Goal: Task Accomplishment & Management: Manage account settings

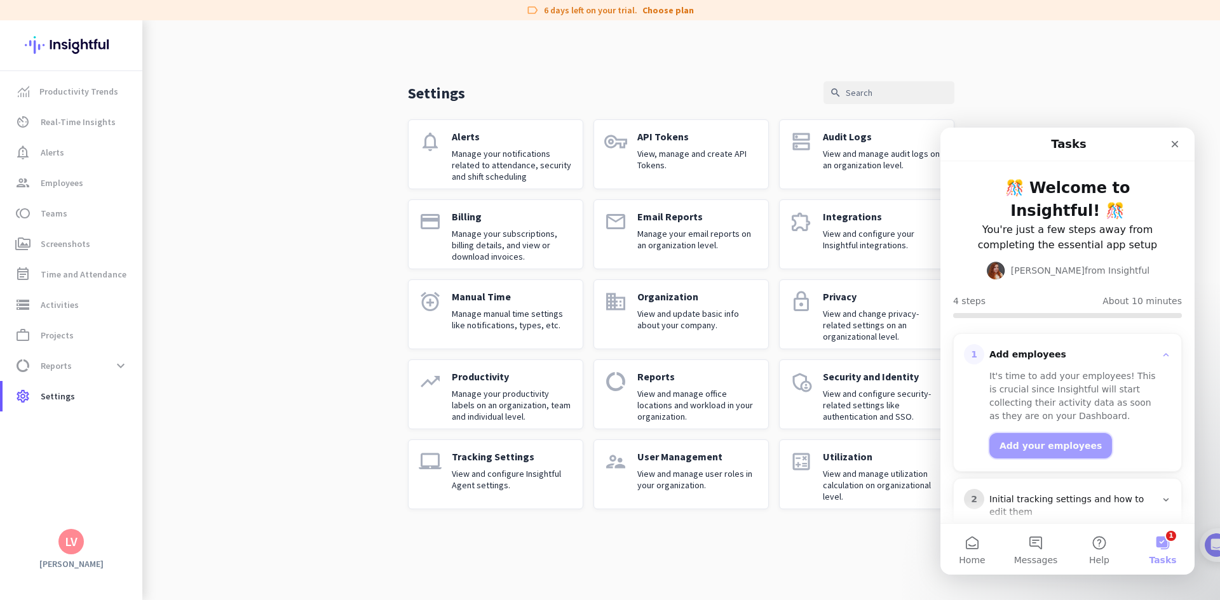
click at [1054, 443] on button "Add your employees" at bounding box center [1050, 445] width 123 height 25
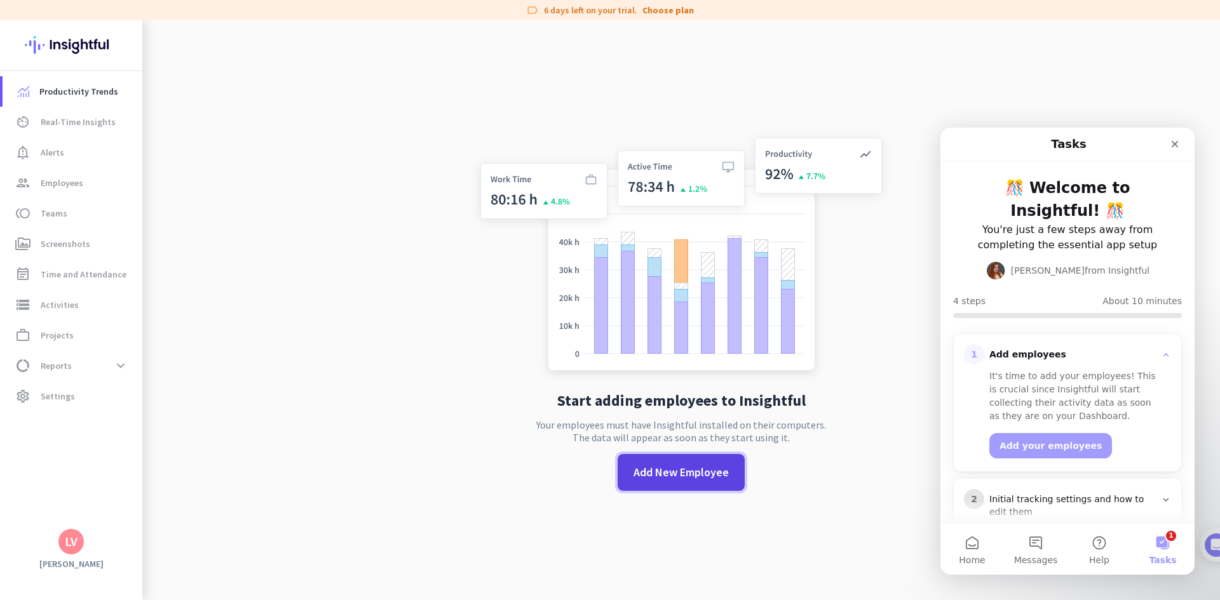
click at [689, 463] on span at bounding box center [681, 472] width 127 height 30
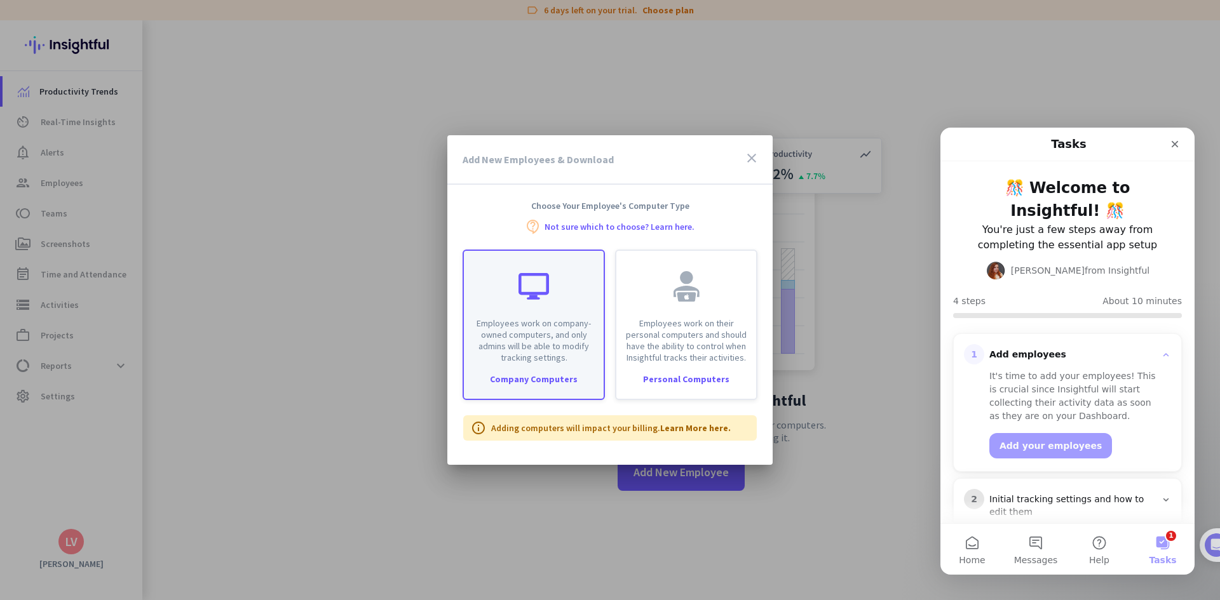
click at [551, 358] on p "Employees work on company-owned computers, and only admins will be able to modi…" at bounding box center [533, 341] width 125 height 46
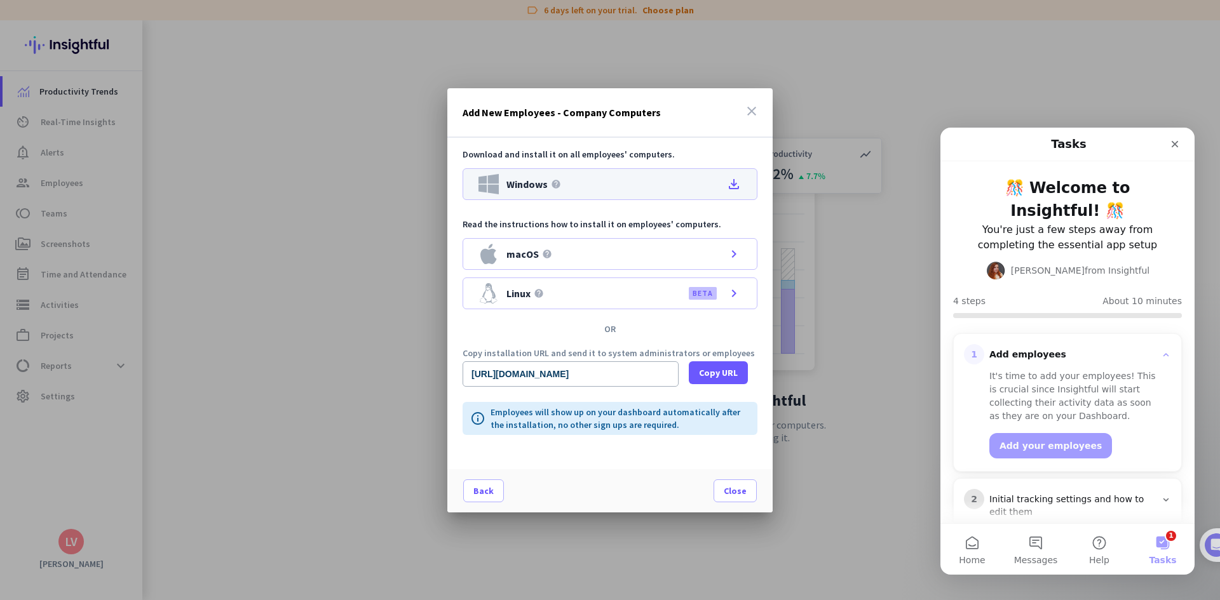
click at [732, 185] on icon "file_download" at bounding box center [733, 184] width 15 height 15
click at [729, 375] on span "Copy URL" at bounding box center [718, 373] width 39 height 13
click at [741, 489] on span "Close" at bounding box center [735, 491] width 23 height 13
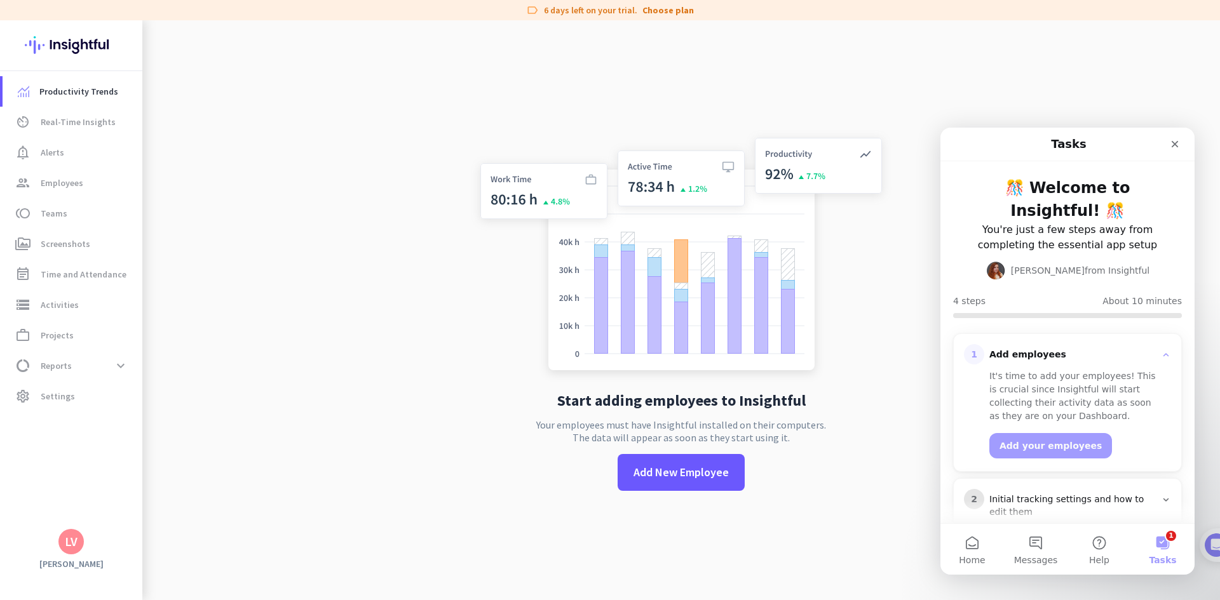
click at [319, 378] on app-no-employees "Start adding employees to Insightful Your employees must have Insightful instal…" at bounding box center [681, 320] width 1078 height 600
click at [682, 477] on span "Add New Employee" at bounding box center [680, 472] width 95 height 17
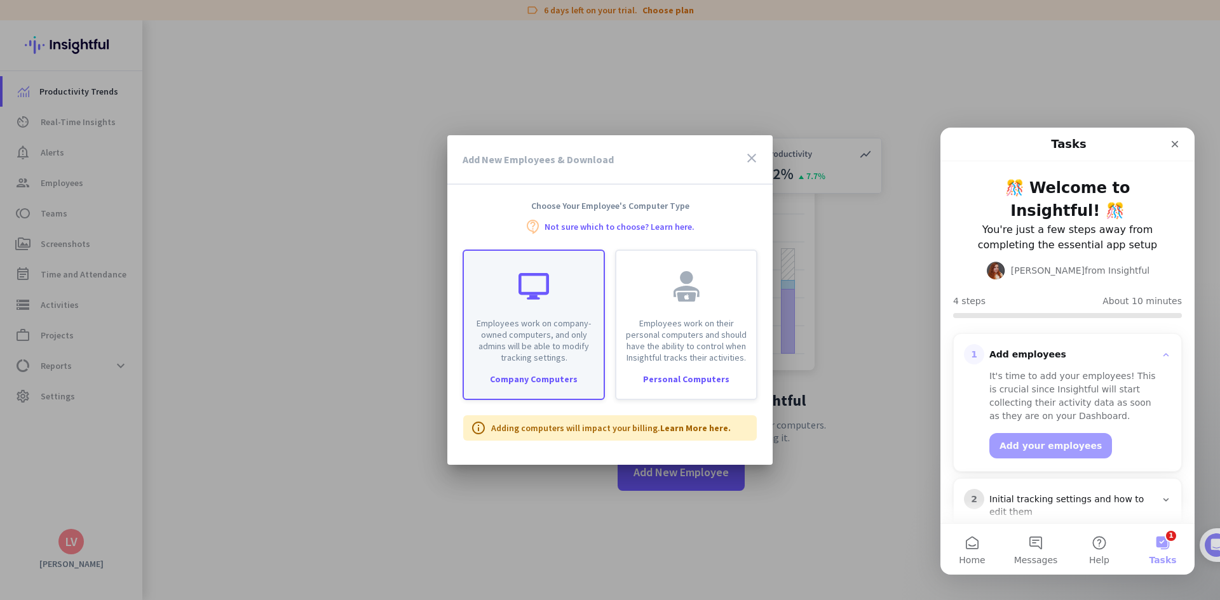
click at [532, 335] on p "Employees work on company-owned computers, and only admins will be able to modi…" at bounding box center [533, 341] width 125 height 46
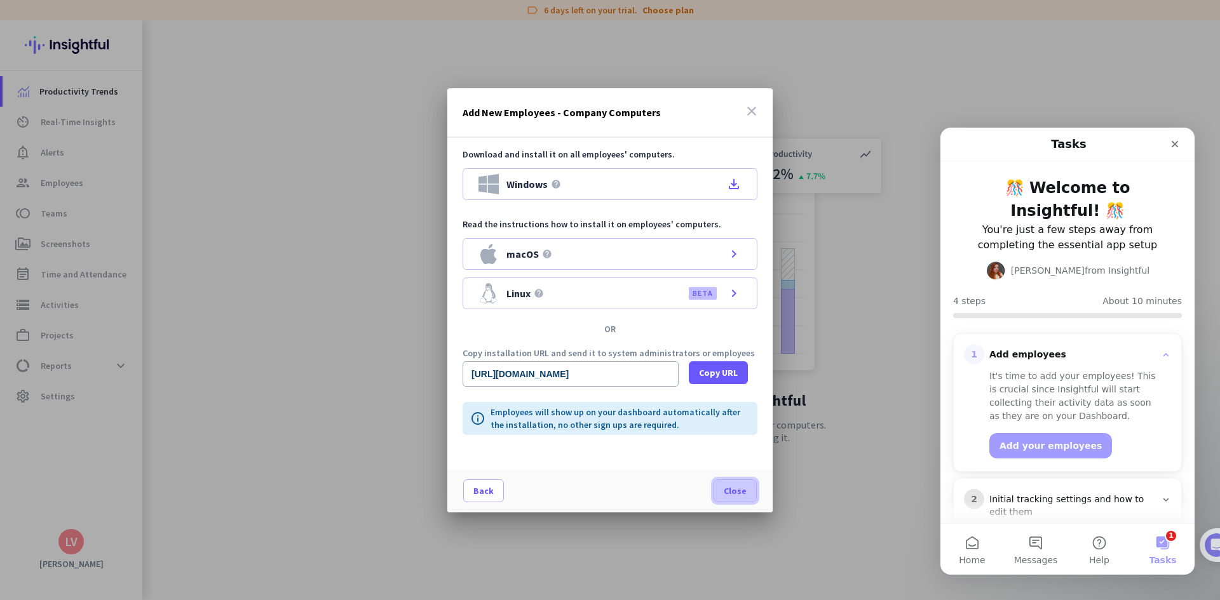
click at [728, 492] on span "Close" at bounding box center [735, 491] width 23 height 13
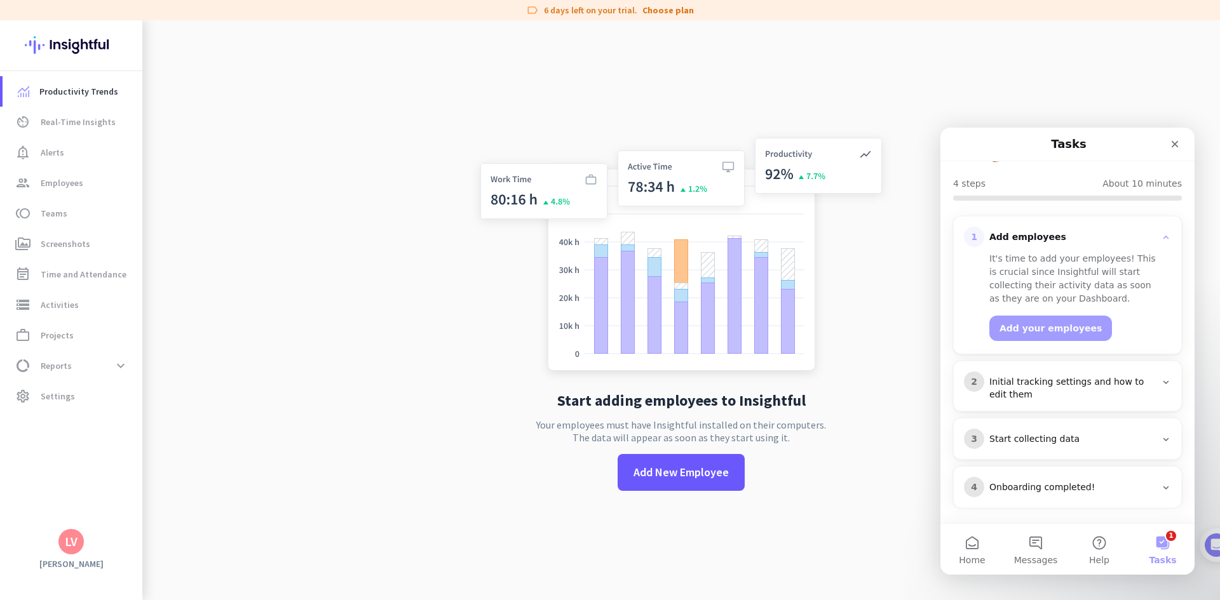
scroll to position [121, 0]
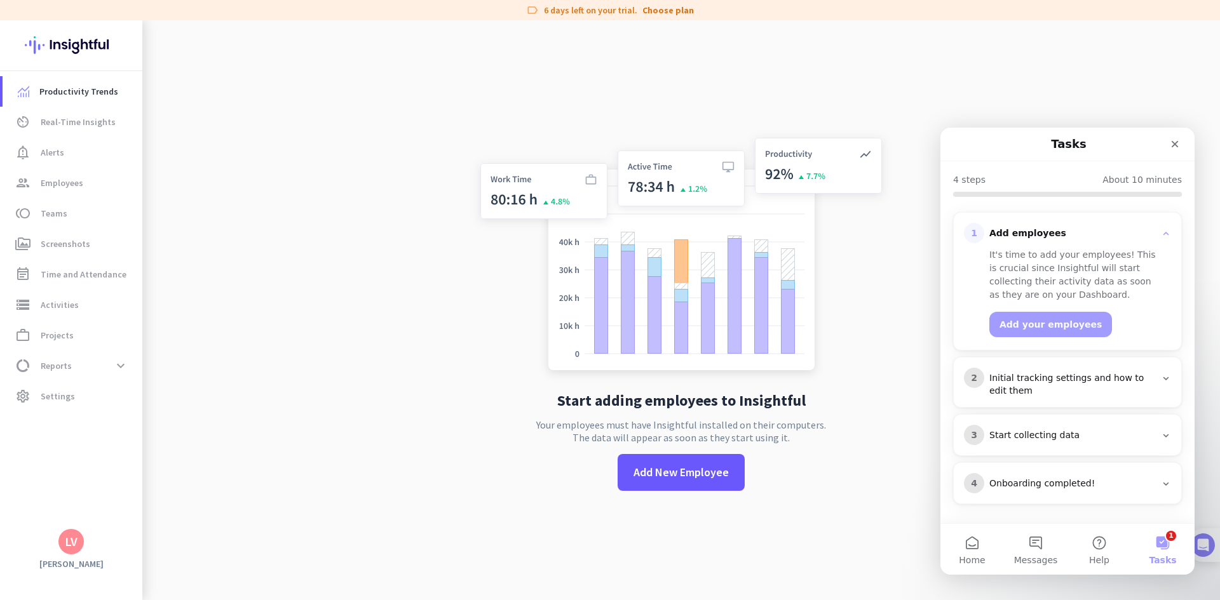
click at [1207, 546] on img at bounding box center [1203, 546] width 24 height 24
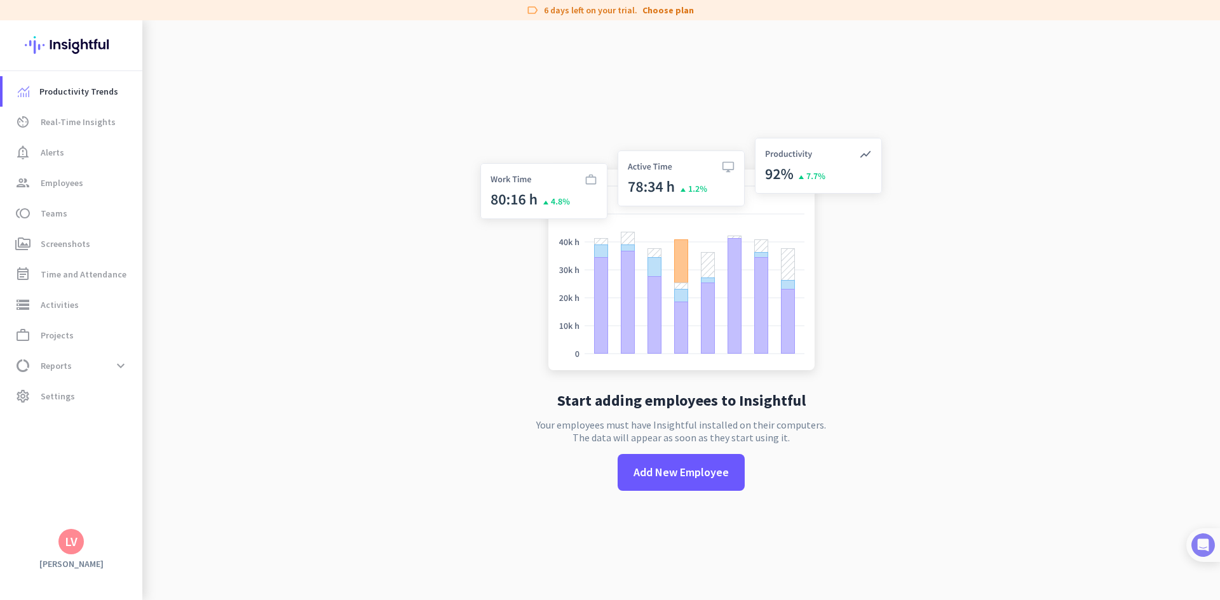
scroll to position [0, 0]
click at [1207, 546] on img at bounding box center [1203, 546] width 24 height 24
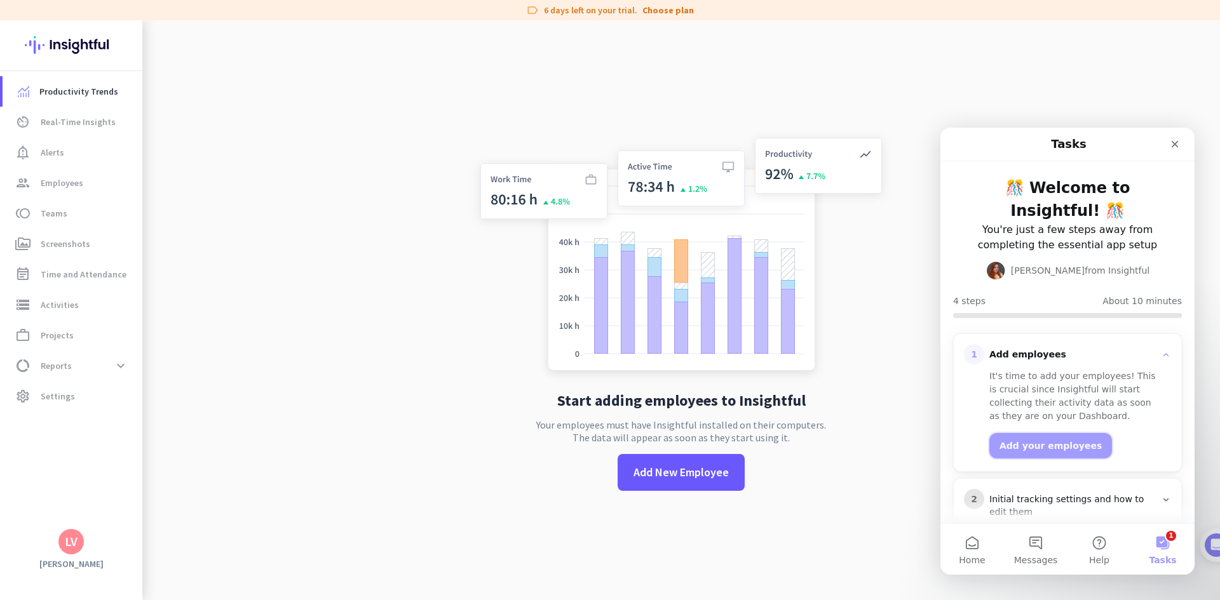
click at [1067, 443] on button "Add your employees" at bounding box center [1050, 445] width 123 height 25
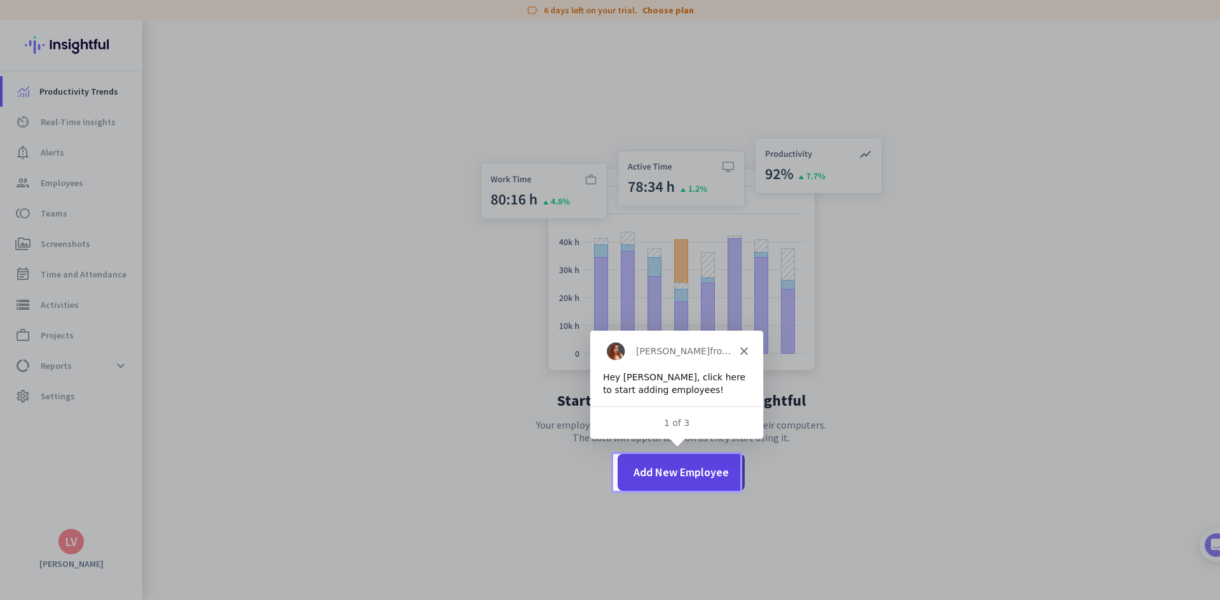
click at [652, 465] on span "Add New Employee" at bounding box center [680, 472] width 95 height 17
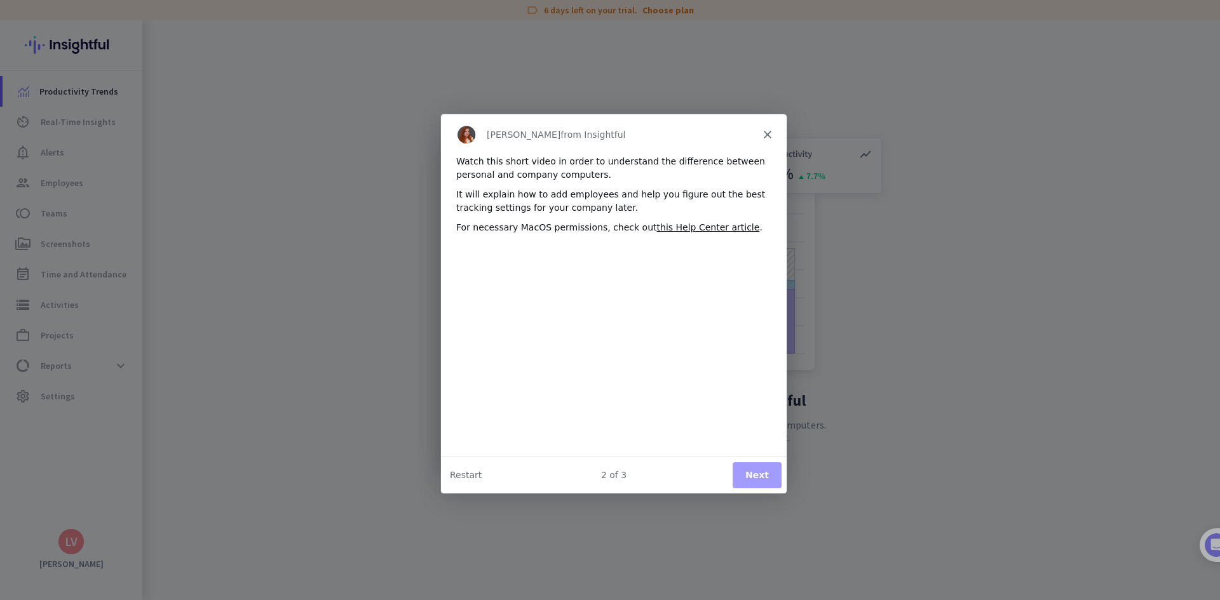
click at [762, 474] on button "Next" at bounding box center [756, 475] width 49 height 26
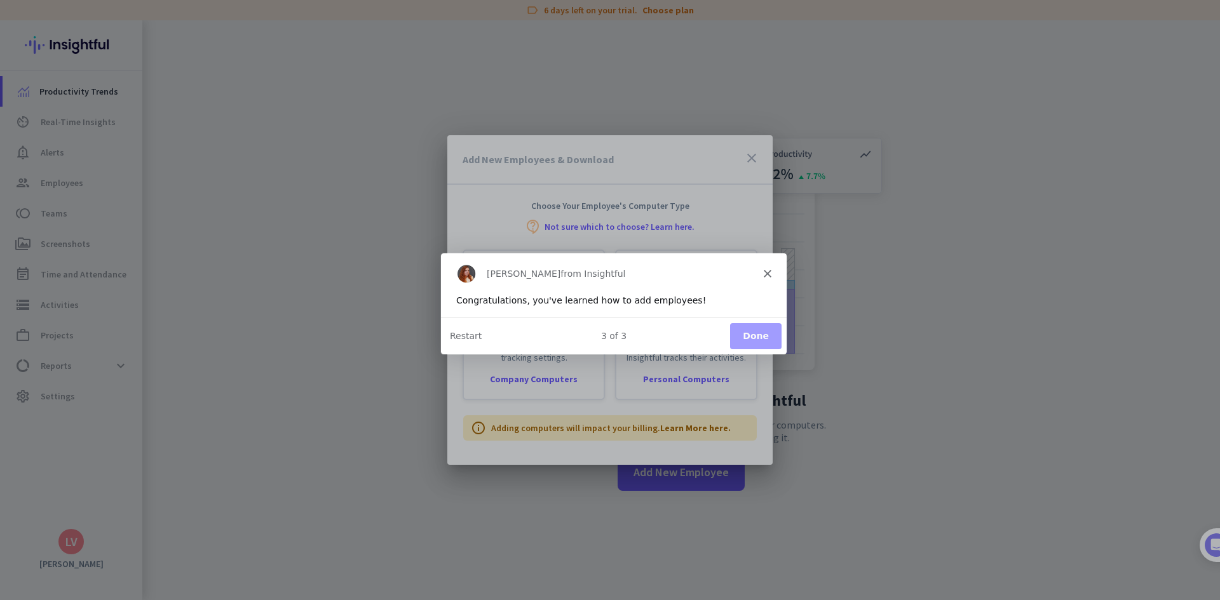
click at [764, 328] on button "Done" at bounding box center [754, 336] width 51 height 26
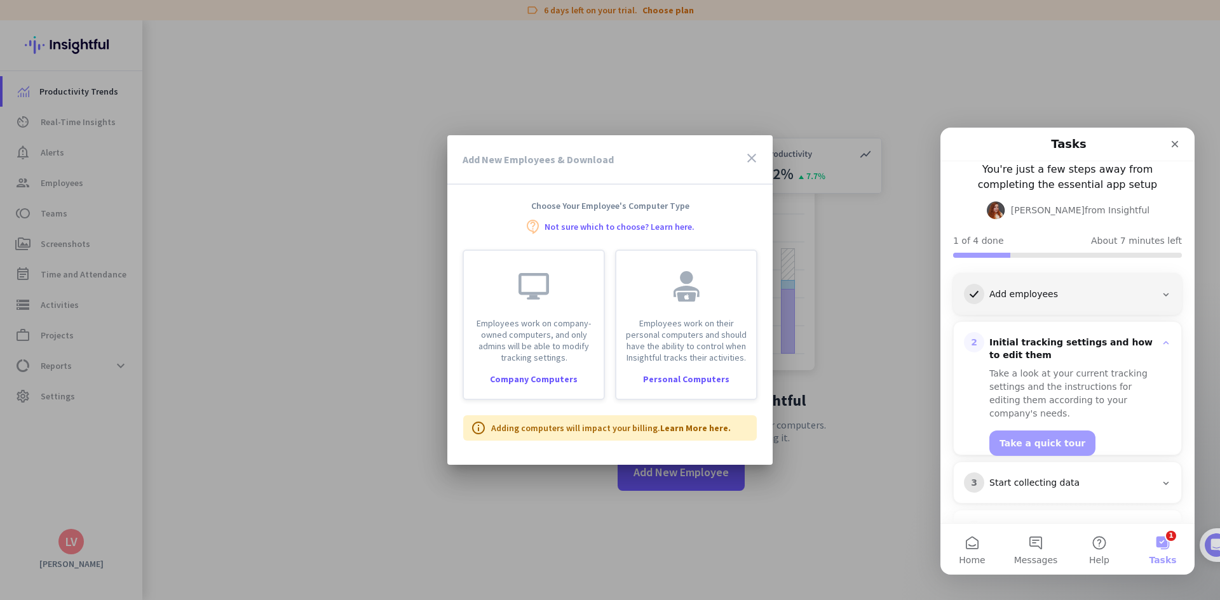
scroll to position [108, 0]
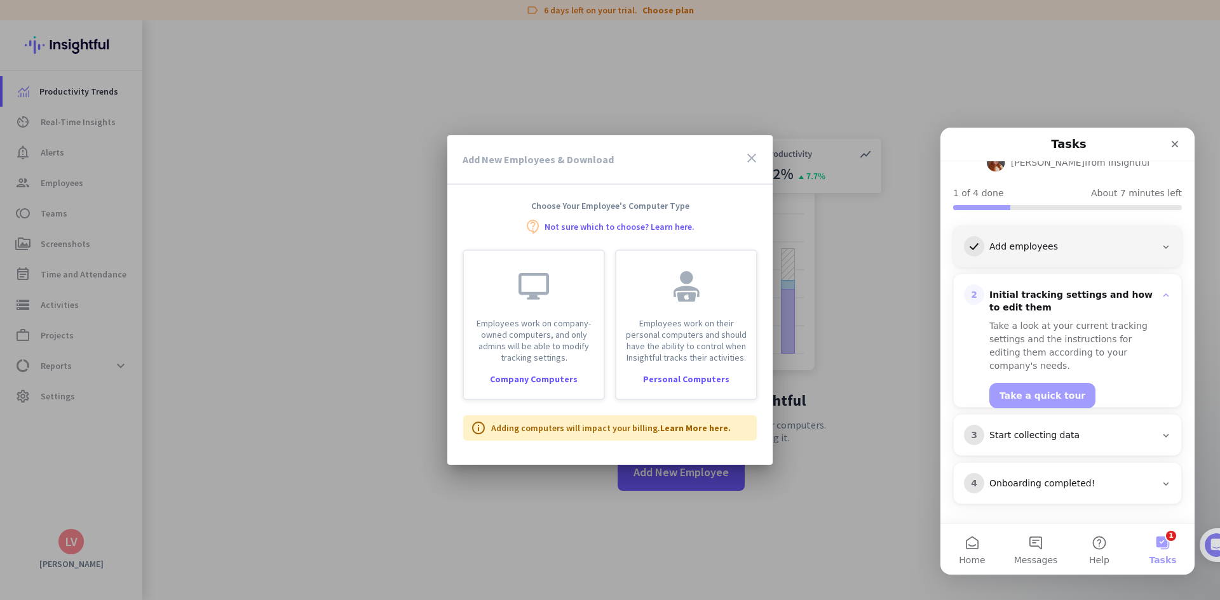
click at [747, 152] on icon "close" at bounding box center [751, 158] width 15 height 15
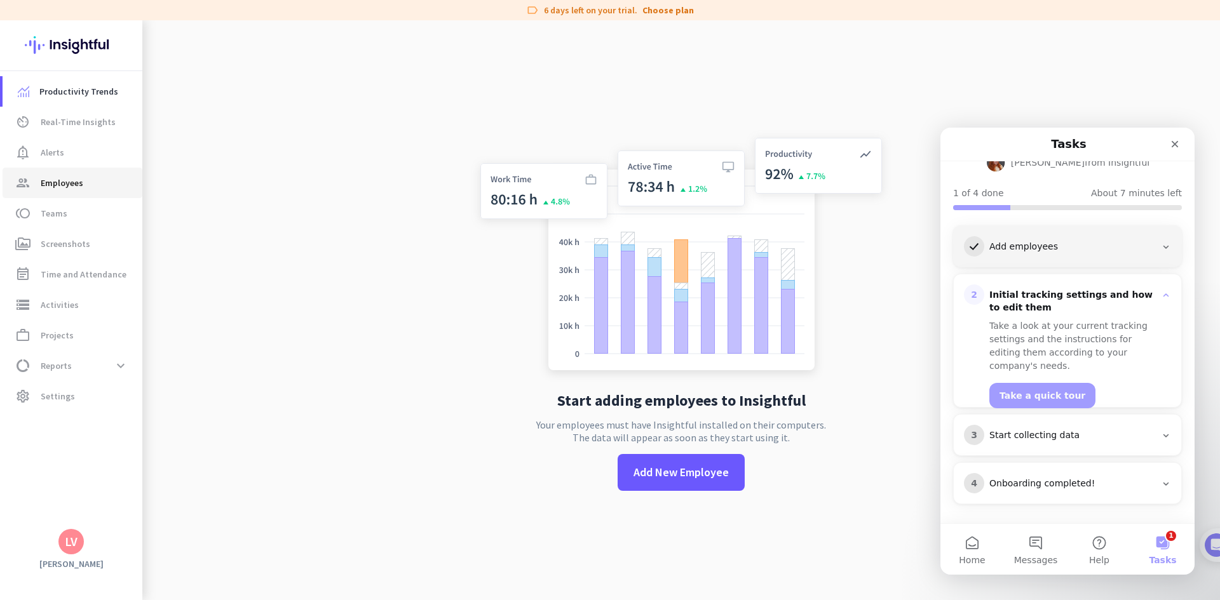
click at [52, 187] on span "Employees" at bounding box center [62, 182] width 43 height 15
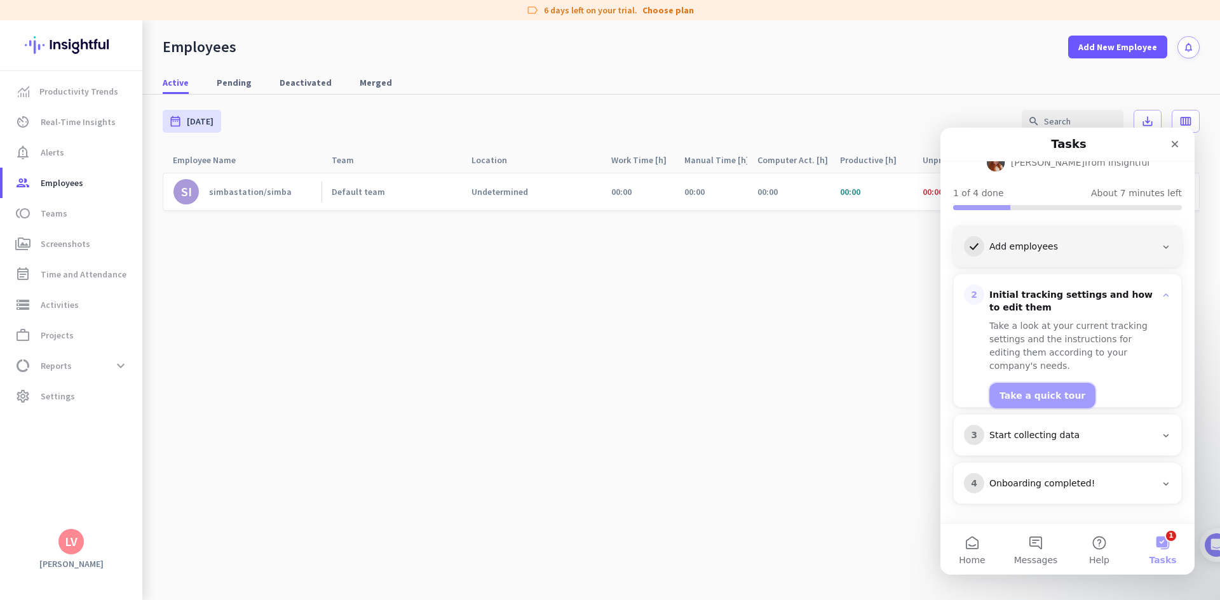
click at [1050, 383] on button "Take a quick tour" at bounding box center [1042, 395] width 106 height 25
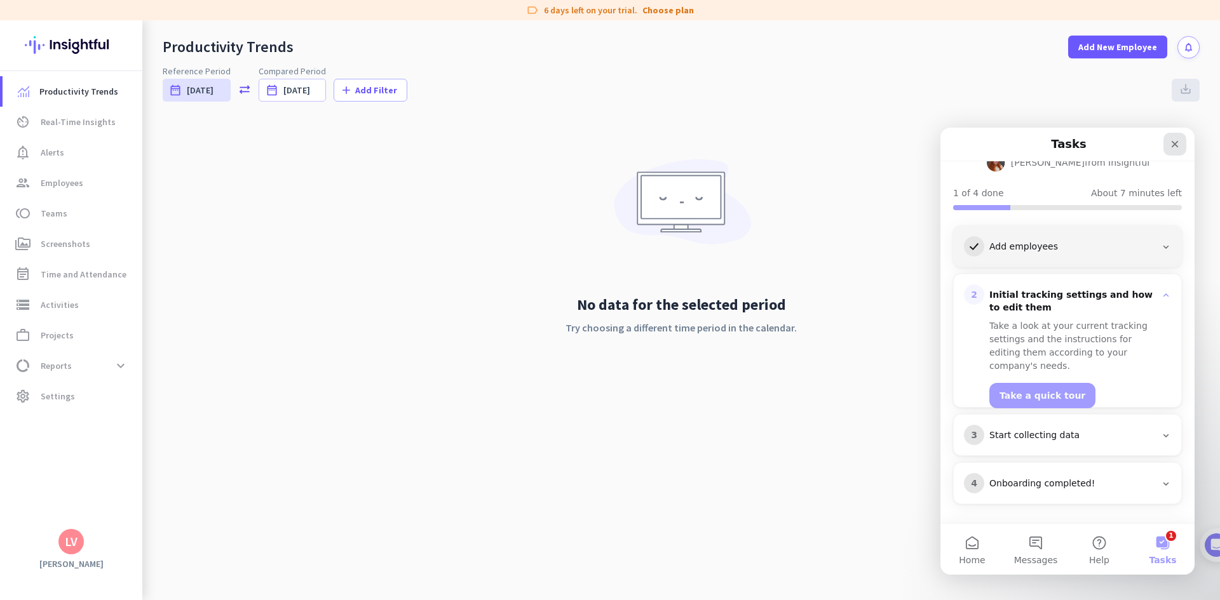
click at [1172, 147] on icon "Close" at bounding box center [1175, 144] width 7 height 7
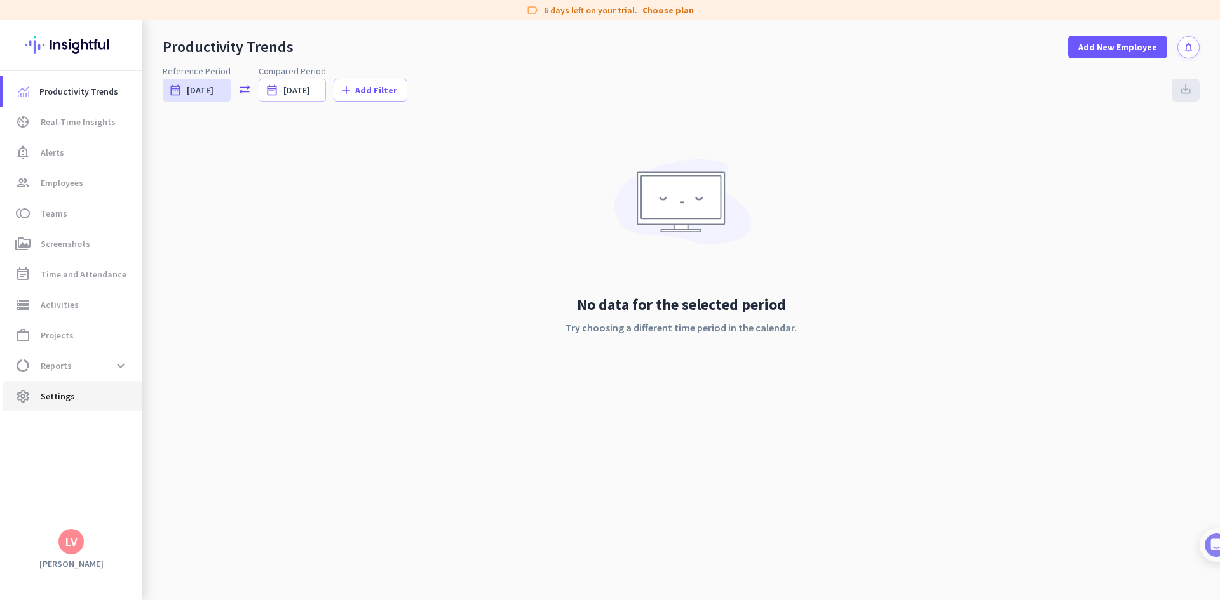
click at [84, 397] on span "settings Settings" at bounding box center [72, 396] width 119 height 15
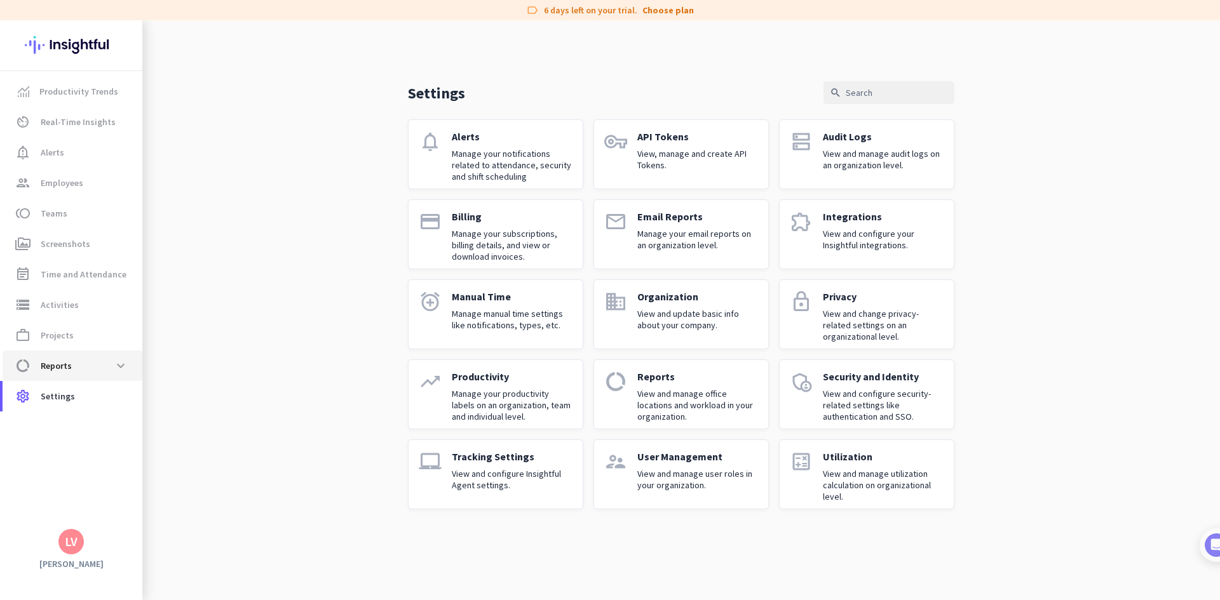
click at [100, 353] on link "data_usage Reports expand_more" at bounding box center [73, 366] width 140 height 30
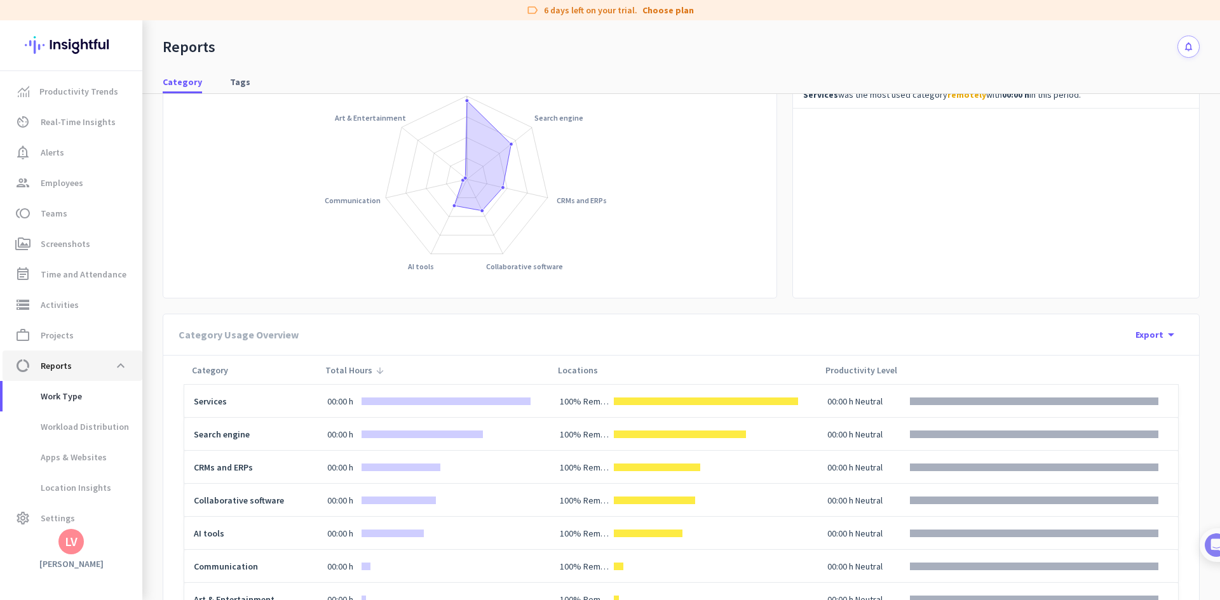
scroll to position [184, 0]
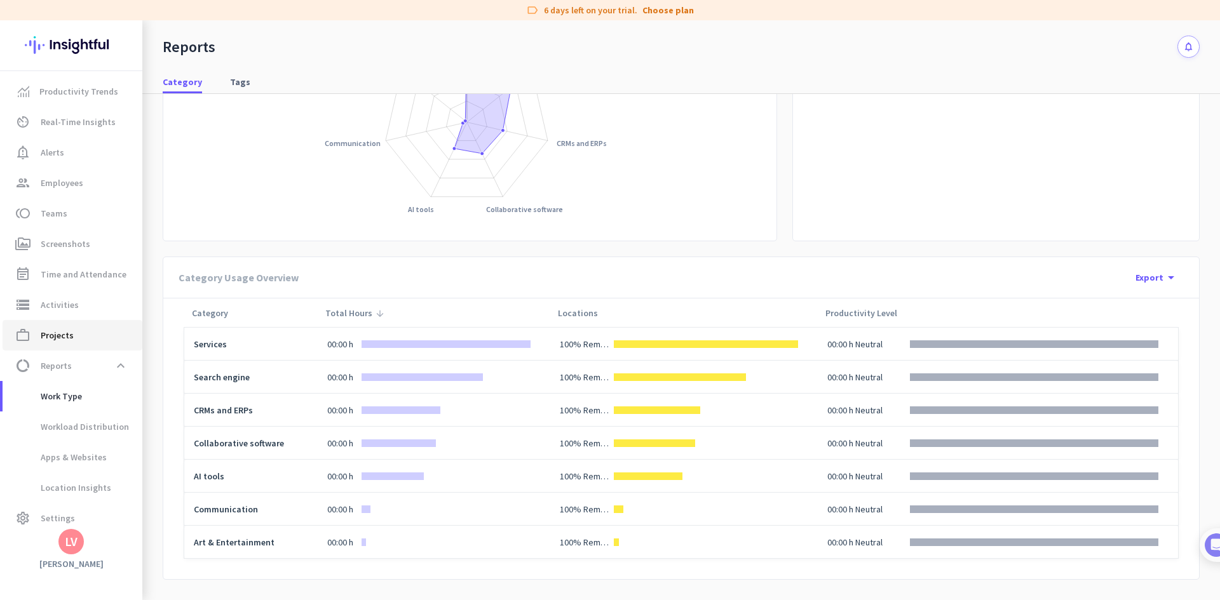
click at [89, 330] on span "work_outline Projects" at bounding box center [72, 335] width 119 height 15
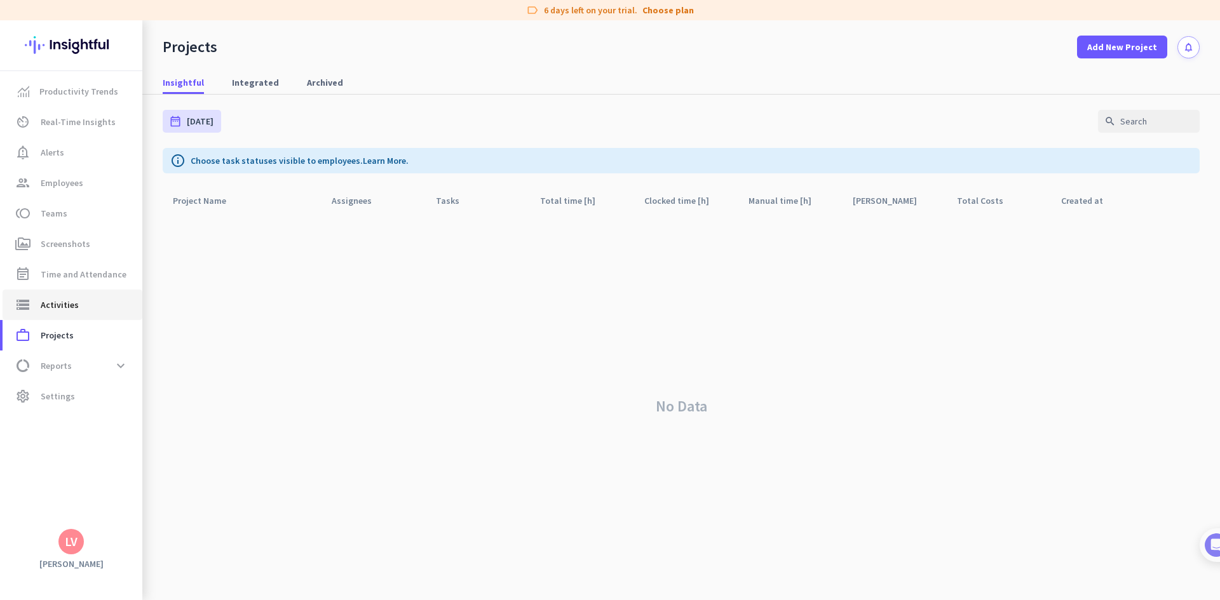
click at [97, 310] on span "storage Activities" at bounding box center [72, 304] width 119 height 15
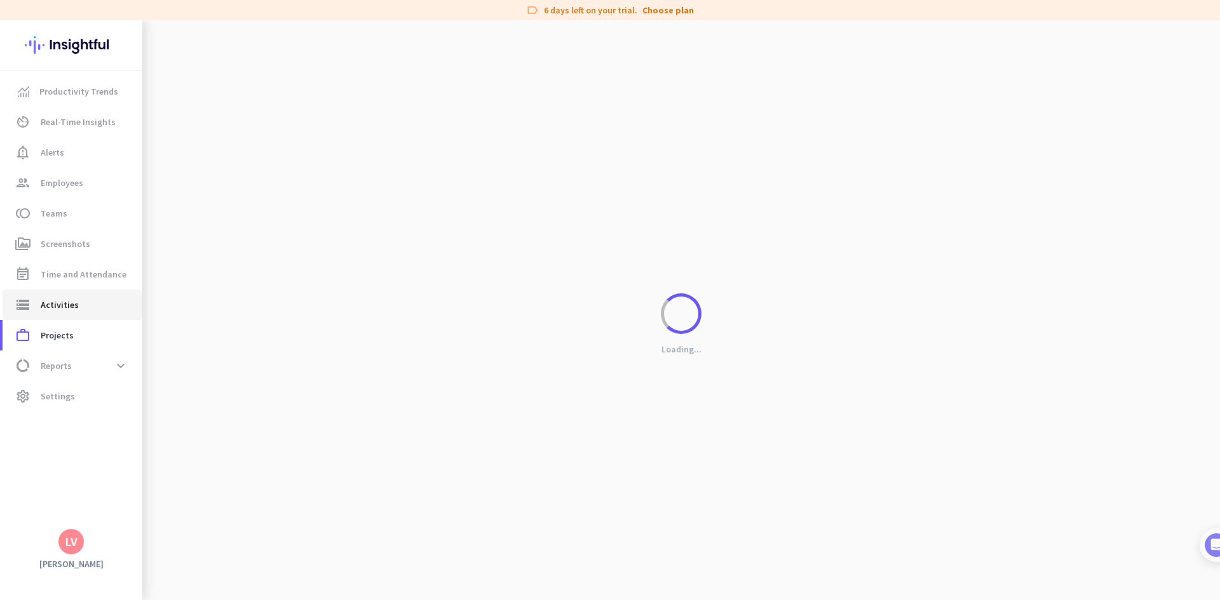
type input "[DATE]"
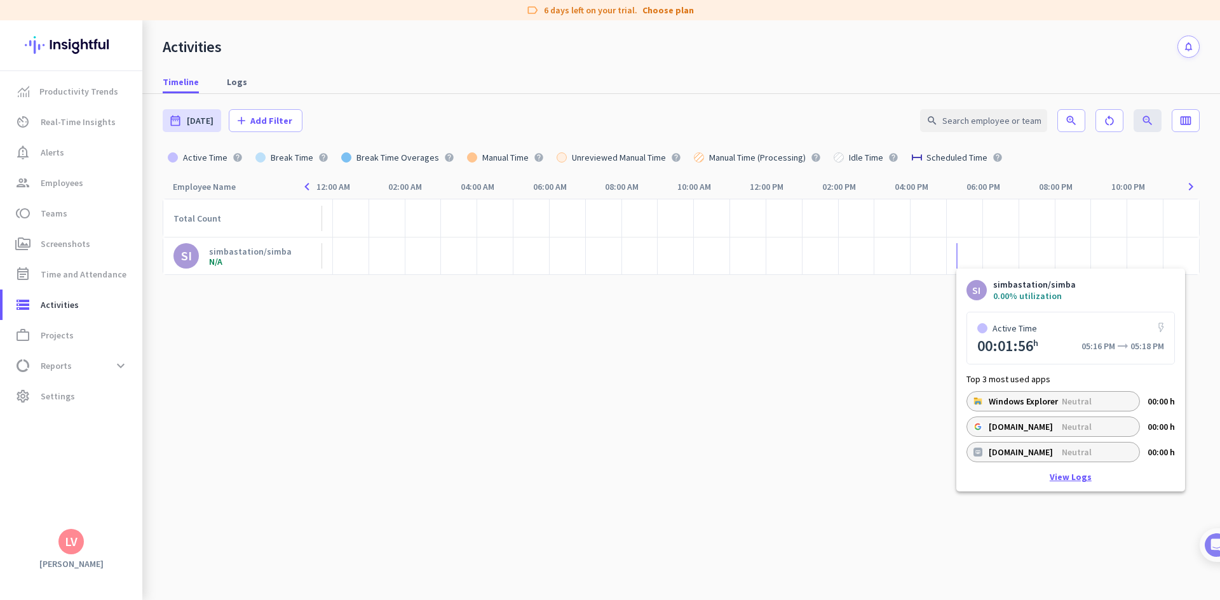
click at [1059, 476] on link "View Logs" at bounding box center [1071, 477] width 42 height 9
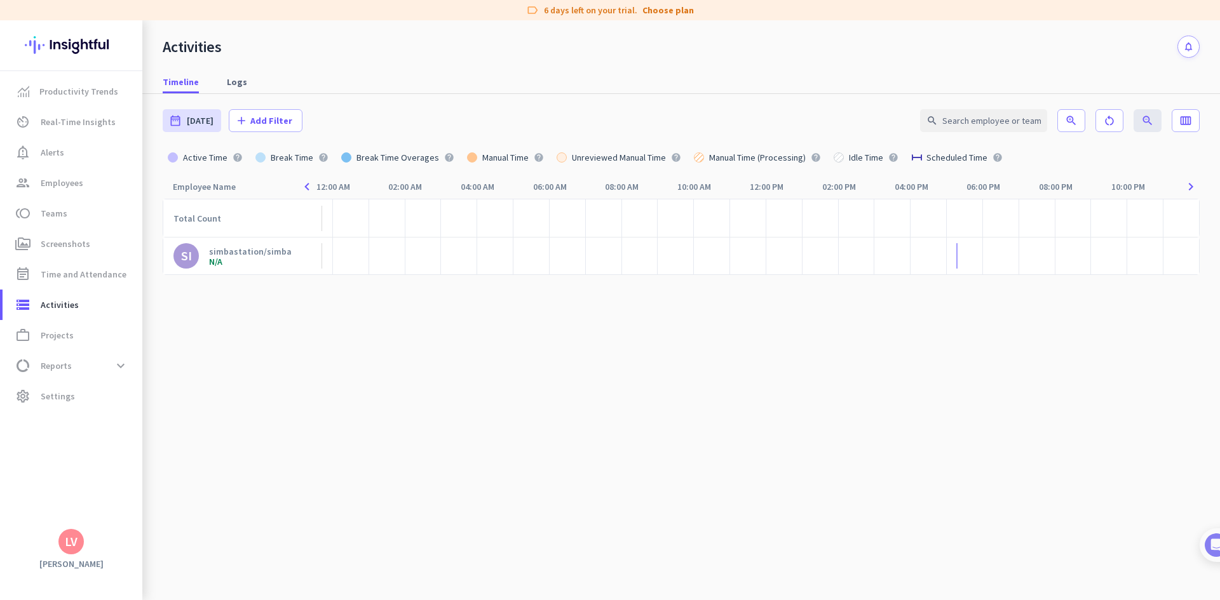
type input "[DATE] - [DATE]"
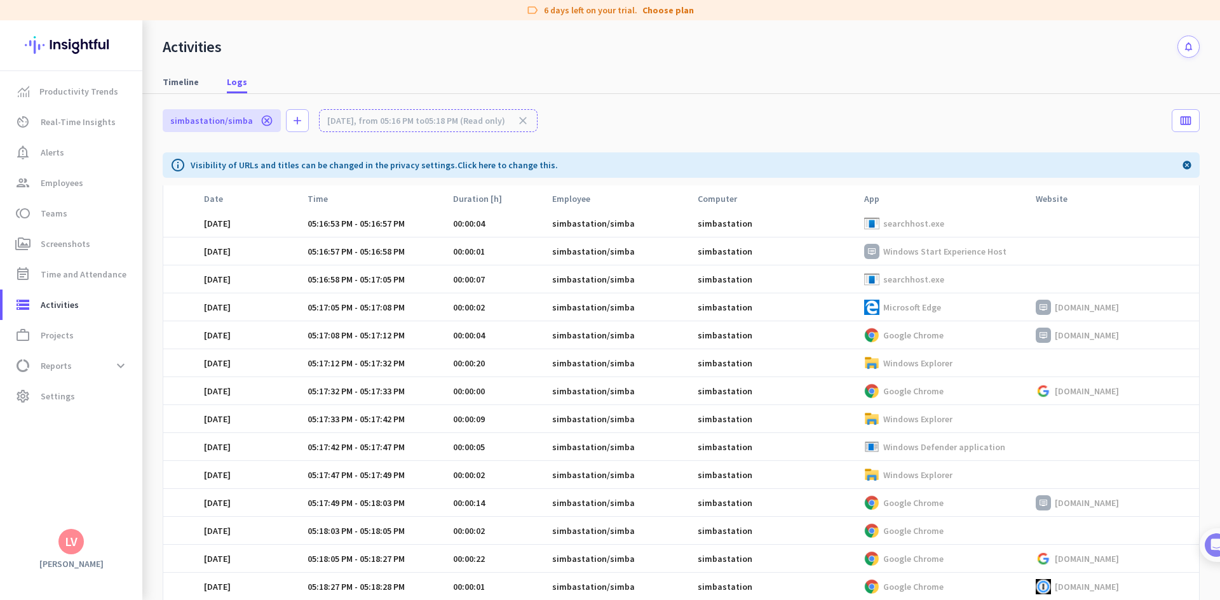
scroll to position [117, 0]
click at [913, 450] on p "Windows Defender application" at bounding box center [944, 446] width 122 height 11
click at [77, 233] on link "perm_media Screenshots" at bounding box center [73, 244] width 140 height 30
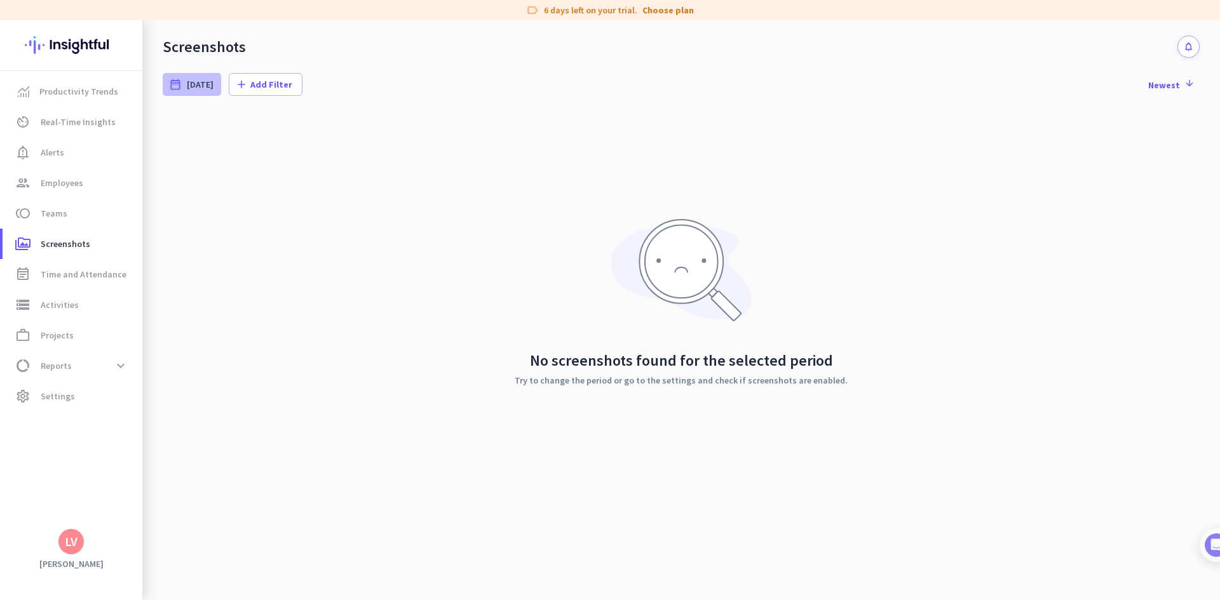
click at [200, 81] on span "[DATE]" at bounding box center [200, 84] width 27 height 13
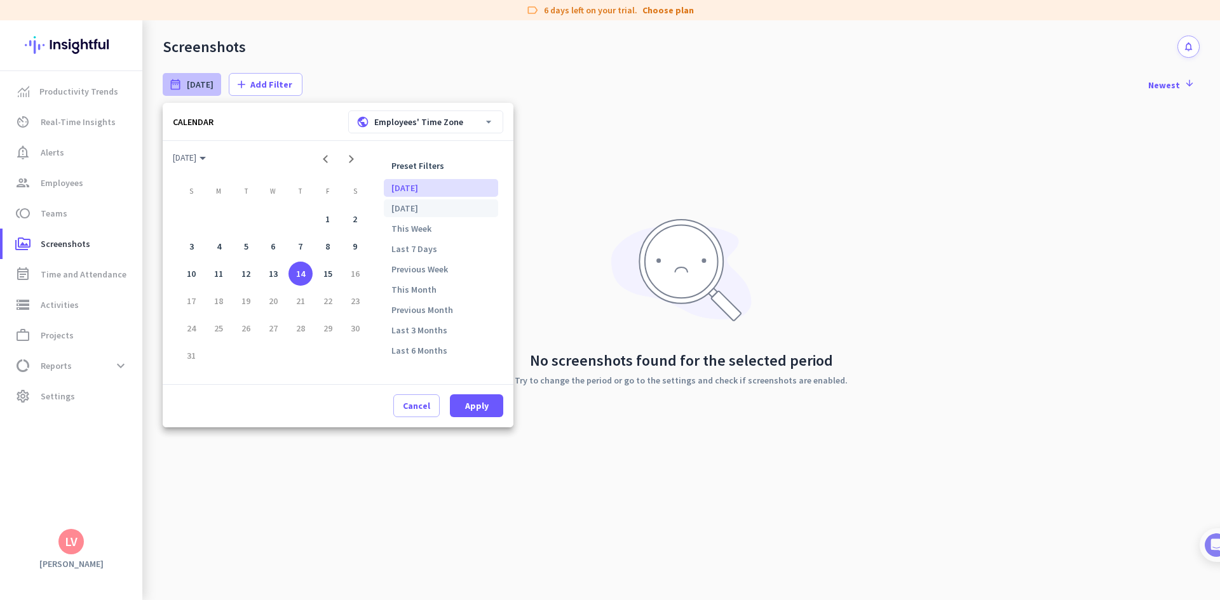
click at [419, 208] on li "[DATE]" at bounding box center [441, 209] width 114 height 18
click at [403, 186] on li "[DATE]" at bounding box center [441, 188] width 114 height 18
click at [479, 405] on span "Apply" at bounding box center [477, 406] width 24 height 13
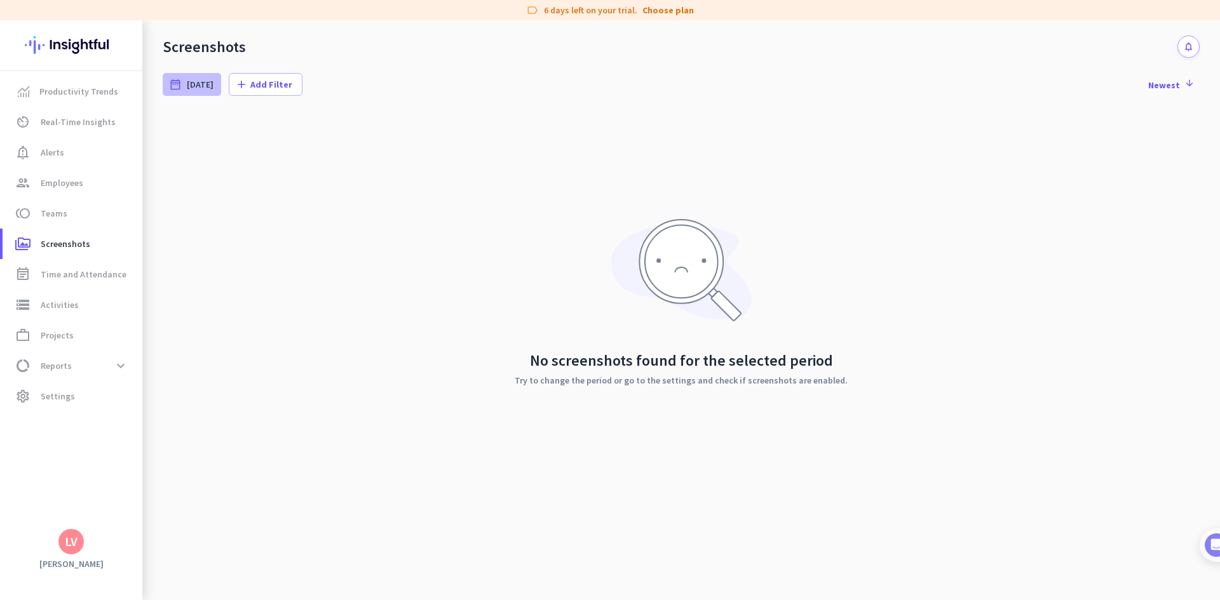
click at [208, 78] on span "[DATE]" at bounding box center [200, 84] width 27 height 13
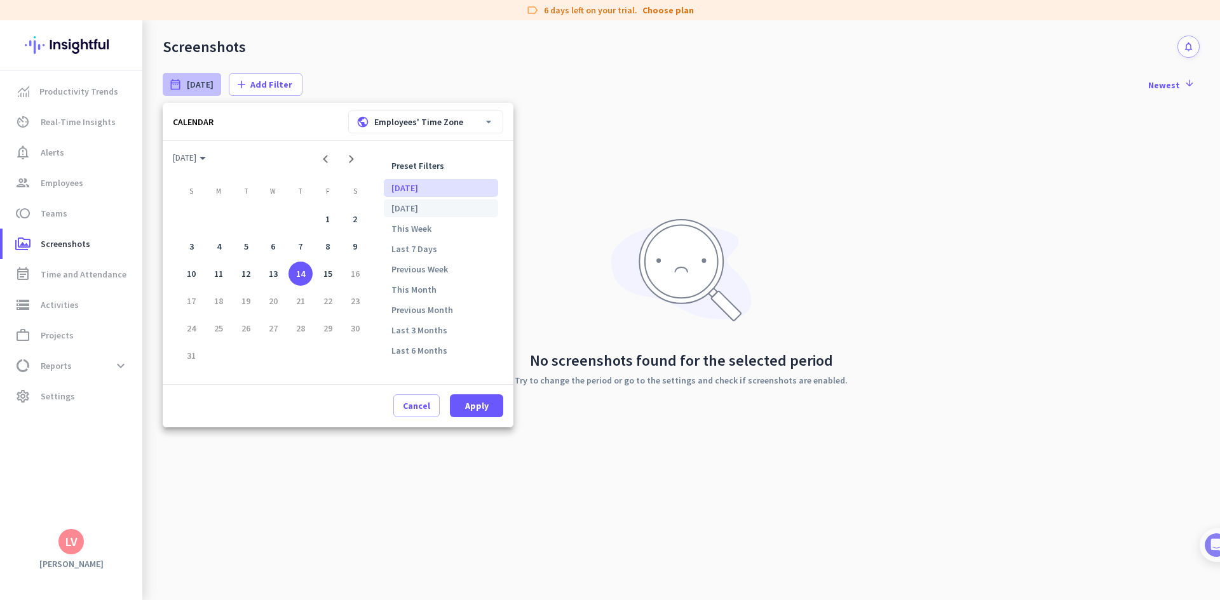
click at [432, 212] on li "[DATE]" at bounding box center [441, 209] width 114 height 18
click at [486, 400] on span "Apply" at bounding box center [477, 406] width 24 height 13
type input "[DATE] - [DATE]"
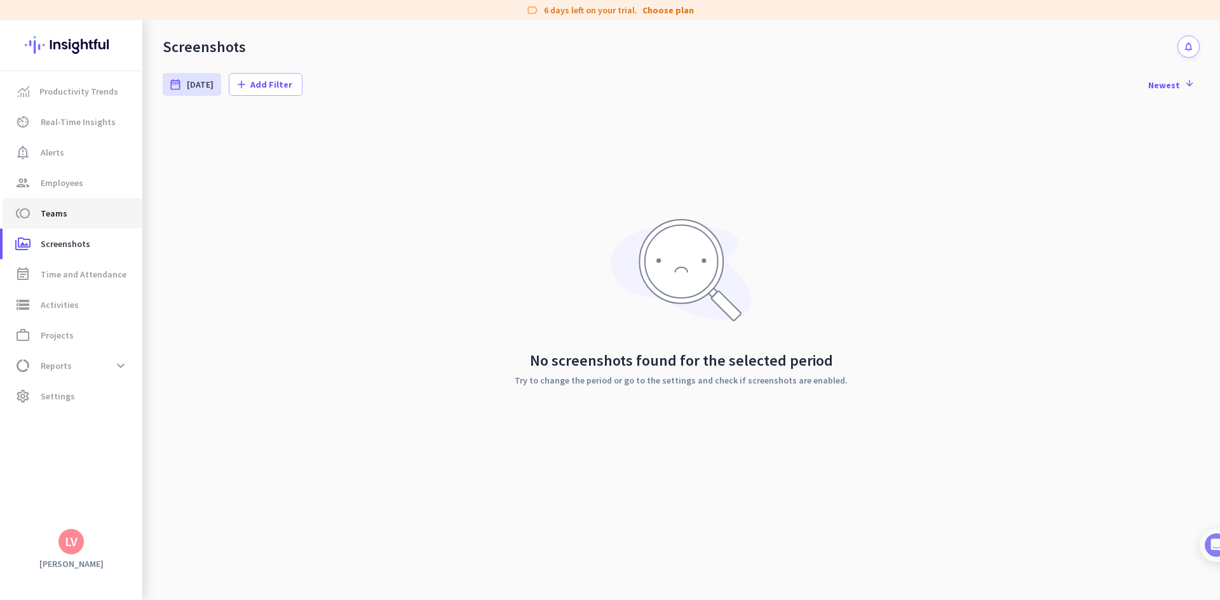
click at [69, 220] on span "toll Teams" at bounding box center [72, 213] width 119 height 15
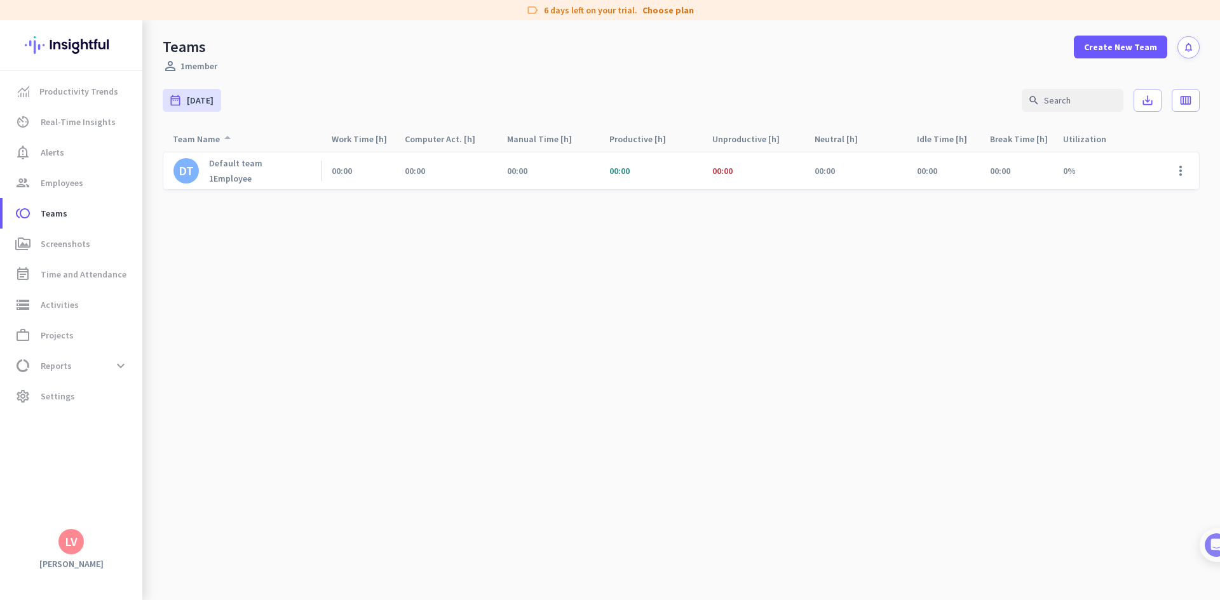
click at [203, 137] on div "Team Name arrow_drop_up" at bounding box center [204, 139] width 62 height 18
click at [229, 138] on icon "arrow_drop_up" at bounding box center [227, 137] width 15 height 15
click at [224, 137] on icon "arrow_drop_up" at bounding box center [227, 140] width 15 height 15
click at [232, 161] on p "Default team" at bounding box center [235, 163] width 53 height 11
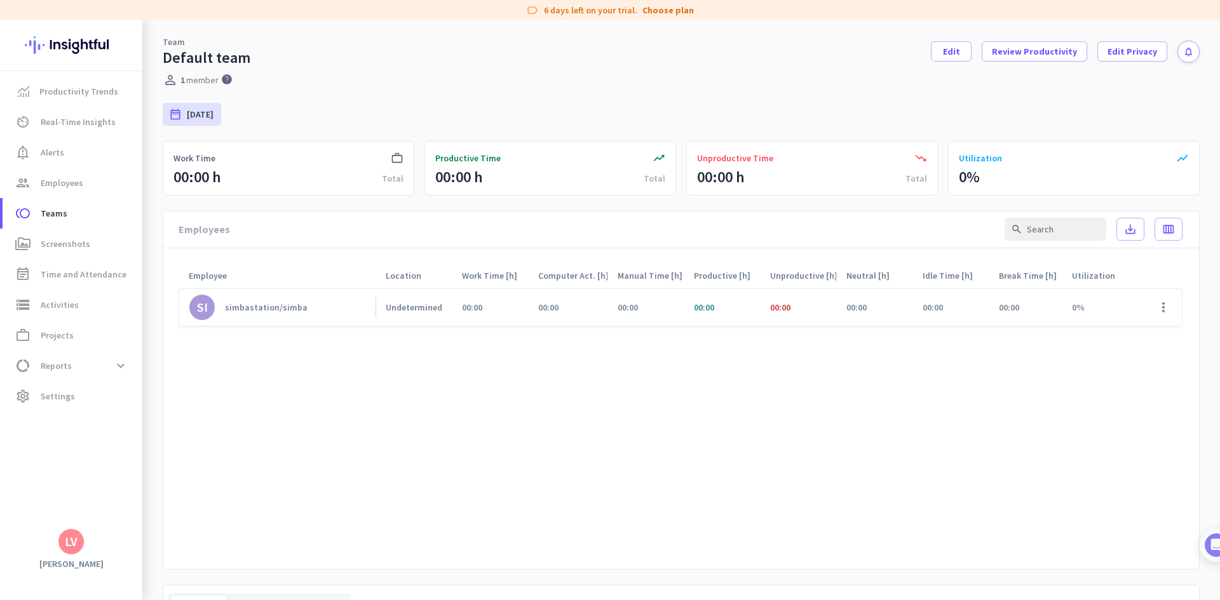
click at [192, 58] on div "Default team" at bounding box center [207, 57] width 88 height 19
click at [220, 57] on div "Default team" at bounding box center [207, 57] width 88 height 19
click at [220, 56] on div "Default team" at bounding box center [207, 57] width 88 height 19
click at [954, 46] on span "Edit" at bounding box center [951, 51] width 17 height 13
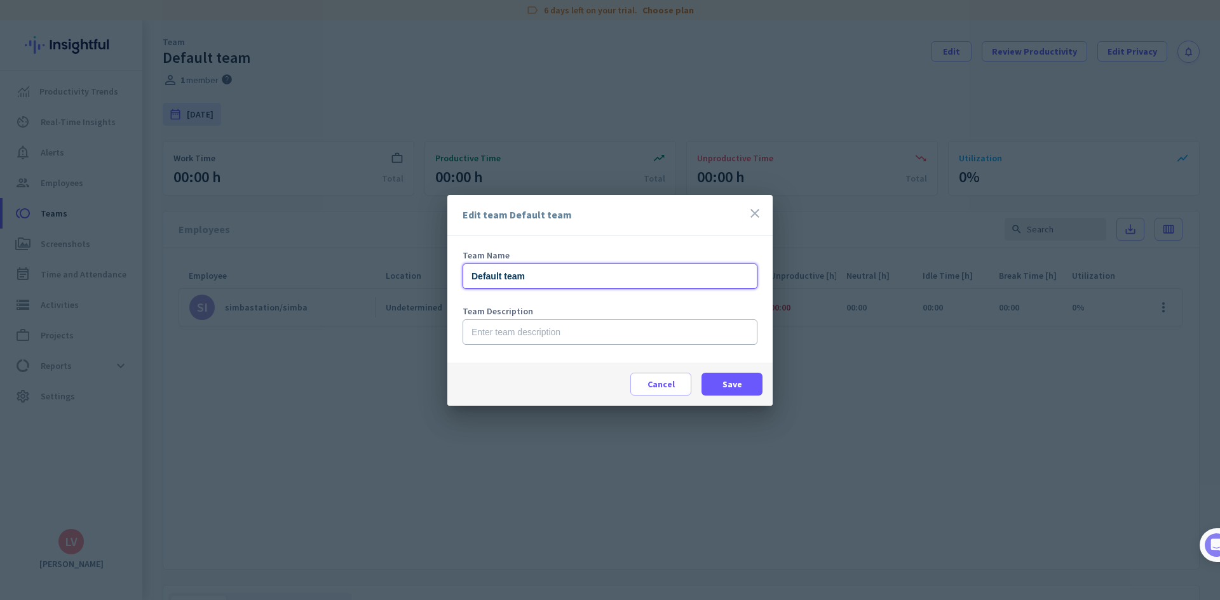
click at [545, 269] on input "Default team" at bounding box center [610, 276] width 295 height 25
drag, startPoint x: 545, startPoint y: 273, endPoint x: 449, endPoint y: 267, distance: 95.4
click at [449, 267] on div "Team Name Default team Team Description" at bounding box center [609, 299] width 325 height 127
click at [481, 272] on input "[PERSON_NAME]" at bounding box center [610, 276] width 295 height 25
type input "Cloud Simmam"
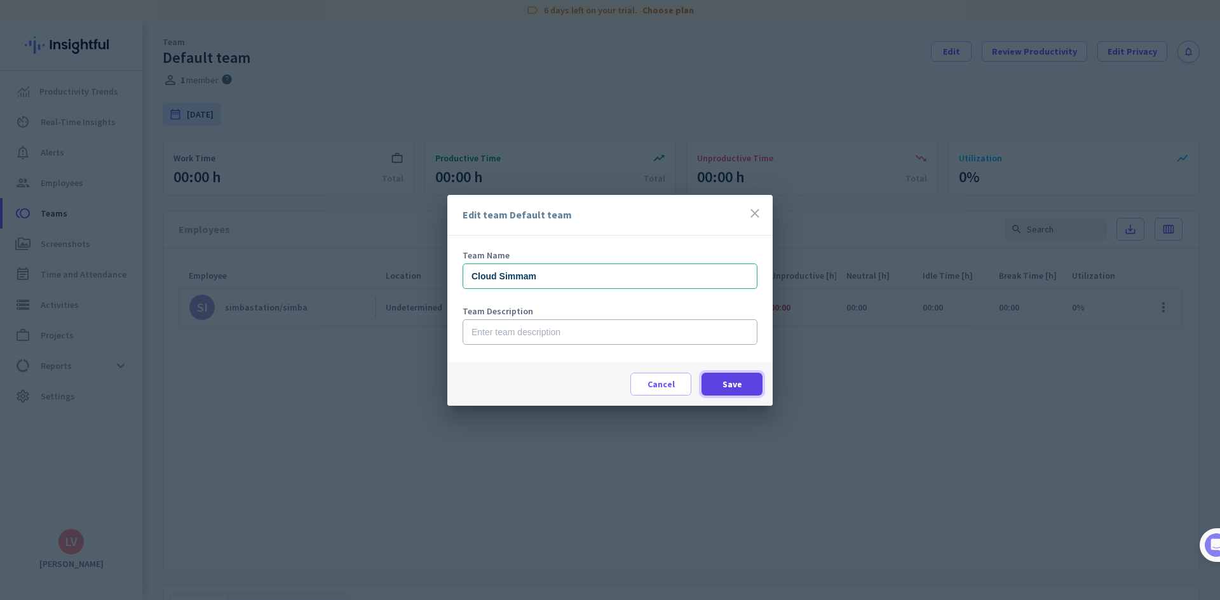
click at [747, 385] on span at bounding box center [731, 384] width 61 height 30
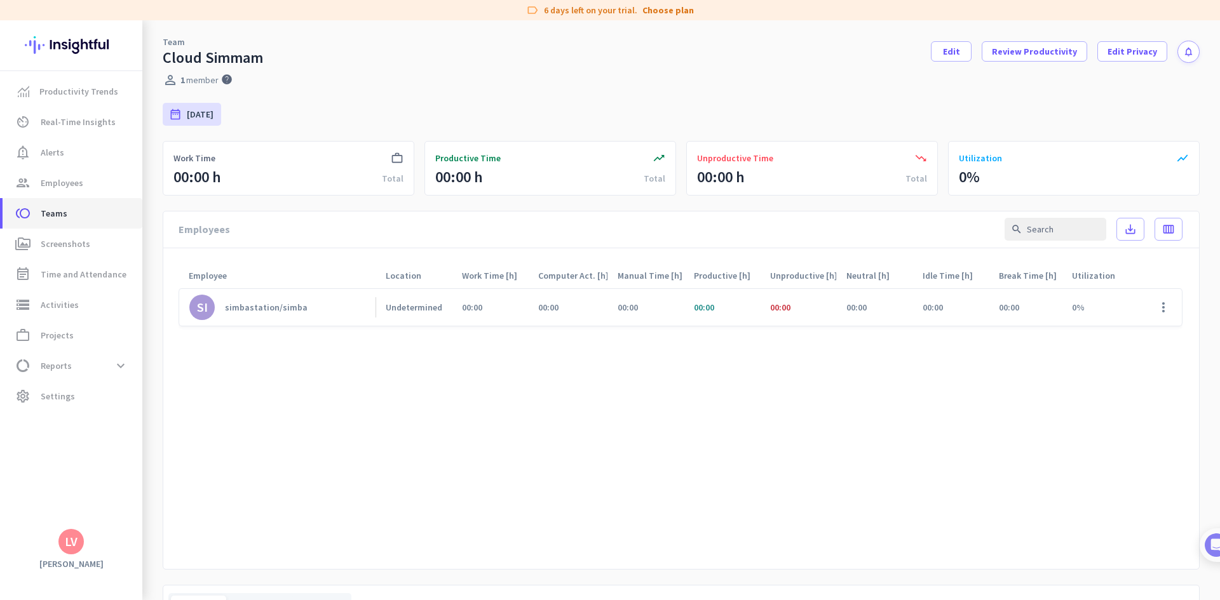
click at [67, 213] on span "toll Teams" at bounding box center [72, 213] width 119 height 15
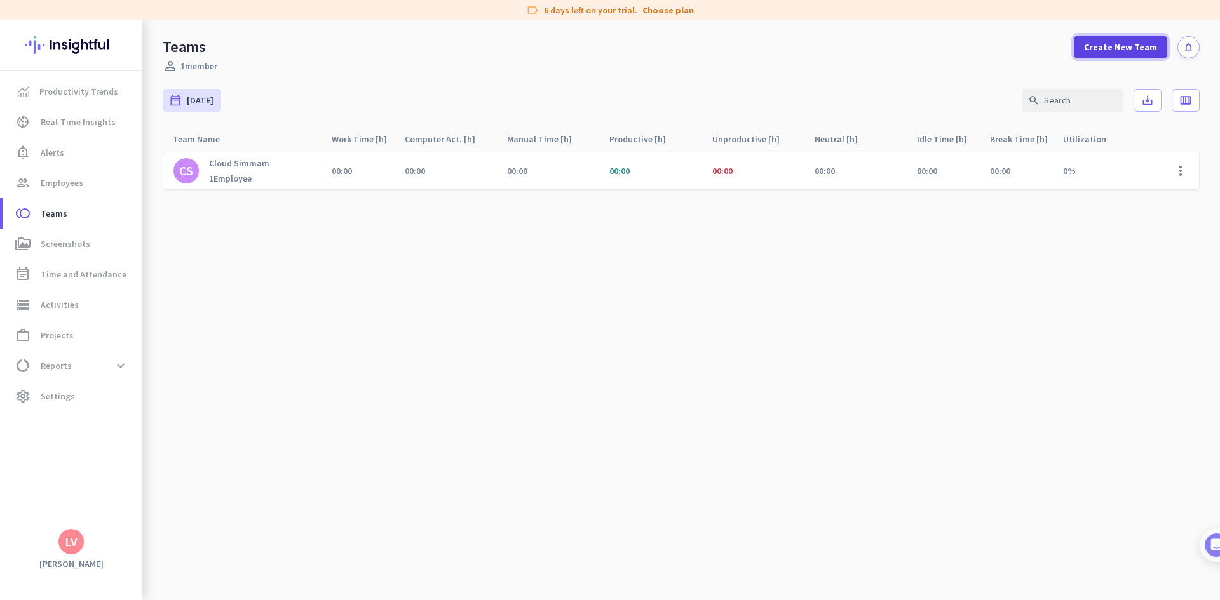
click at [1143, 48] on span "Create New Team" at bounding box center [1120, 47] width 73 height 13
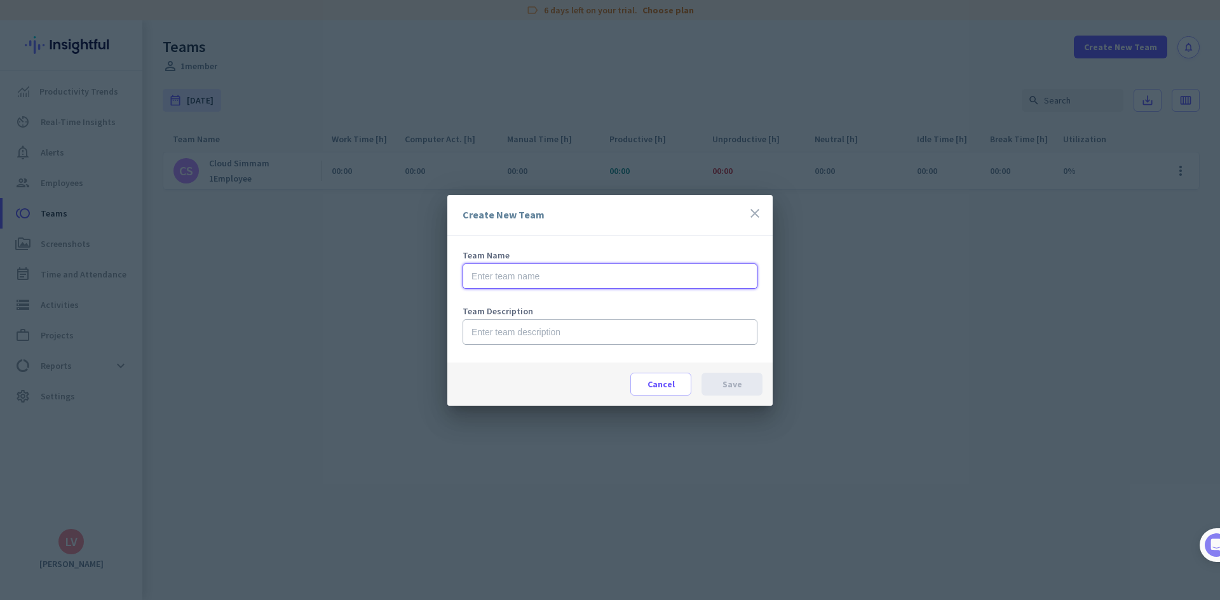
click at [605, 275] on input "text" at bounding box center [610, 276] width 295 height 25
type input "Cloud [PERSON_NAME]"
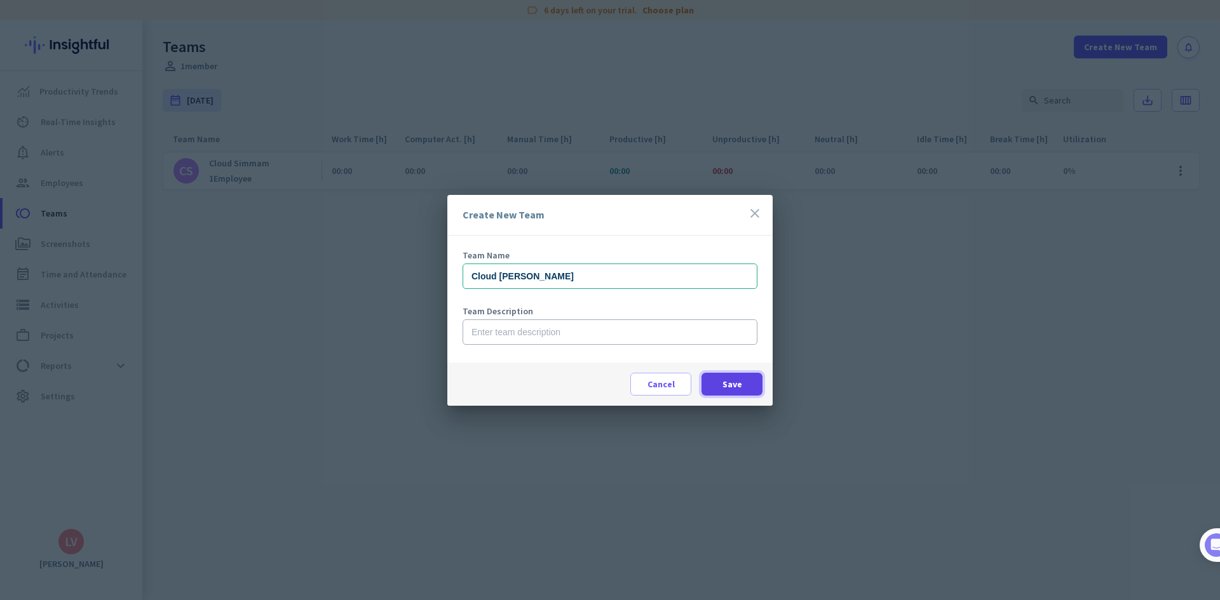
click at [735, 387] on span "Save" at bounding box center [732, 384] width 20 height 13
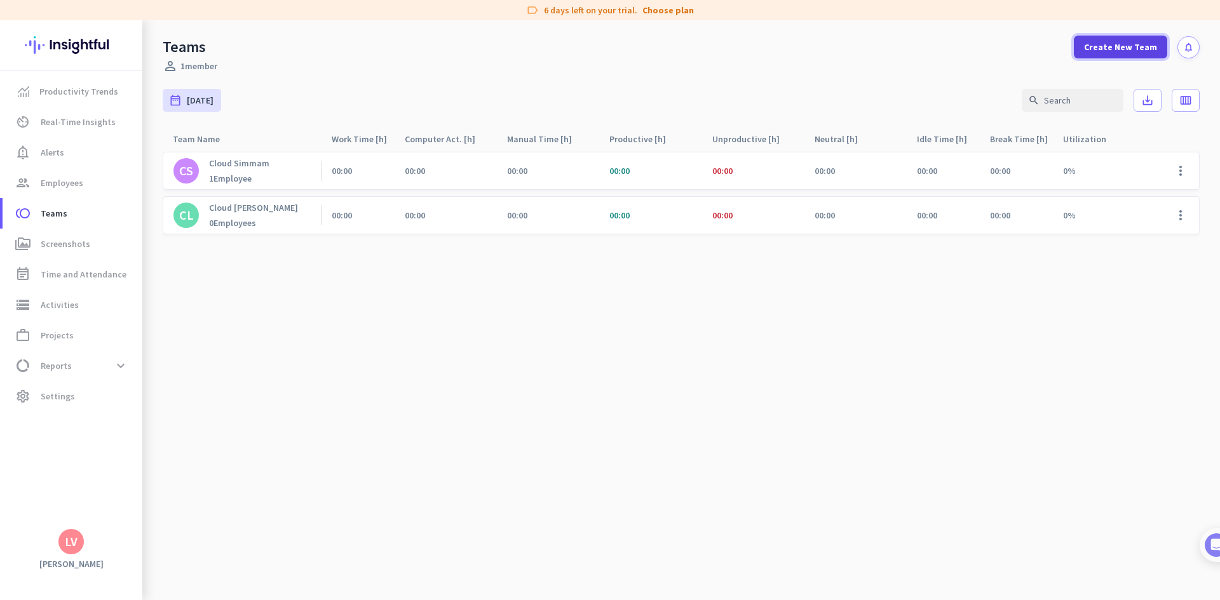
click at [1139, 47] on span "Create New Team" at bounding box center [1120, 47] width 73 height 13
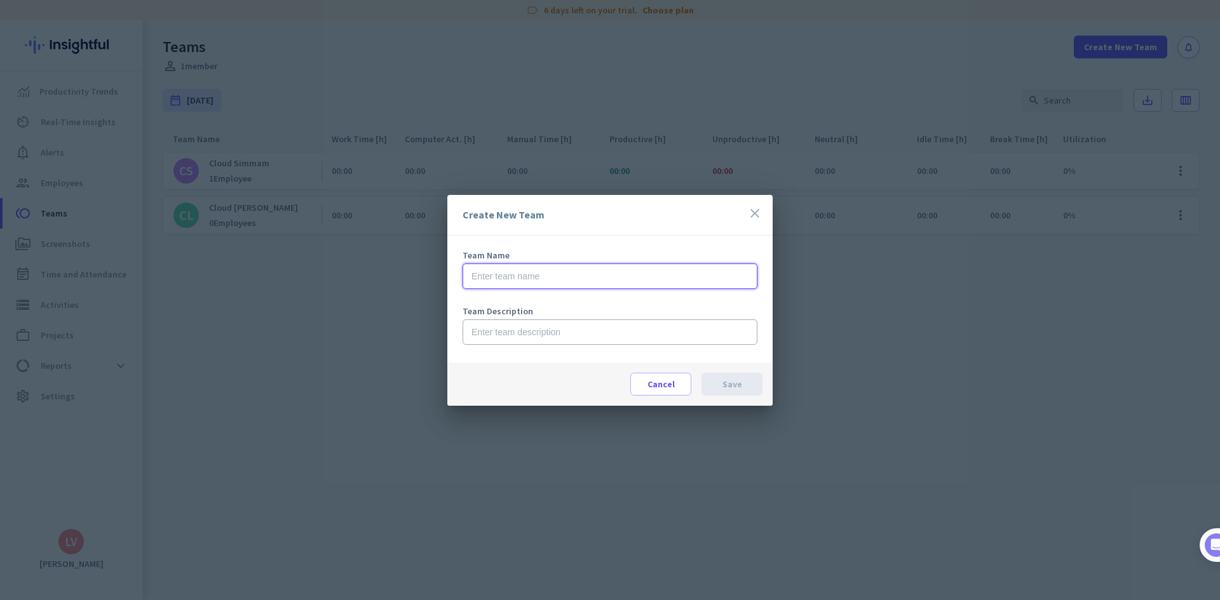
click at [712, 276] on input "text" at bounding box center [610, 276] width 295 height 25
type input "Cloud Lion"
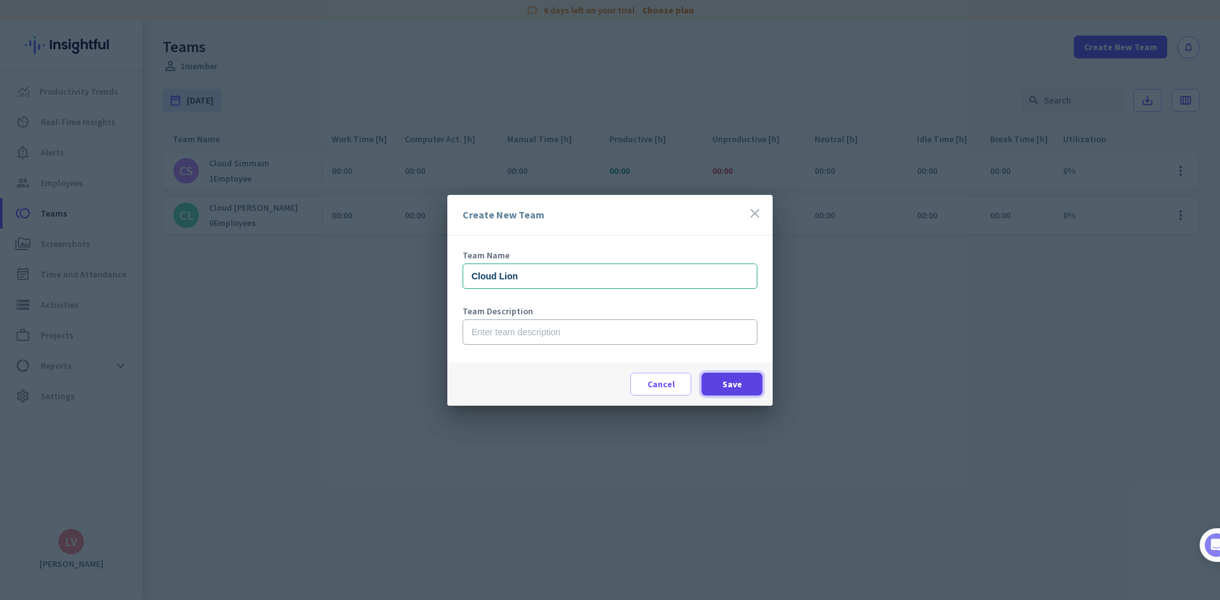
click at [731, 381] on span "Save" at bounding box center [732, 384] width 20 height 13
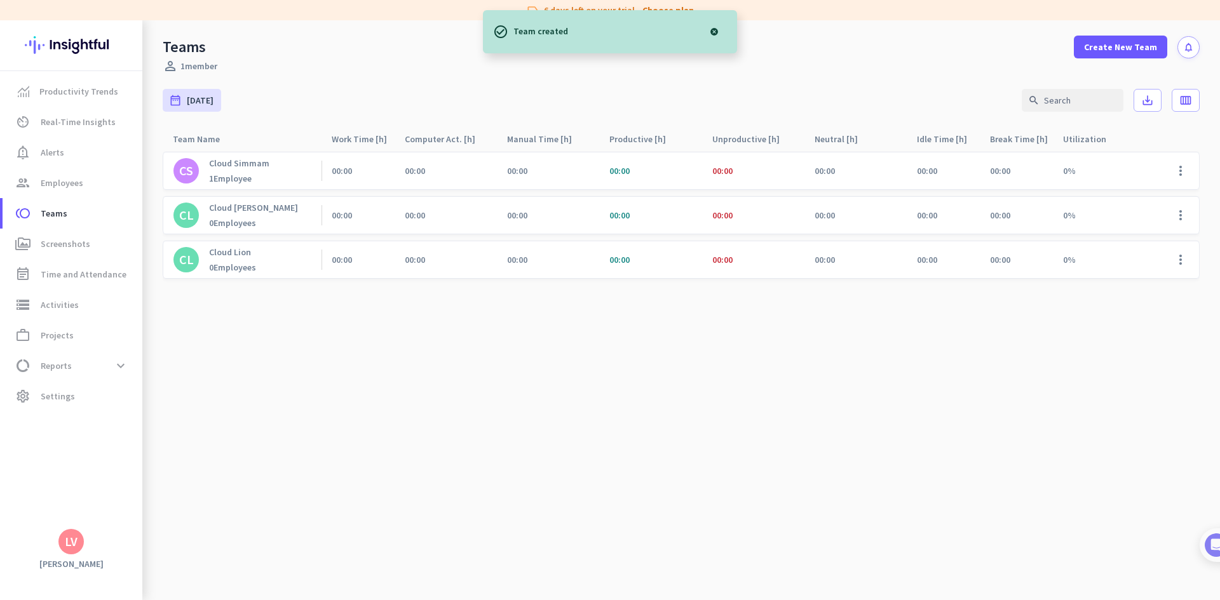
click at [248, 172] on div "Cloud Simmam 1 Employee" at bounding box center [239, 171] width 60 height 27
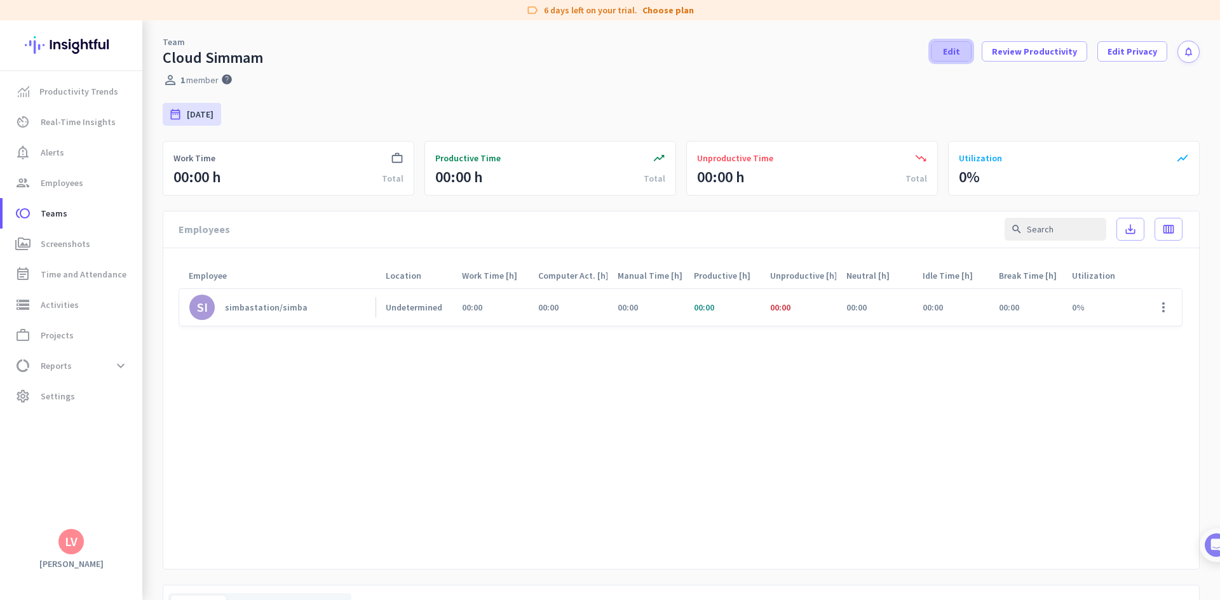
click at [949, 55] on span "Edit" at bounding box center [951, 51] width 17 height 13
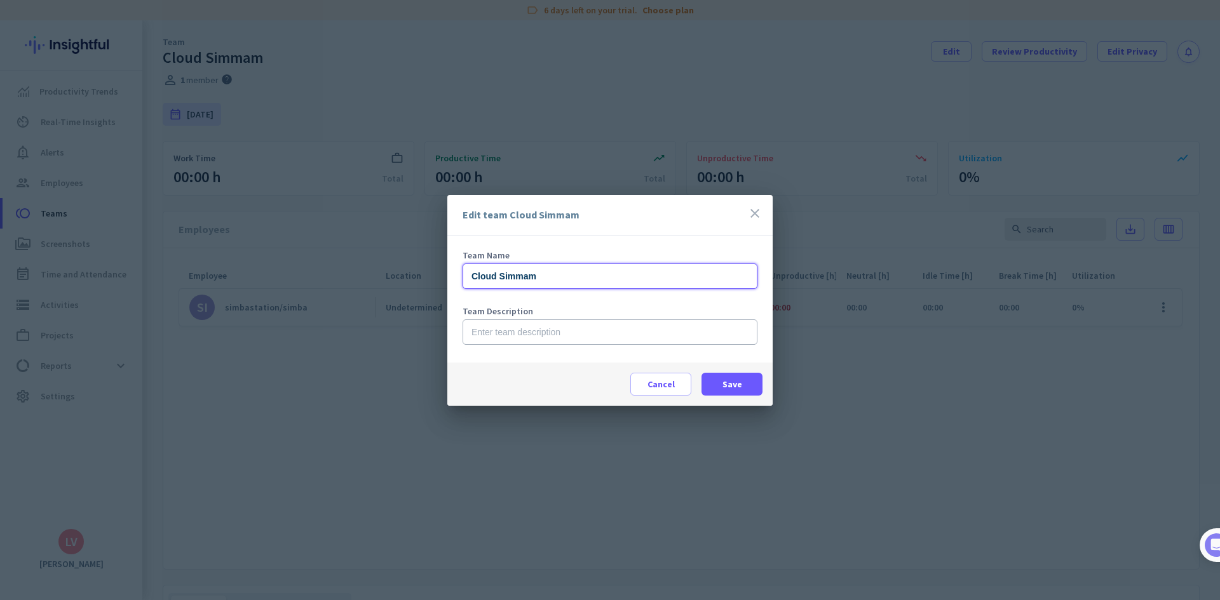
drag, startPoint x: 543, startPoint y: 276, endPoint x: 496, endPoint y: 284, distance: 47.7
click at [496, 284] on input "Cloud Simmam" at bounding box center [610, 276] width 295 height 25
type input "CloudLion"
click at [741, 384] on span at bounding box center [731, 384] width 61 height 30
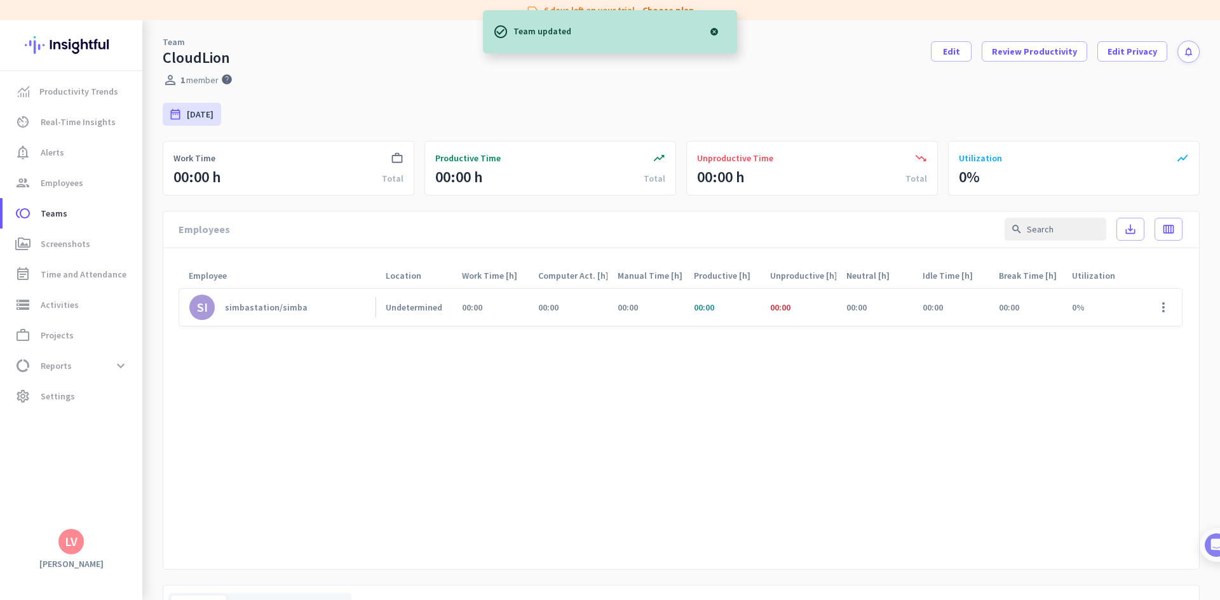
click at [708, 30] on div at bounding box center [713, 31] width 25 height 25
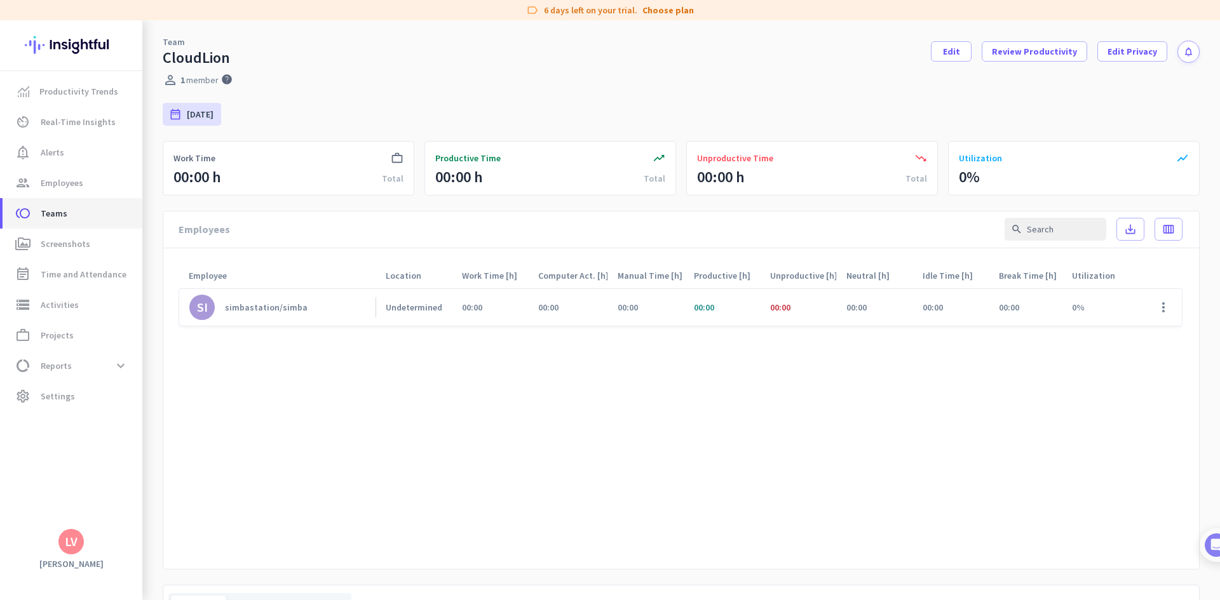
click at [81, 219] on span "toll Teams" at bounding box center [72, 213] width 119 height 15
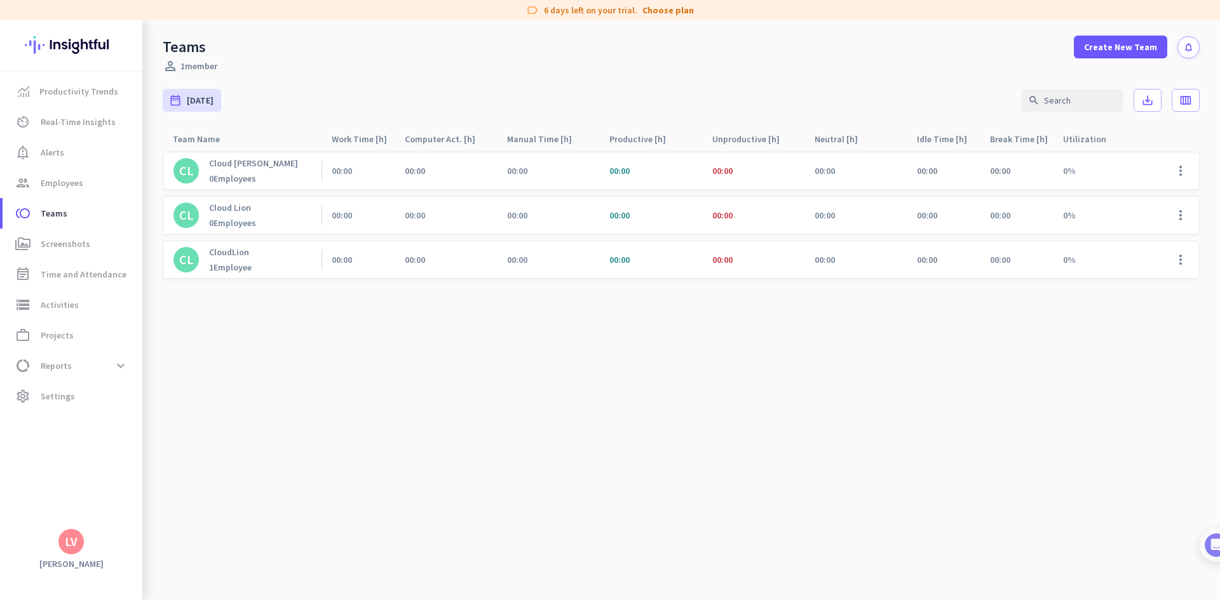
click at [263, 220] on div "CL Cloud Lion 0 Employees" at bounding box center [242, 215] width 159 height 37
click at [227, 223] on div "0 Employees" at bounding box center [232, 222] width 47 height 11
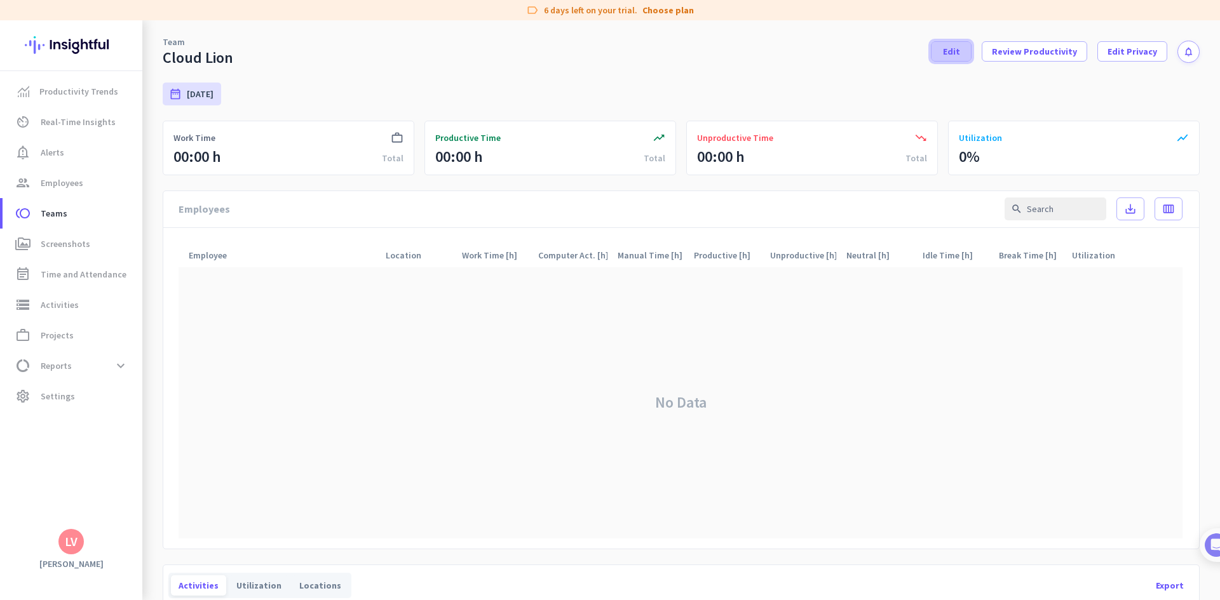
click at [949, 51] on span "Edit" at bounding box center [951, 51] width 17 height 13
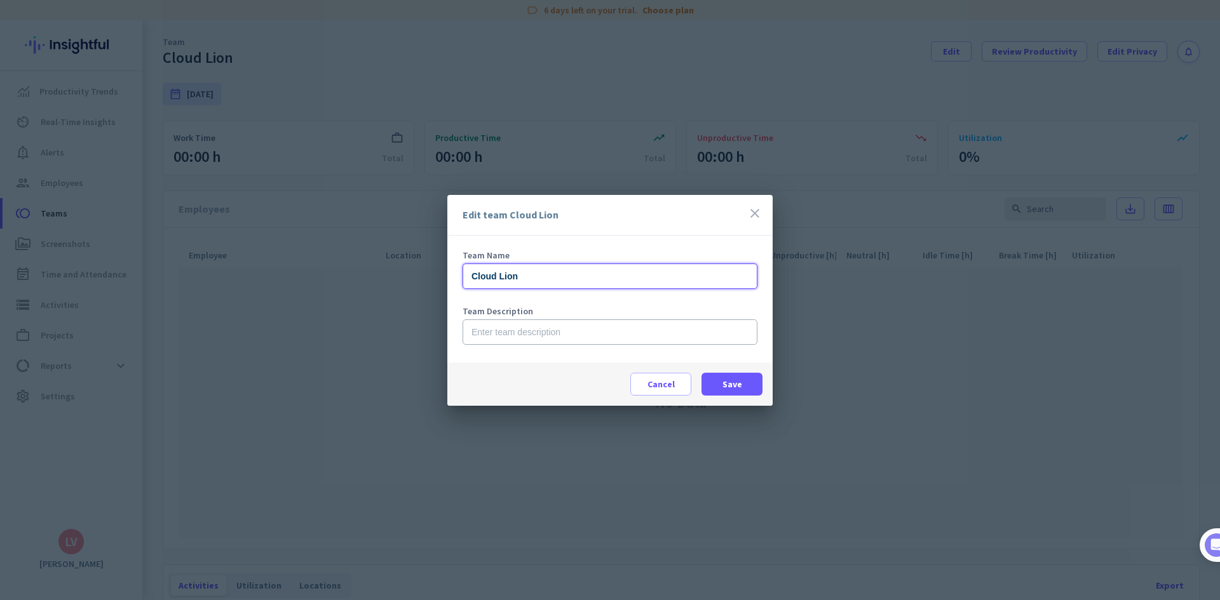
click at [557, 283] on input "Cloud Lion" at bounding box center [610, 276] width 295 height 25
type input "Cloud Simmam"
click at [734, 388] on span "Save" at bounding box center [732, 384] width 20 height 13
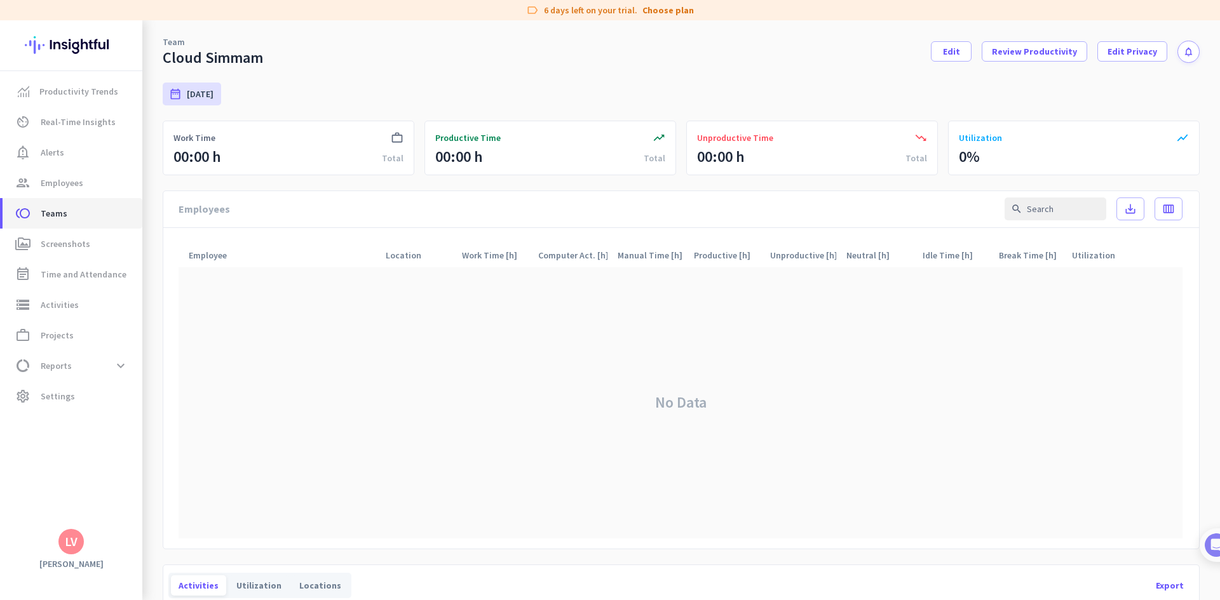
click at [59, 216] on span "Teams" at bounding box center [54, 213] width 27 height 15
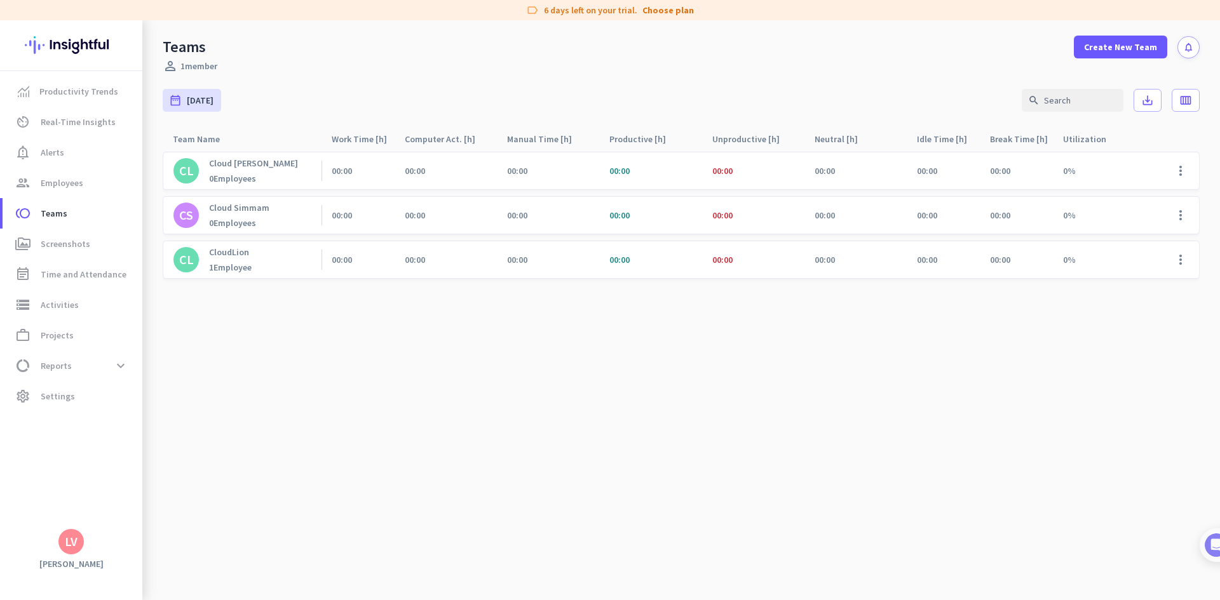
click at [272, 212] on div "CS Cloud Simmam 0 Employees" at bounding box center [242, 215] width 159 height 37
click at [257, 268] on div "CL CloudLion 1 Employee" at bounding box center [242, 259] width 159 height 37
click at [268, 253] on div "CL CloudLion 1 Employee" at bounding box center [242, 259] width 159 height 37
click at [241, 270] on div "1 Employee" at bounding box center [230, 267] width 43 height 11
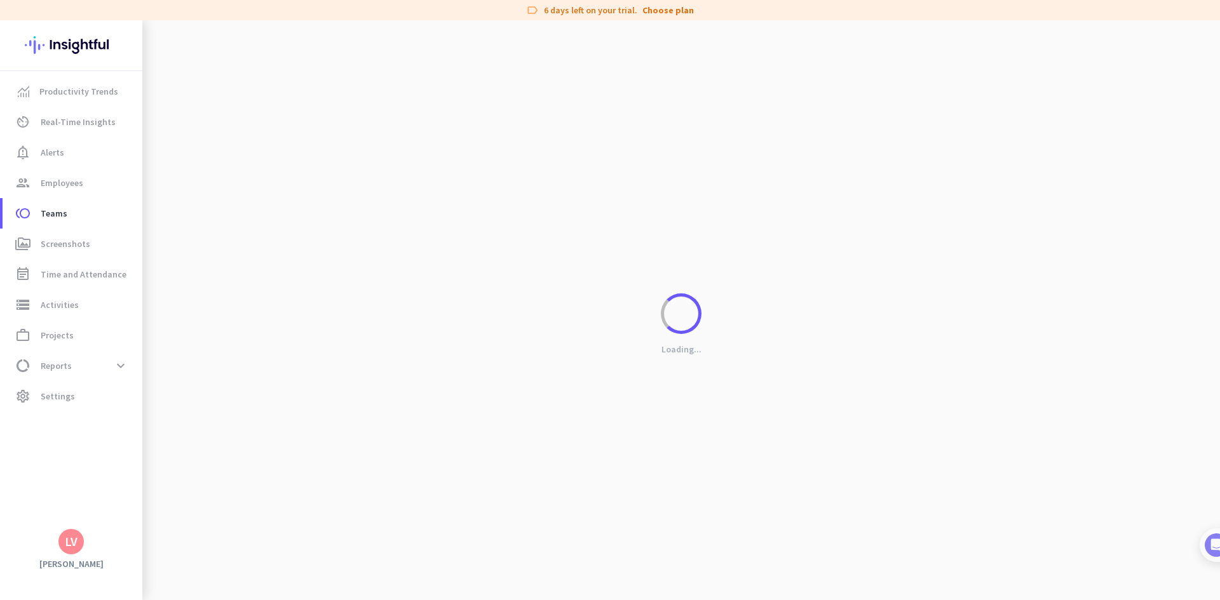
click at [241, 270] on div "Loading..." at bounding box center [681, 320] width 1078 height 600
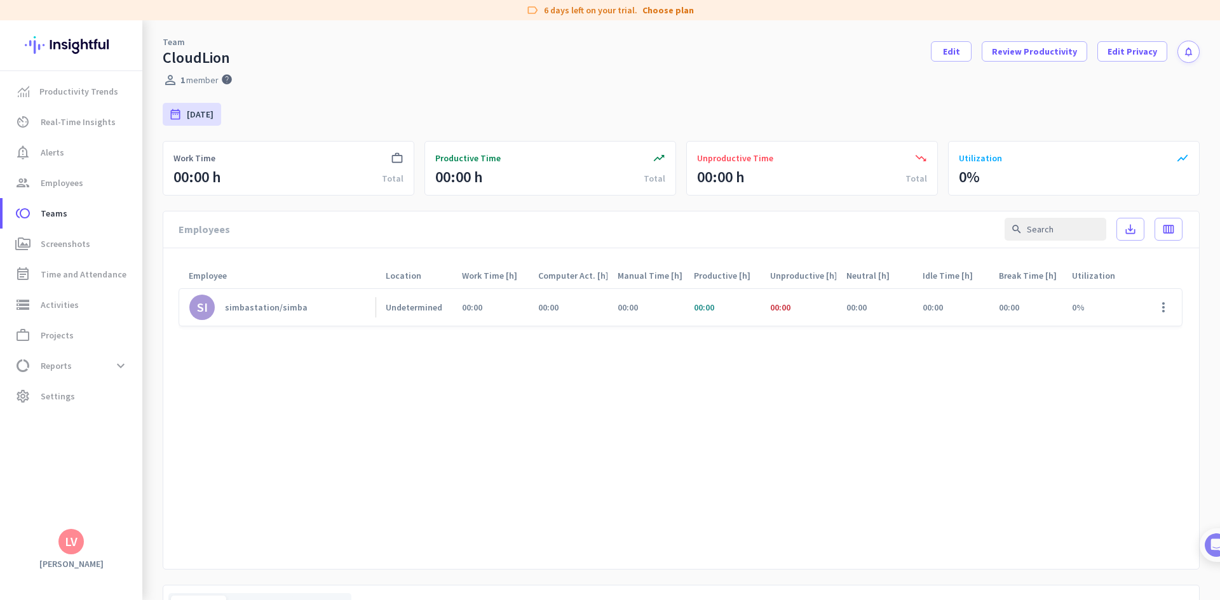
click at [280, 309] on div "simbastation/simba" at bounding box center [266, 307] width 83 height 11
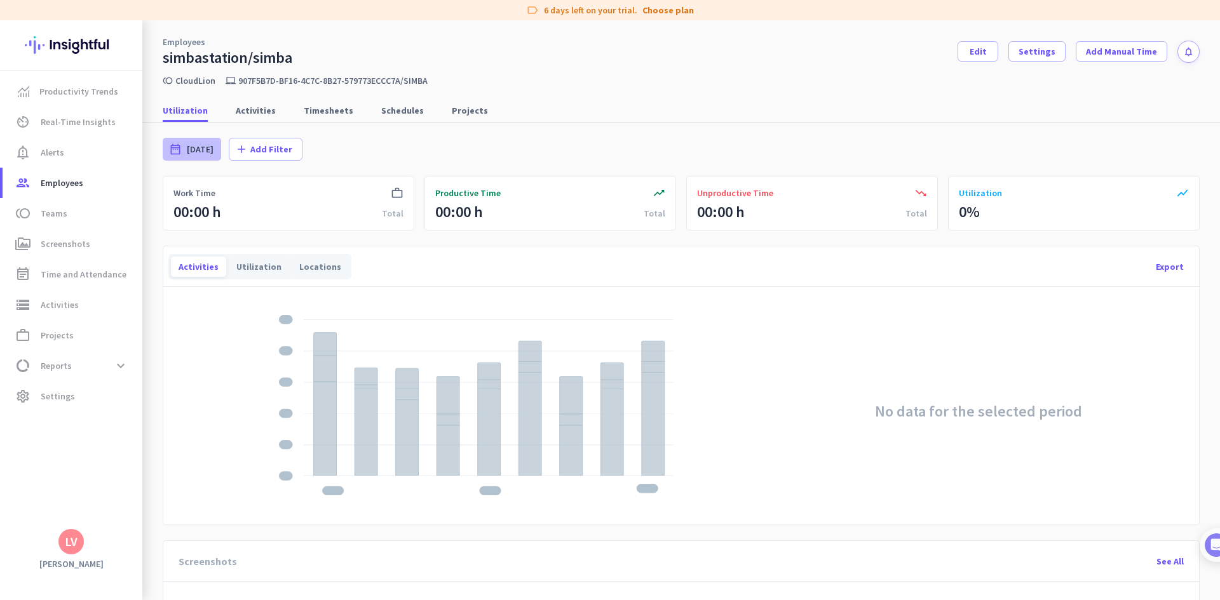
click at [200, 147] on span "[DATE]" at bounding box center [200, 149] width 27 height 13
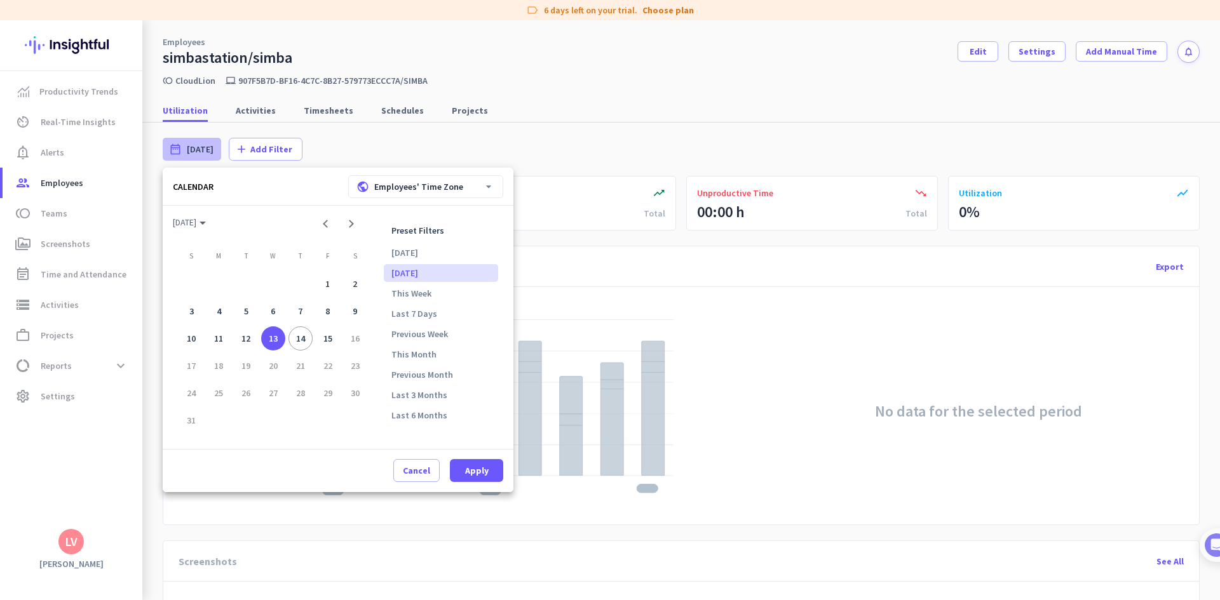
click at [269, 343] on div "13" at bounding box center [273, 339] width 25 height 25
click at [299, 341] on div "14" at bounding box center [300, 339] width 25 height 25
click at [475, 470] on span "Apply" at bounding box center [477, 470] width 24 height 13
type input "[DATE] - [DATE]"
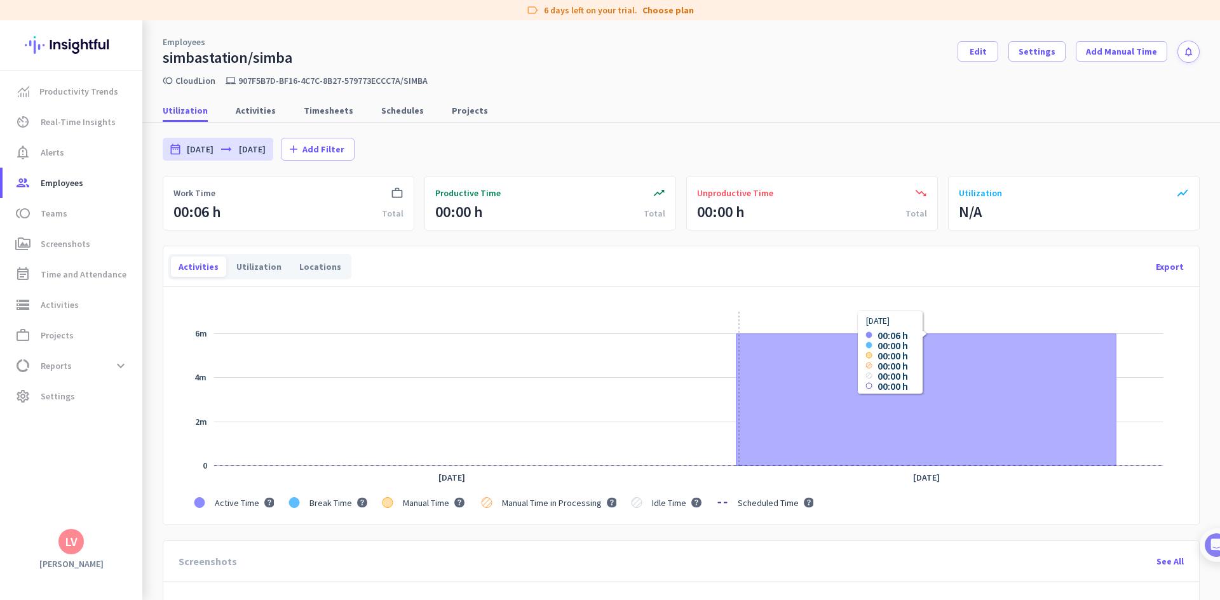
click at [739, 424] on icon "Series" at bounding box center [926, 400] width 380 height 132
click at [996, 423] on icon "Series" at bounding box center [926, 400] width 380 height 132
click at [252, 112] on span "Activities" at bounding box center [256, 110] width 40 height 13
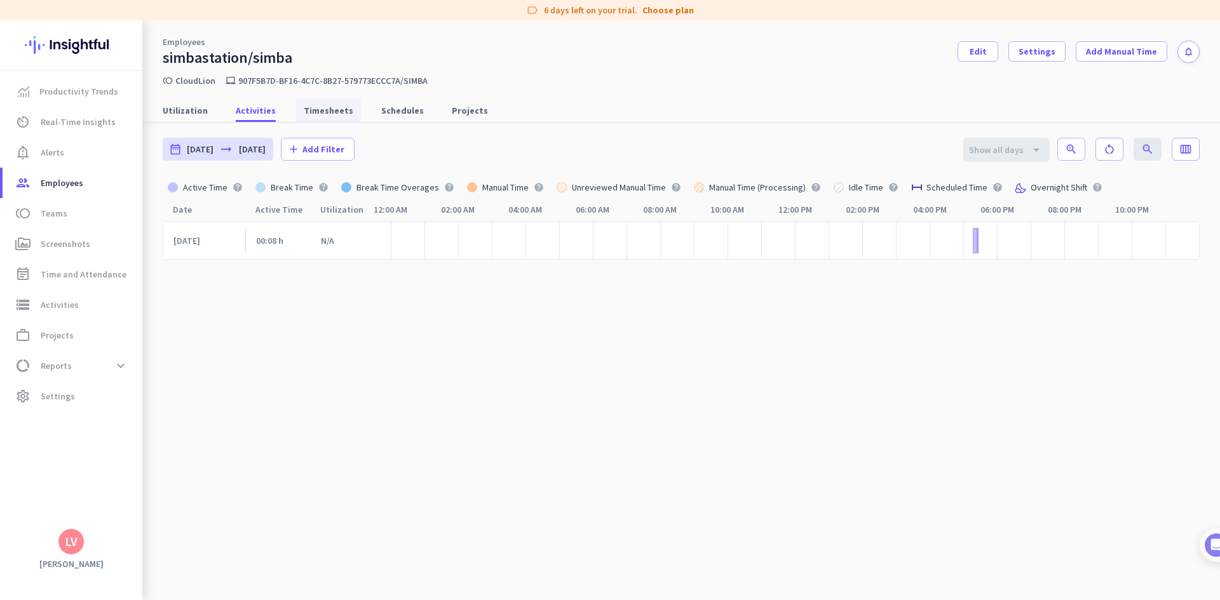
click at [327, 111] on span "Timesheets" at bounding box center [329, 110] width 50 height 13
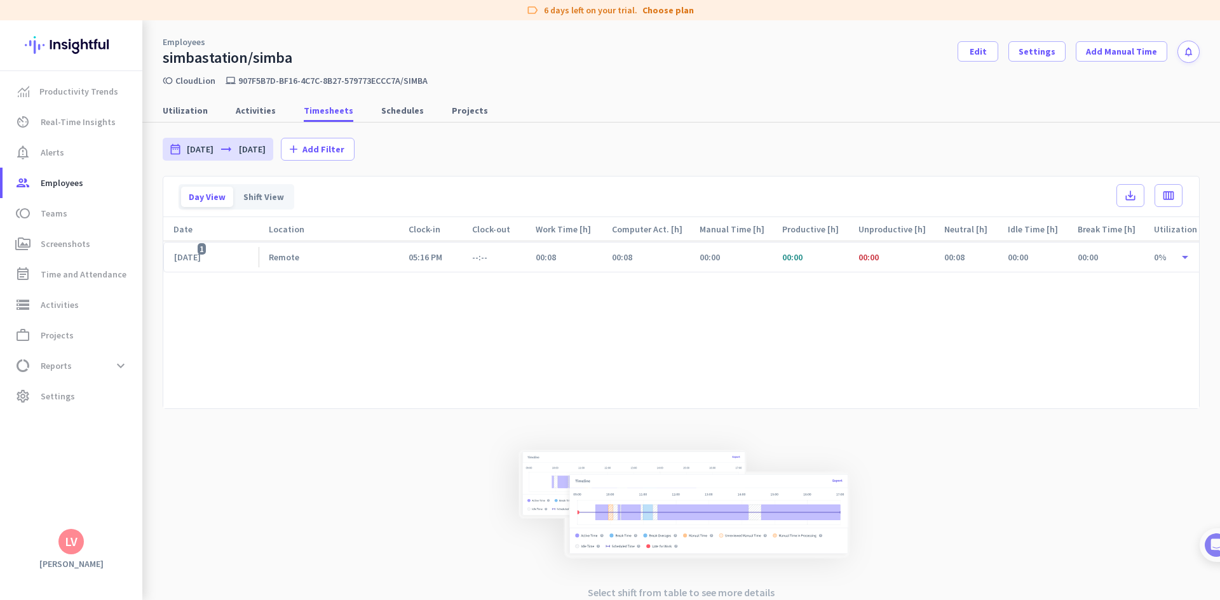
click at [205, 249] on div "[DATE] 1" at bounding box center [210, 257] width 95 height 29
click at [209, 255] on div "[DATE] 1" at bounding box center [191, 257] width 35 height 11
click at [390, 109] on span "Schedules" at bounding box center [402, 110] width 43 height 13
type input "[DATE] - [DATE]"
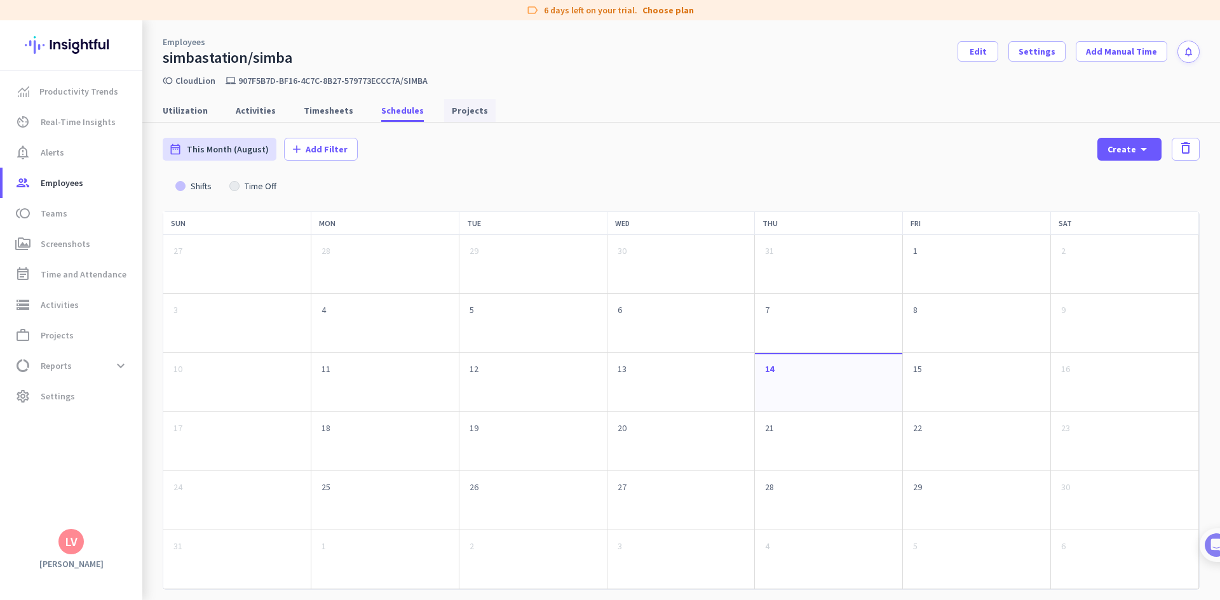
click at [452, 107] on span "Projects" at bounding box center [470, 110] width 36 height 13
type input "[DATE] - [DATE]"
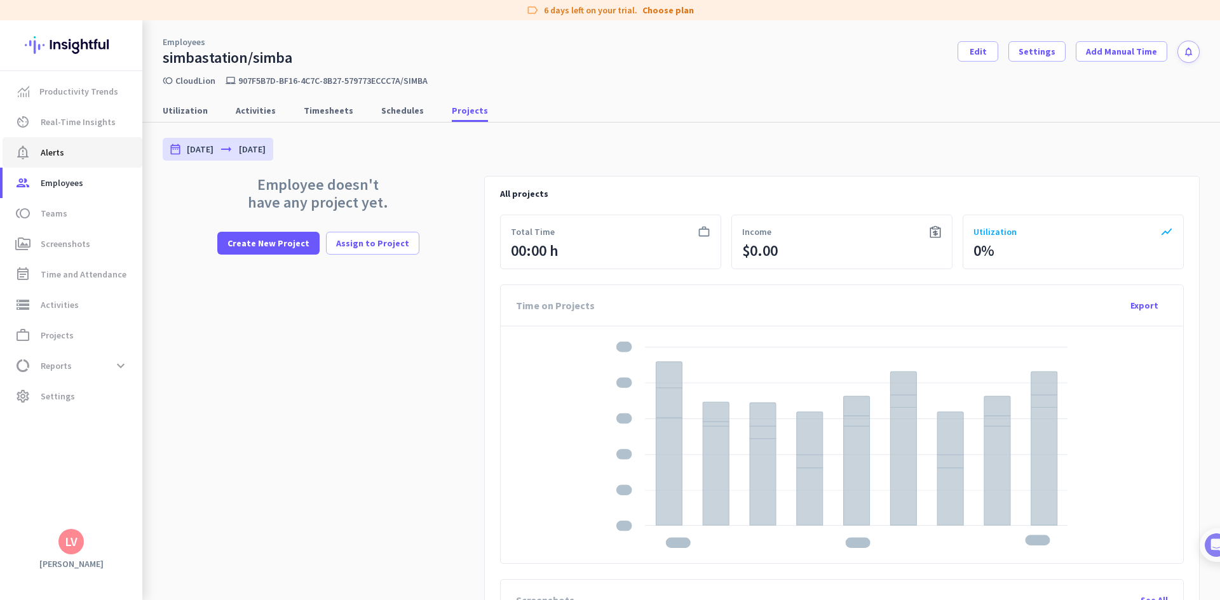
click at [79, 159] on span "notification_important Alerts" at bounding box center [72, 152] width 119 height 15
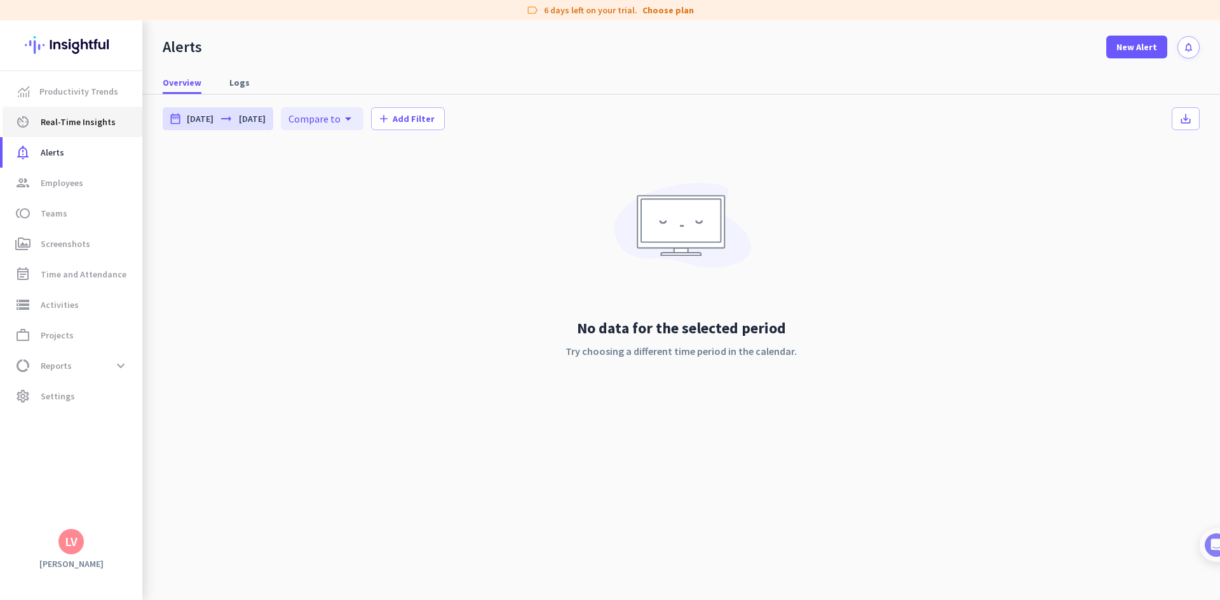
click at [102, 118] on span "Real-Time Insights" at bounding box center [78, 121] width 75 height 15
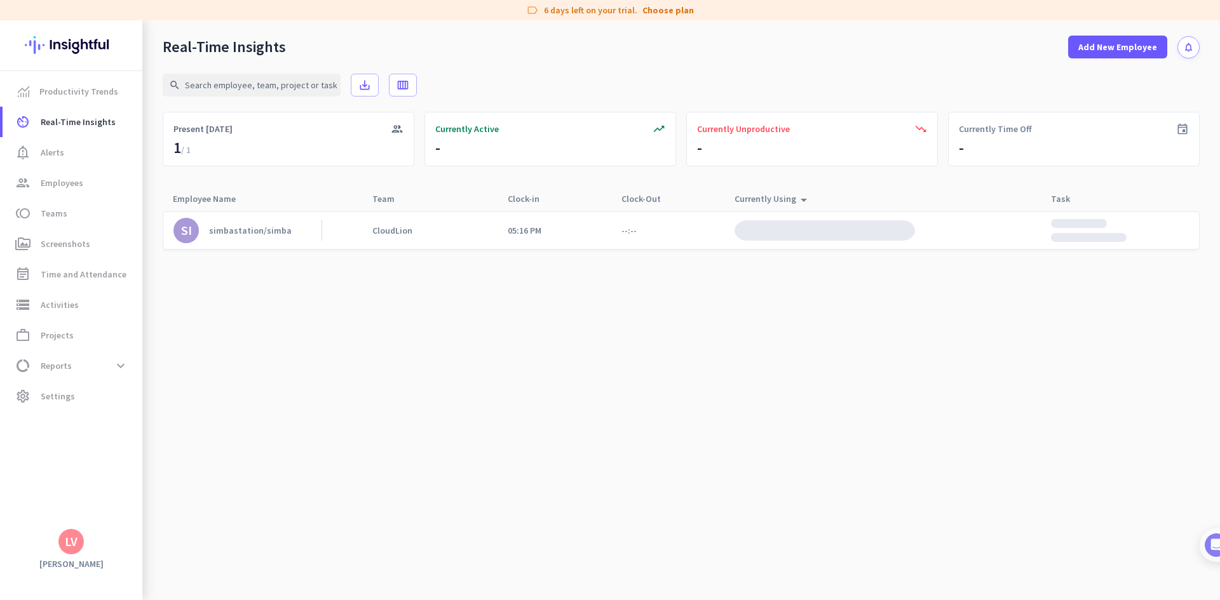
click at [231, 220] on link "SI simbastation/simba" at bounding box center [247, 230] width 148 height 25
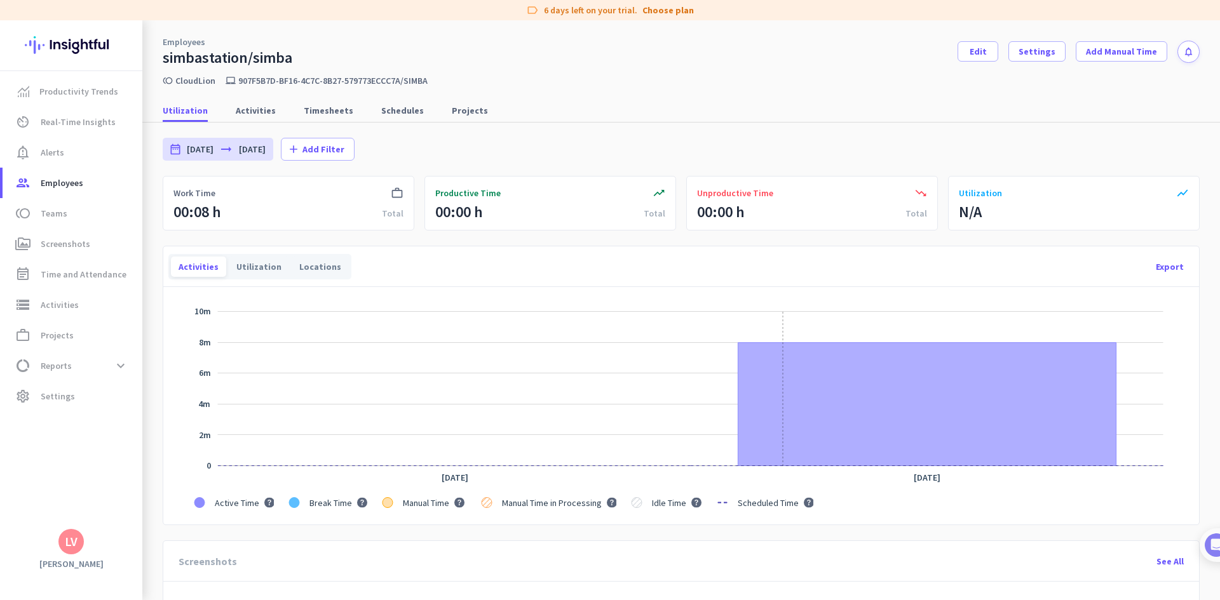
click at [783, 365] on icon "Series" at bounding box center [927, 404] width 378 height 123
click at [71, 241] on span "Screenshots" at bounding box center [66, 243] width 50 height 15
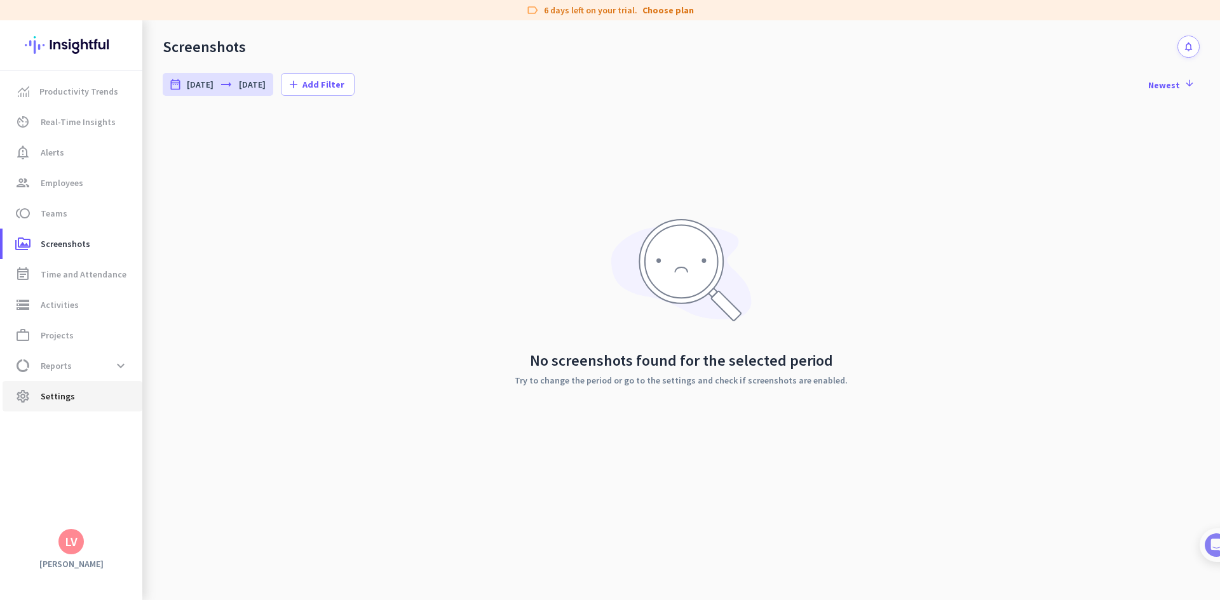
click at [58, 392] on span "Settings" at bounding box center [58, 396] width 34 height 15
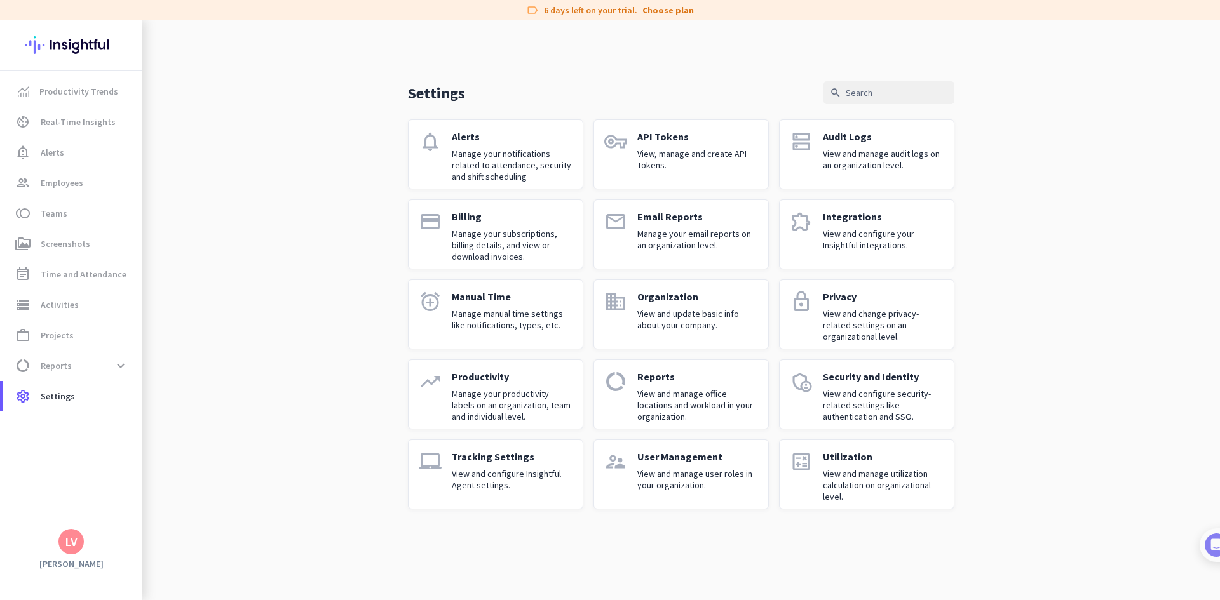
click at [850, 171] on div "Audit Logs View and manage audit logs on an organization level." at bounding box center [883, 154] width 121 height 48
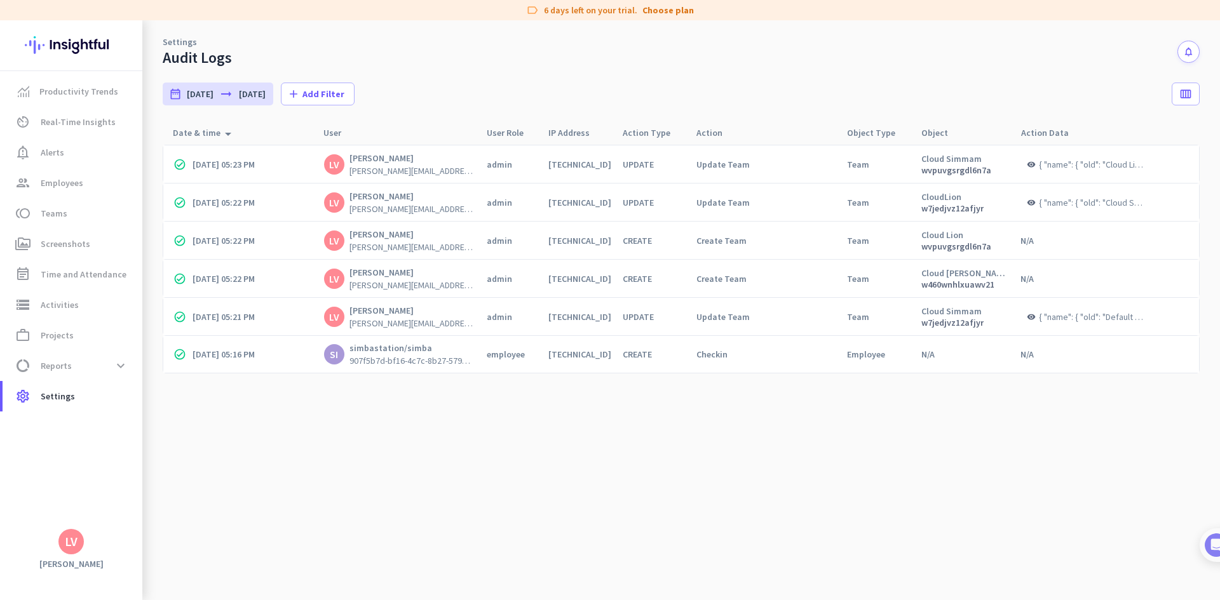
click at [335, 353] on div "SI" at bounding box center [334, 354] width 8 height 10
click at [379, 354] on div "simbastation/simba 907f5b7d-bf16-4c7c-8b27-579773eccc7a/simba" at bounding box center [410, 354] width 123 height 24
click at [1191, 91] on icon "calendar_view_week" at bounding box center [1185, 94] width 13 height 13
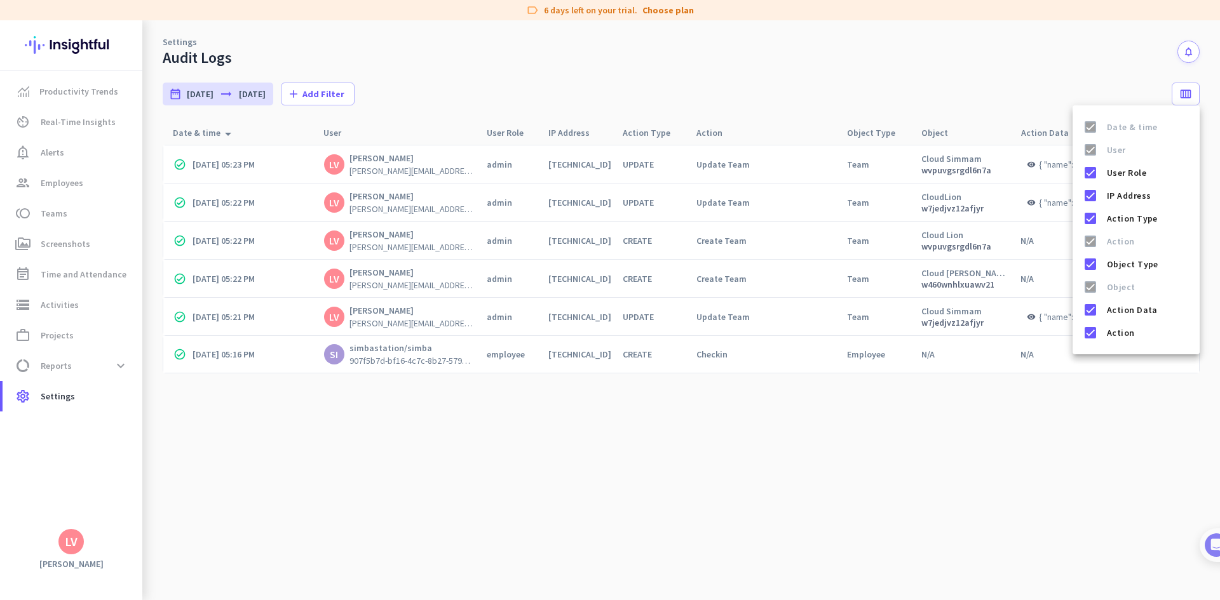
click at [396, 454] on div at bounding box center [610, 300] width 1220 height 600
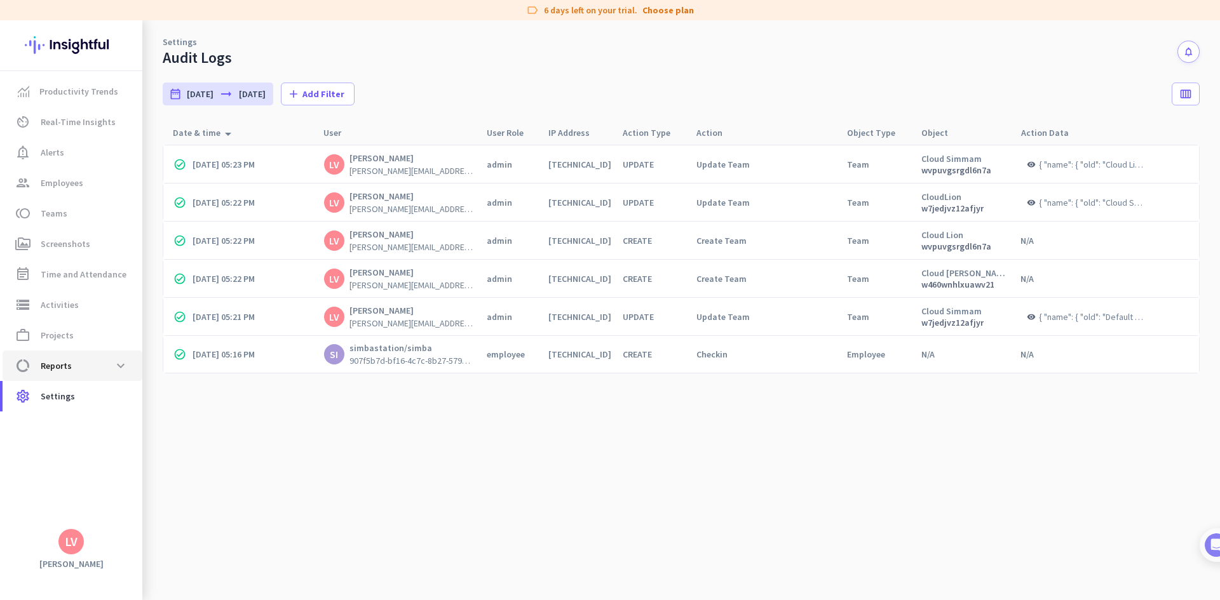
click at [62, 362] on span "Reports" at bounding box center [56, 365] width 31 height 15
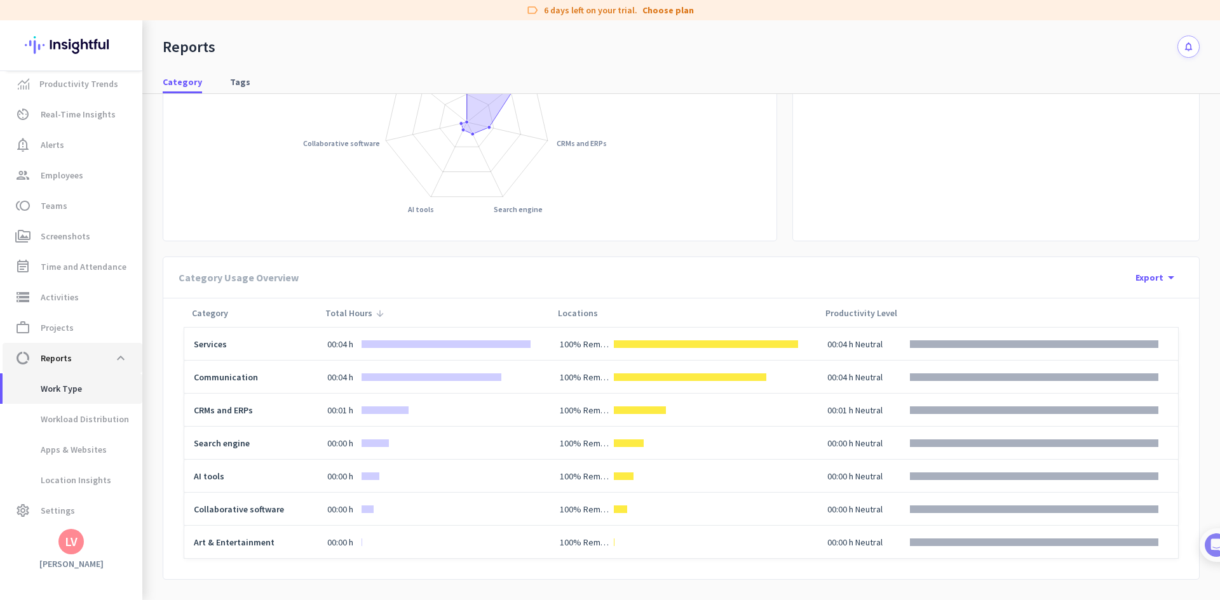
scroll to position [10, 0]
click at [100, 416] on span "Workload Distribution" at bounding box center [71, 417] width 116 height 30
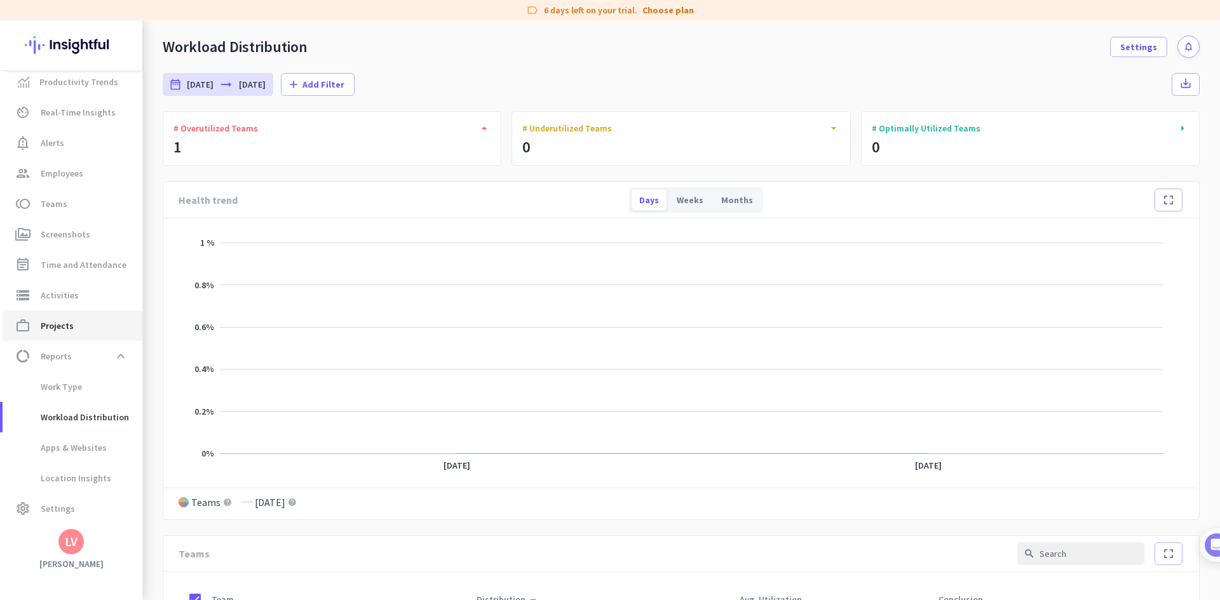
click at [81, 323] on span "work_outline Projects" at bounding box center [72, 325] width 119 height 15
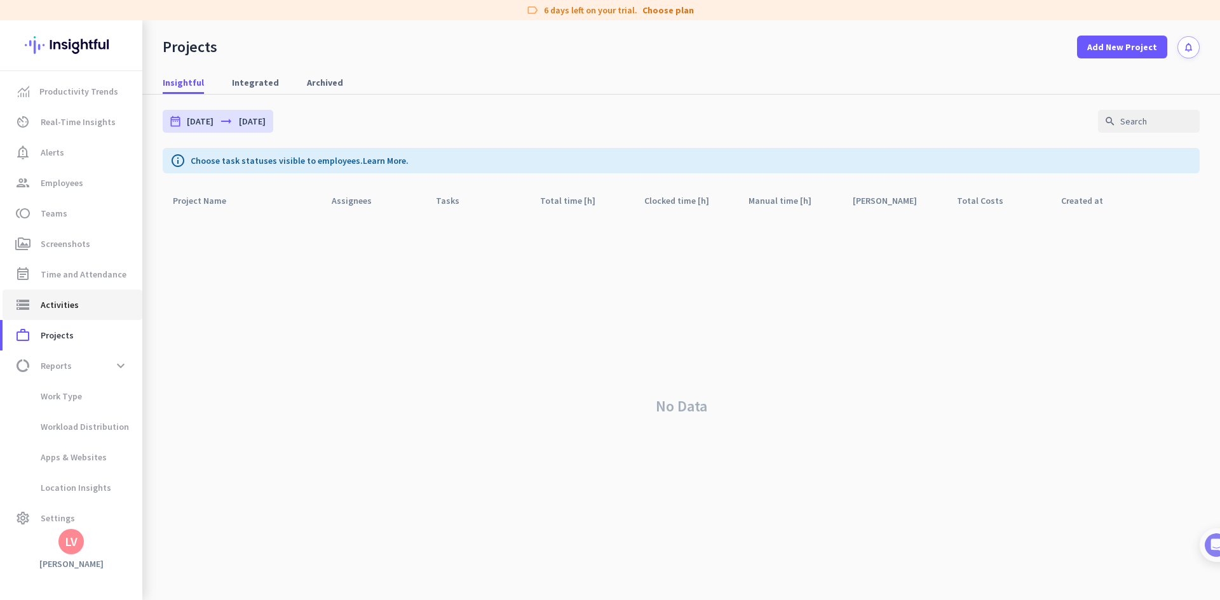
click at [77, 302] on span "storage Activities" at bounding box center [72, 304] width 119 height 15
type input "[DATE]"
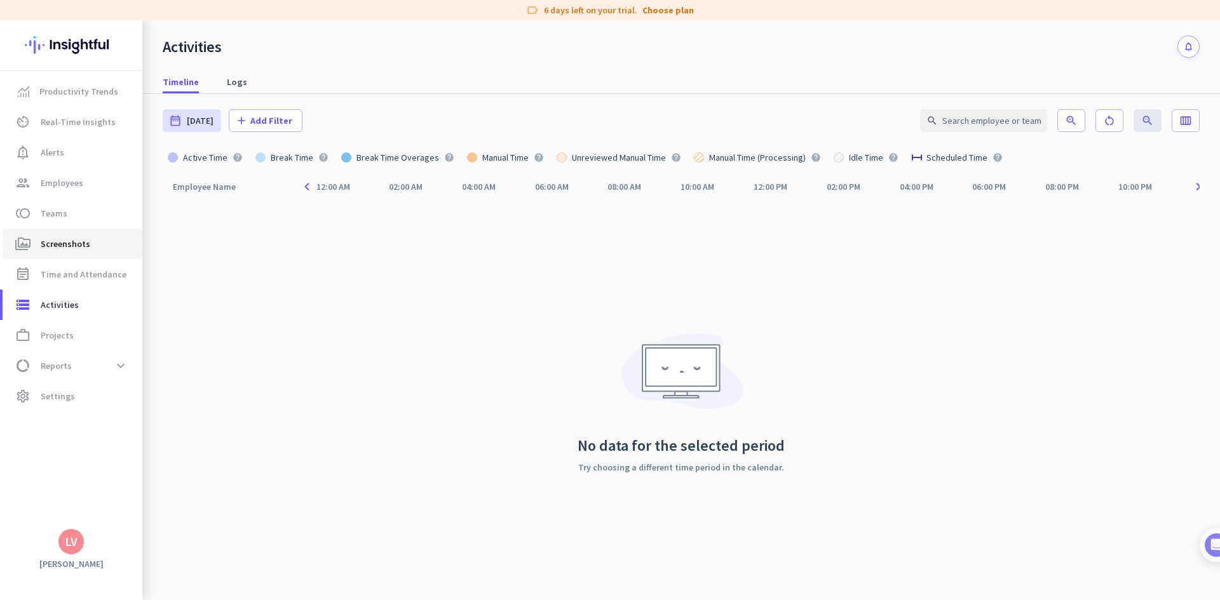
click at [102, 237] on span "perm_media Screenshots" at bounding box center [72, 243] width 119 height 15
type input "[DATE] - [DATE]"
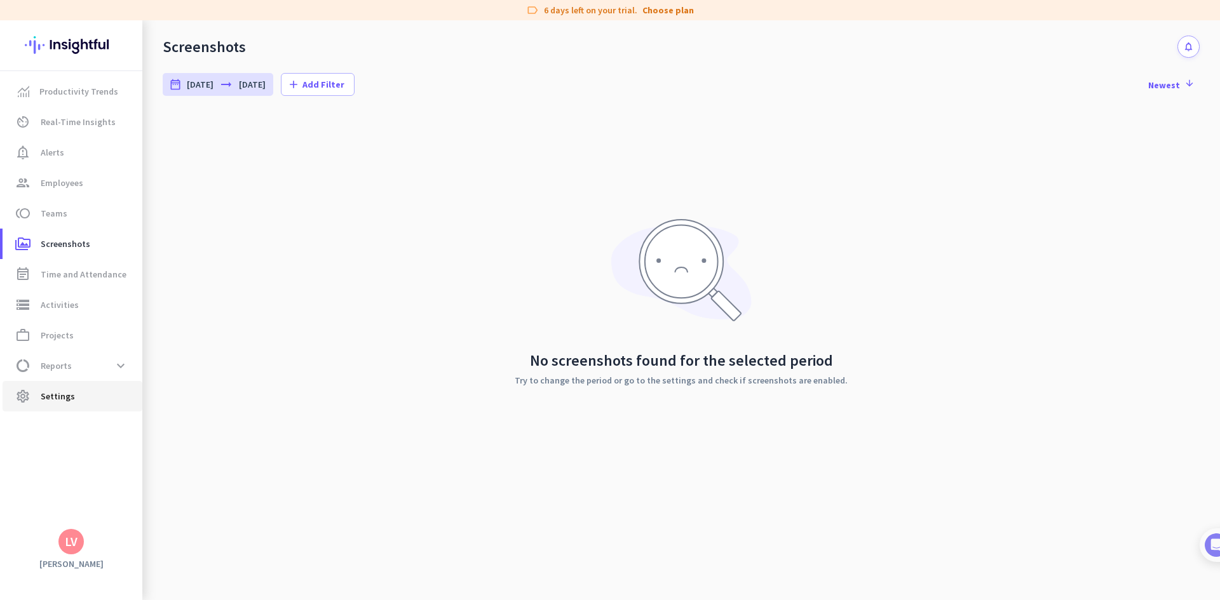
click at [71, 396] on span "Settings" at bounding box center [58, 396] width 34 height 15
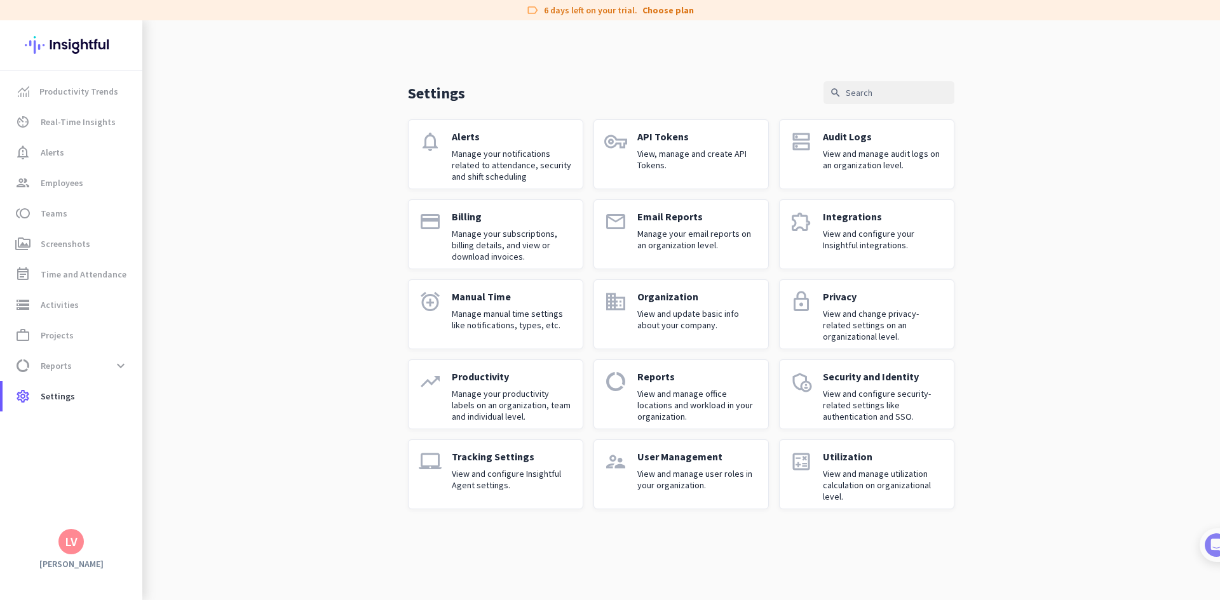
click at [686, 486] on p "View and manage user roles in your organization." at bounding box center [697, 479] width 121 height 23
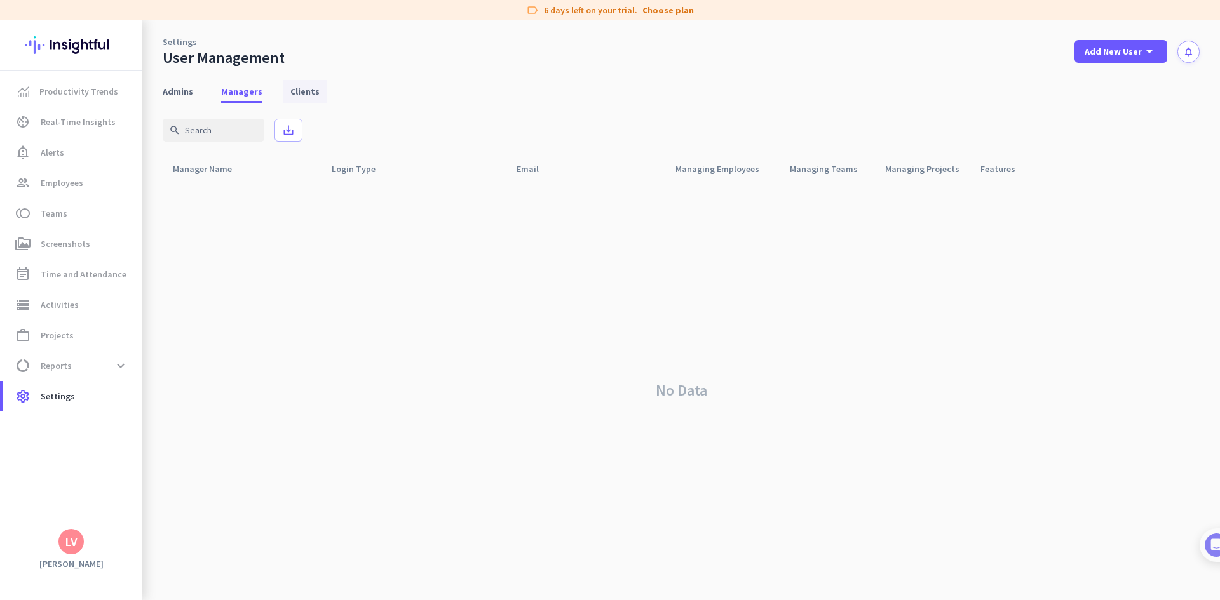
click at [301, 92] on span "Clients" at bounding box center [304, 91] width 29 height 13
click at [249, 93] on span "Managers" at bounding box center [241, 91] width 41 height 13
click at [189, 96] on span "Admins" at bounding box center [178, 91] width 30 height 13
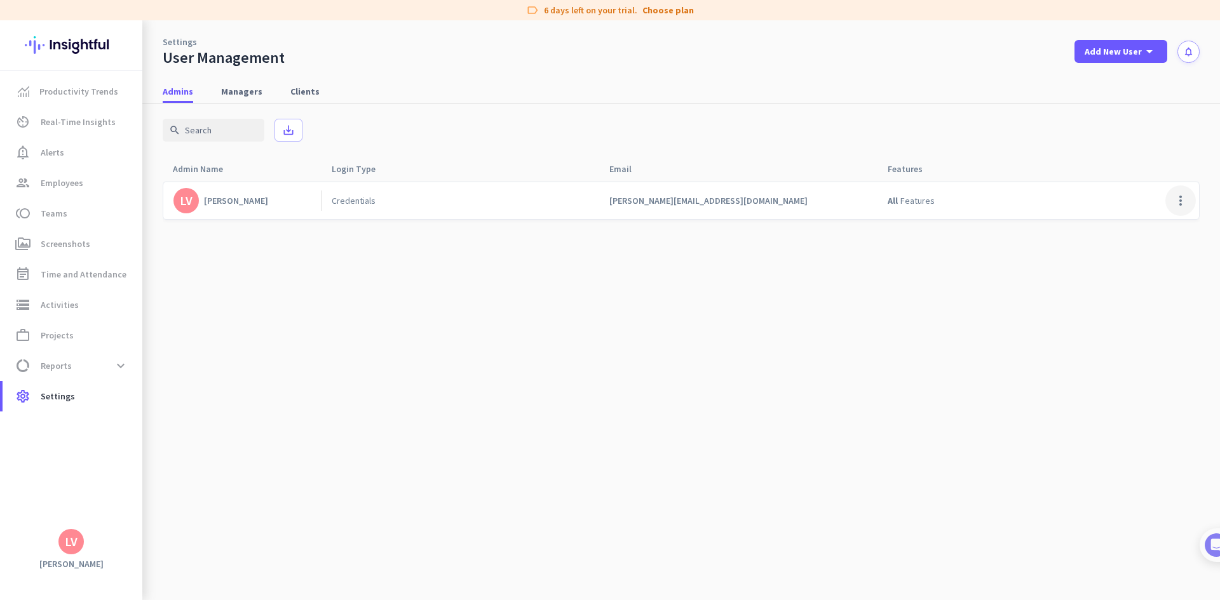
click at [1175, 197] on span at bounding box center [1180, 201] width 30 height 30
click at [69, 363] on div at bounding box center [610, 300] width 1220 height 600
drag, startPoint x: 456, startPoint y: 426, endPoint x: 449, endPoint y: 424, distance: 8.0
drag, startPoint x: 334, startPoint y: 352, endPoint x: 374, endPoint y: 342, distance: 41.9
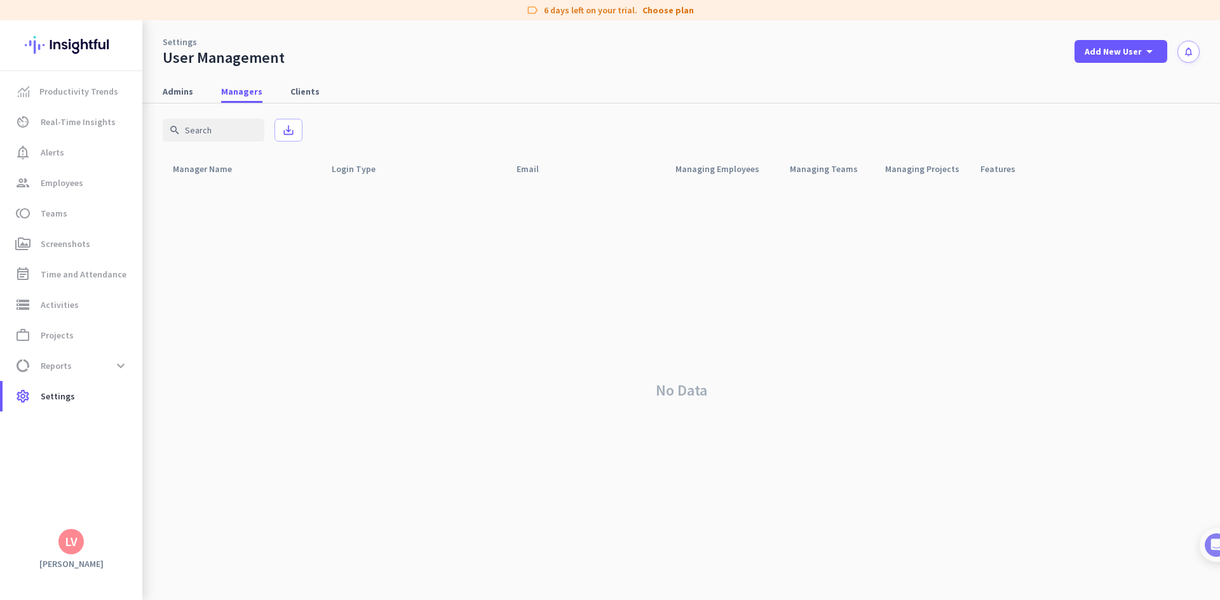
drag, startPoint x: 340, startPoint y: 345, endPoint x: 321, endPoint y: 343, distance: 19.2
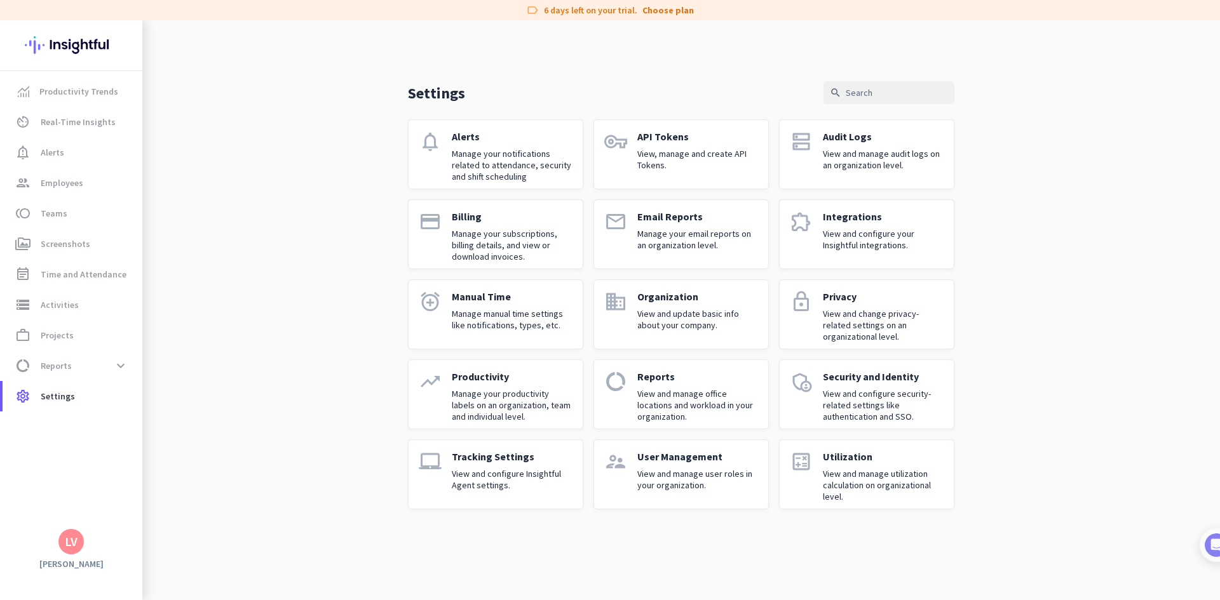
click at [726, 319] on p "View and update basic info about your company." at bounding box center [697, 319] width 121 height 23
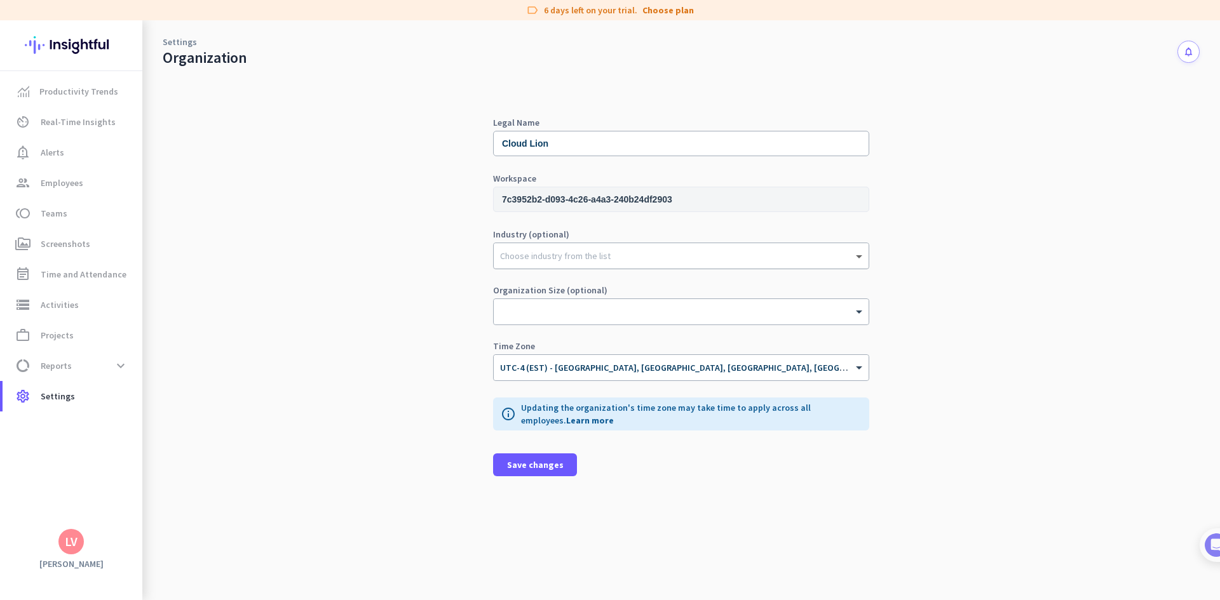
click at [857, 261] on span at bounding box center [861, 256] width 16 height 13
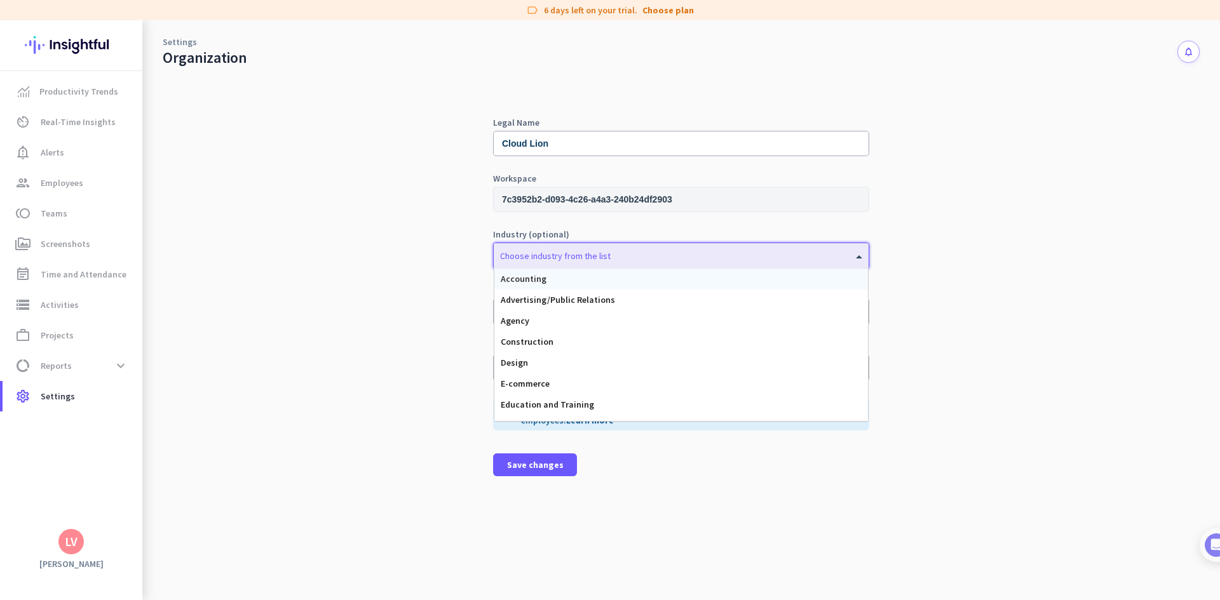
click at [979, 295] on div "Legal Name Cloud Lion Workspace 7c3952b2-d093-4c26-a4a3-240b24df2903 Industry (…" at bounding box center [681, 333] width 1037 height 533
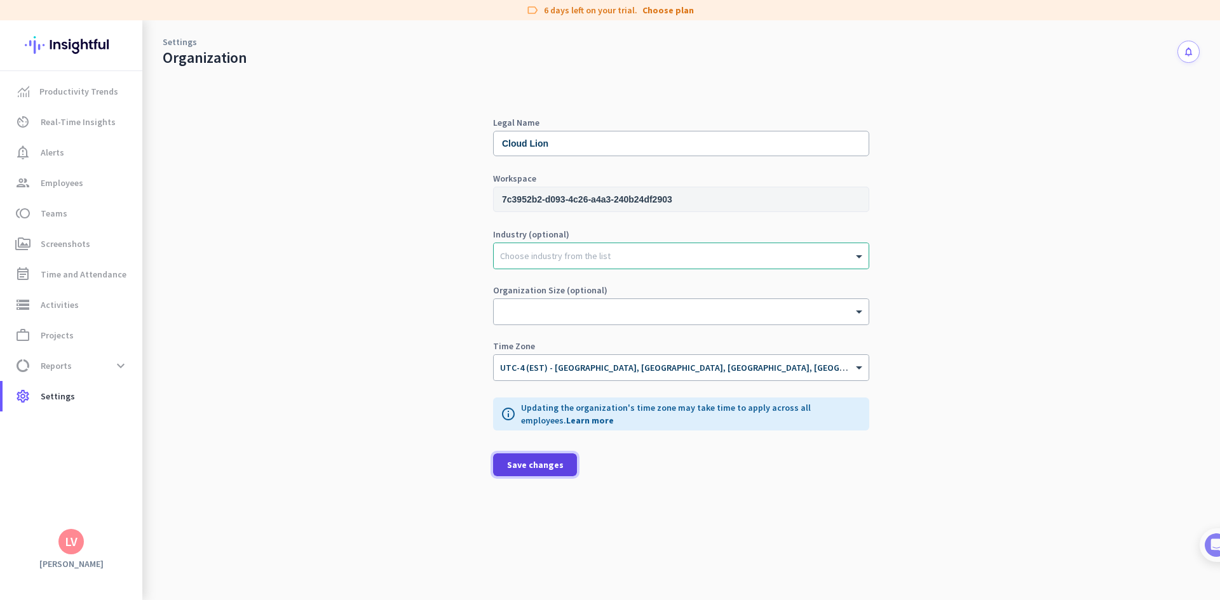
click at [547, 480] on span at bounding box center [535, 465] width 84 height 30
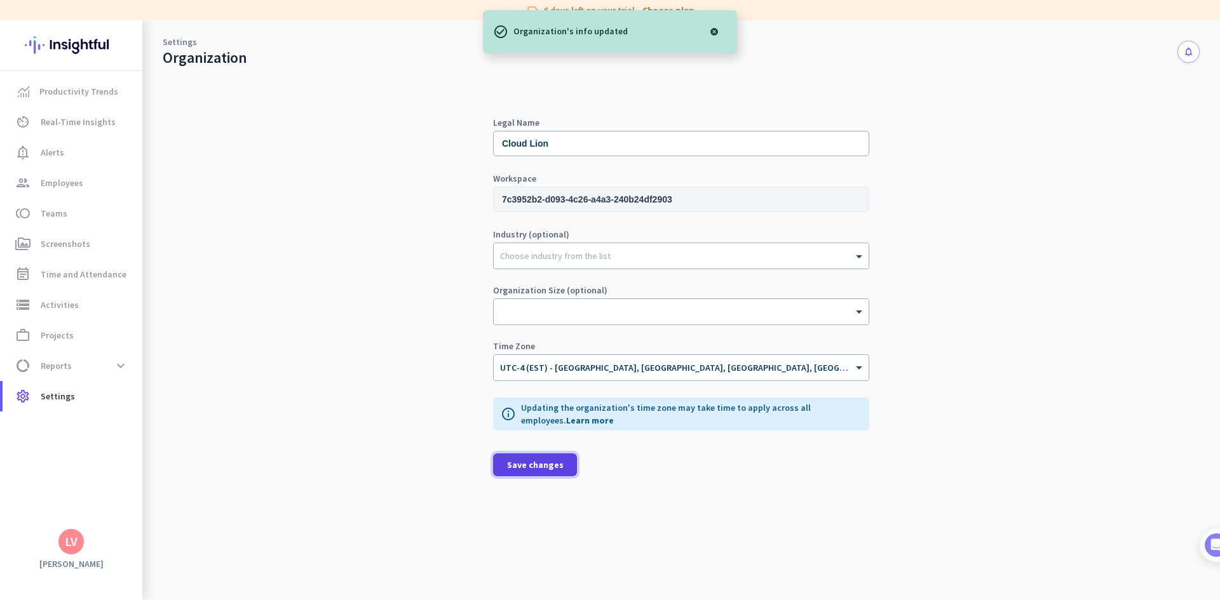
click at [532, 466] on span "Save changes" at bounding box center [535, 465] width 57 height 13
click at [272, 304] on div "Legal Name Cloud Lion Workspace 7c3952b2-d093-4c26-a4a3-240b24df2903 Industry (…" at bounding box center [681, 333] width 1037 height 533
drag, startPoint x: 201, startPoint y: 217, endPoint x: 214, endPoint y: 212, distance: 13.5
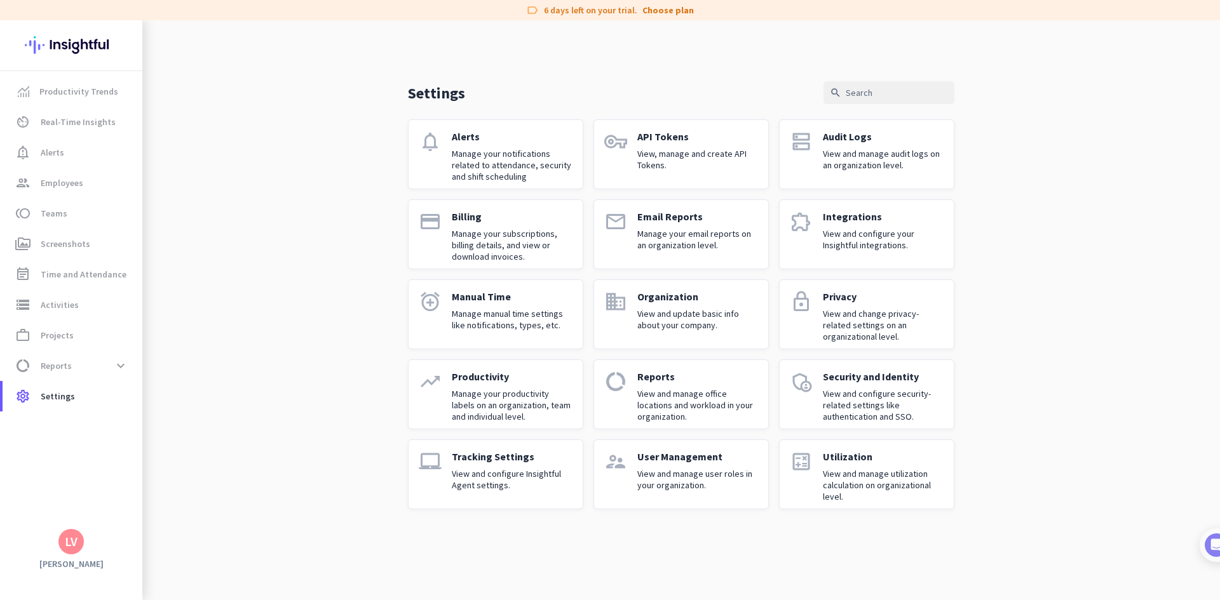
click at [626, 241] on div "email" at bounding box center [615, 234] width 23 height 48
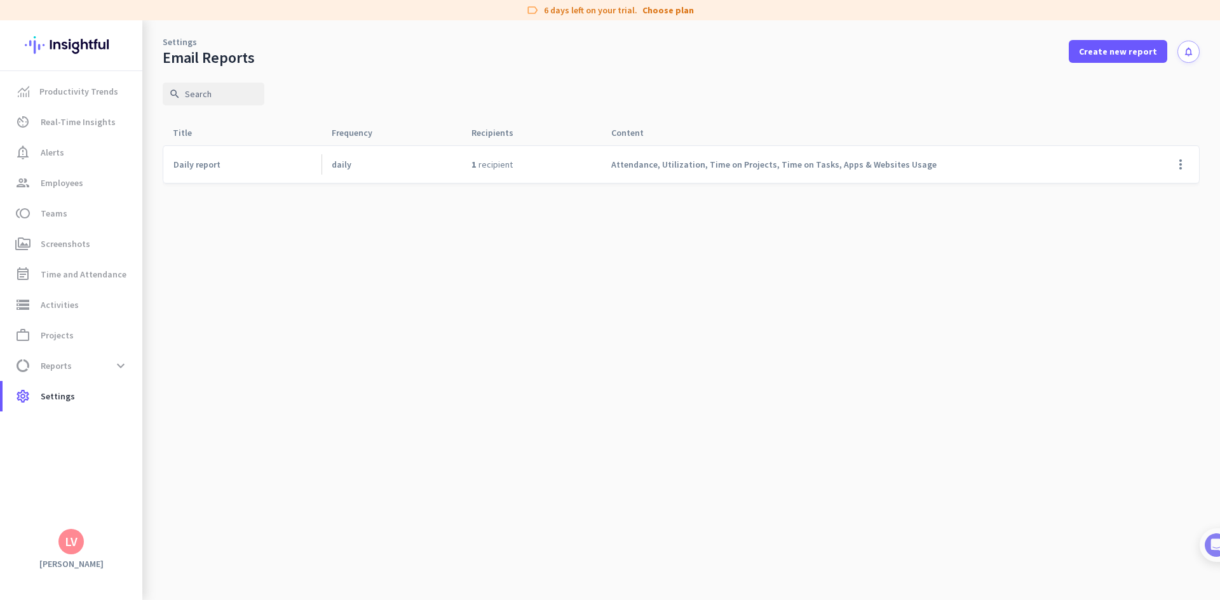
click at [491, 164] on span "recipient" at bounding box center [495, 164] width 34 height 11
click at [879, 171] on div "Attendance, Utilization, Time on Projects, Time on Tasks, Apps & Websites Usage" at bounding box center [878, 164] width 554 height 37
click at [1185, 169] on span at bounding box center [1180, 164] width 30 height 30
click at [492, 163] on div at bounding box center [610, 300] width 1220 height 600
click at [339, 166] on span "daily" at bounding box center [342, 164] width 20 height 11
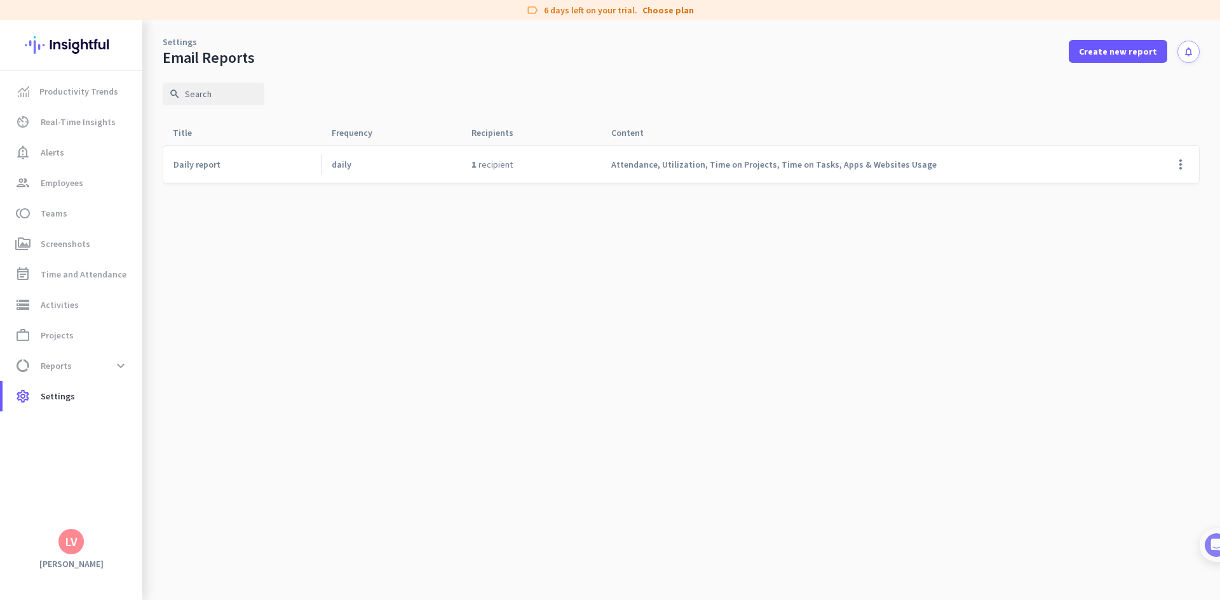
click at [190, 162] on span "Daily report" at bounding box center [196, 164] width 47 height 11
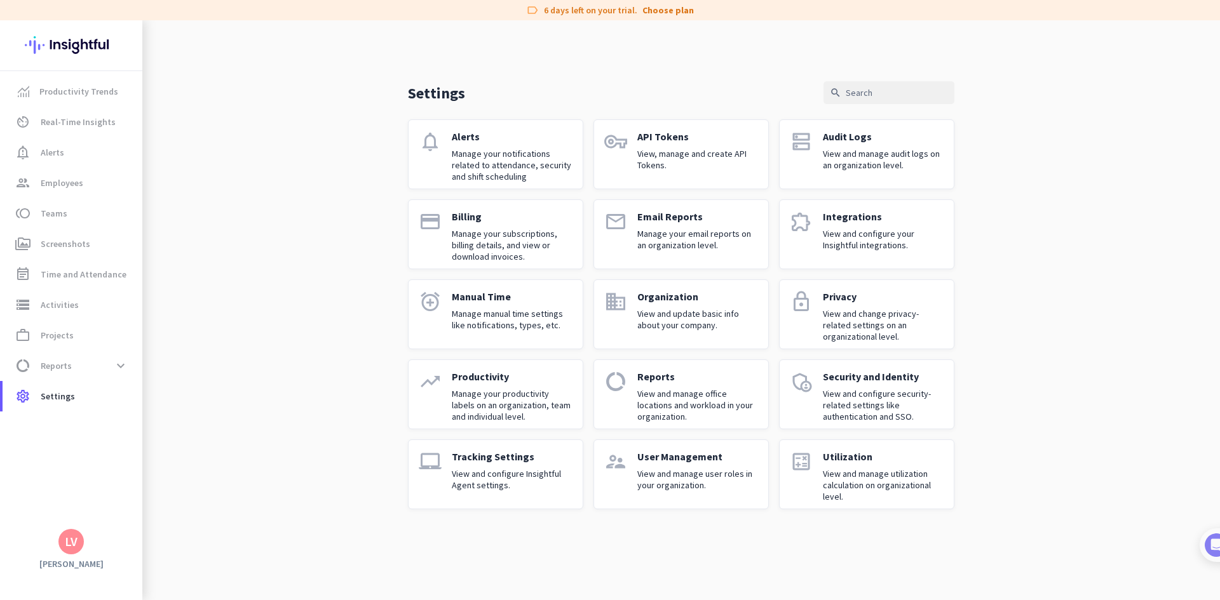
click at [547, 402] on p "Manage your productivity labels on an organization, team and individual level." at bounding box center [512, 405] width 121 height 34
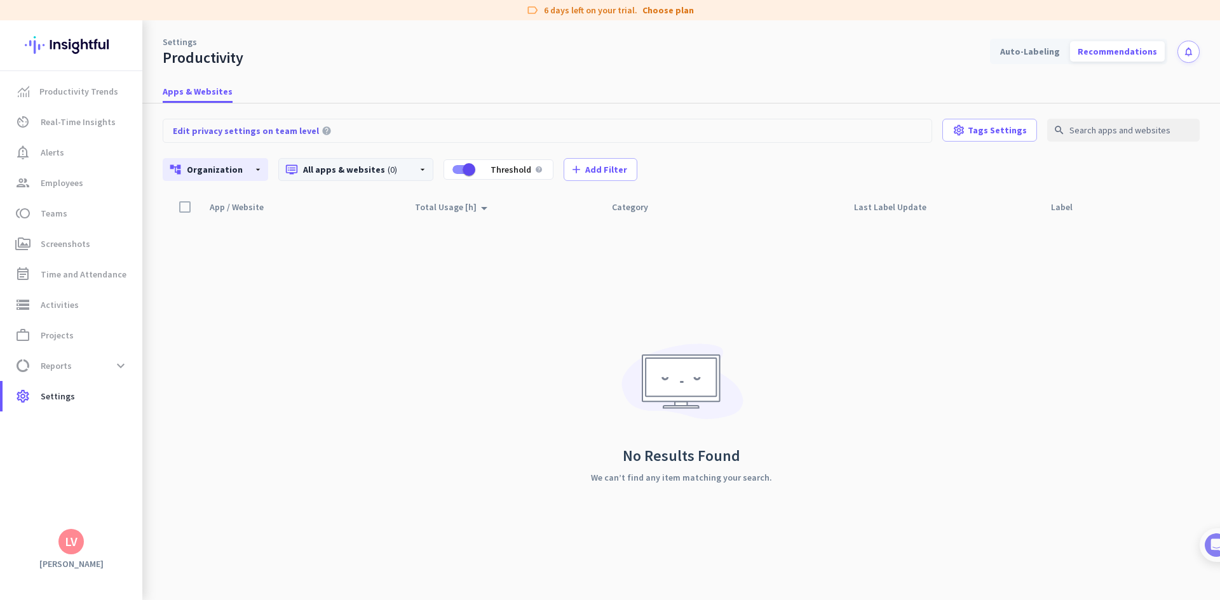
click at [322, 165] on p "dvr All apps & websites (0)" at bounding box center [346, 169] width 122 height 13
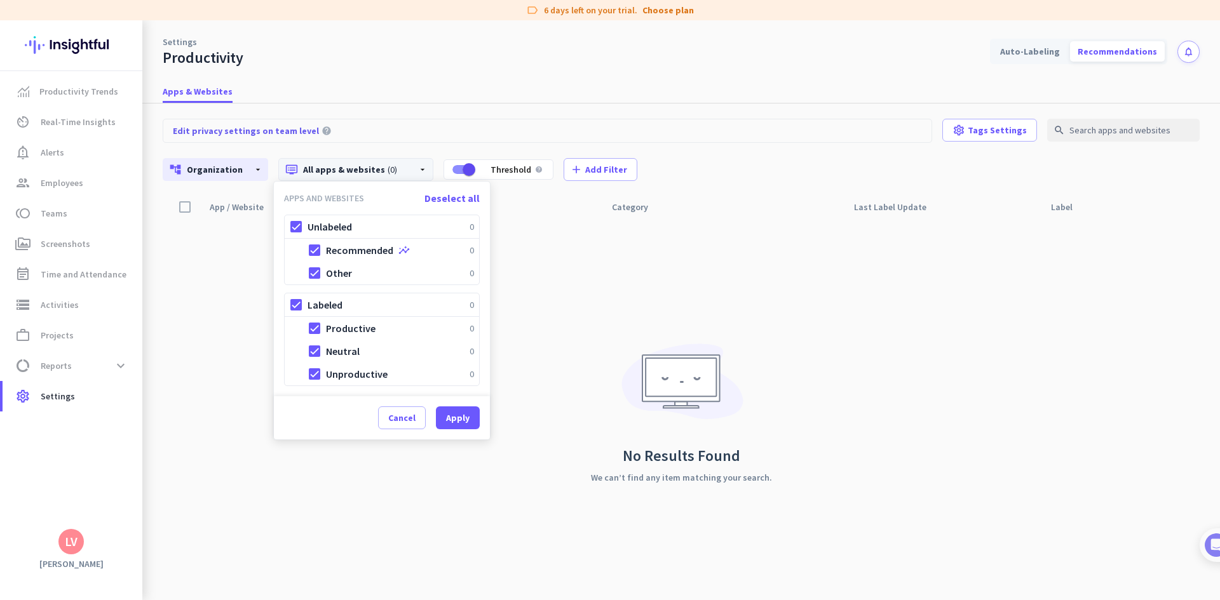
click at [591, 319] on div at bounding box center [610, 300] width 1220 height 600
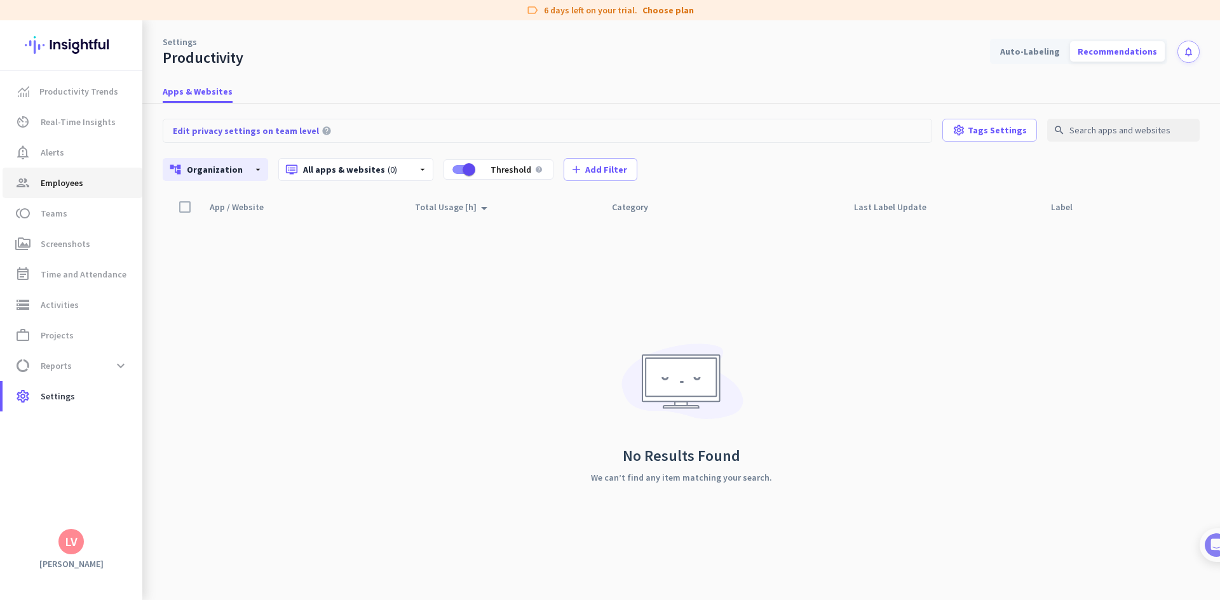
click at [81, 184] on span "Employees" at bounding box center [62, 182] width 43 height 15
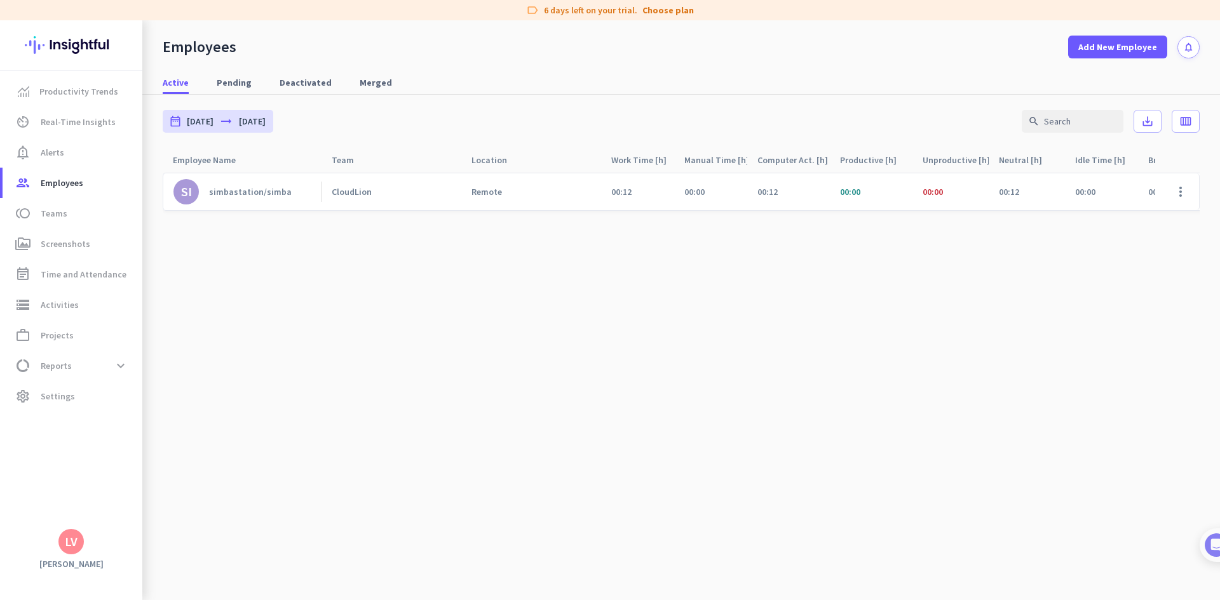
click at [248, 194] on div "simbastation/simba" at bounding box center [250, 191] width 83 height 11
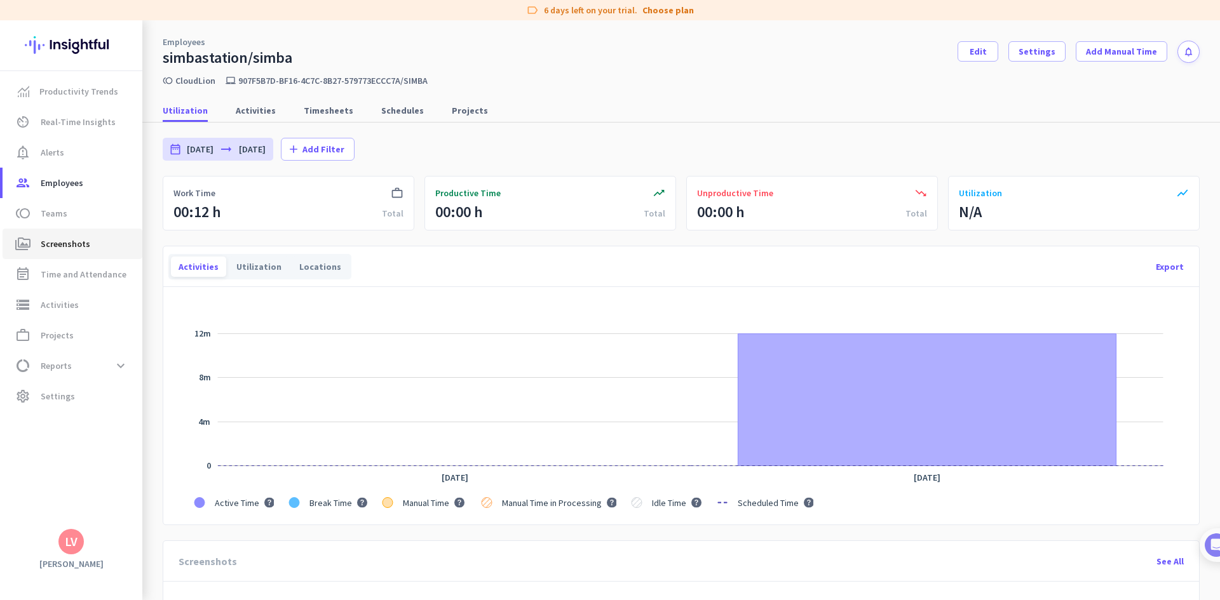
click at [72, 253] on link "perm_media Screenshots" at bounding box center [73, 244] width 140 height 30
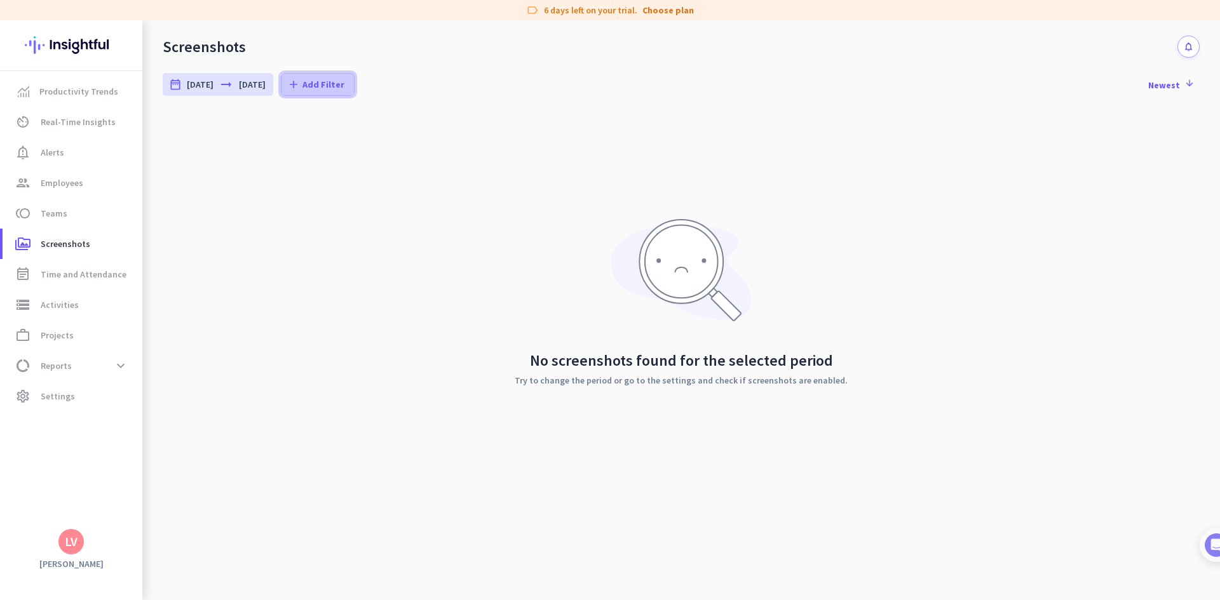
drag, startPoint x: 93, startPoint y: 245, endPoint x: 370, endPoint y: 83, distance: 320.7
click at [344, 83] on span "Add Filter" at bounding box center [323, 84] width 42 height 13
click at [55, 395] on div at bounding box center [610, 300] width 1220 height 600
click at [55, 395] on span "Settings" at bounding box center [58, 396] width 34 height 15
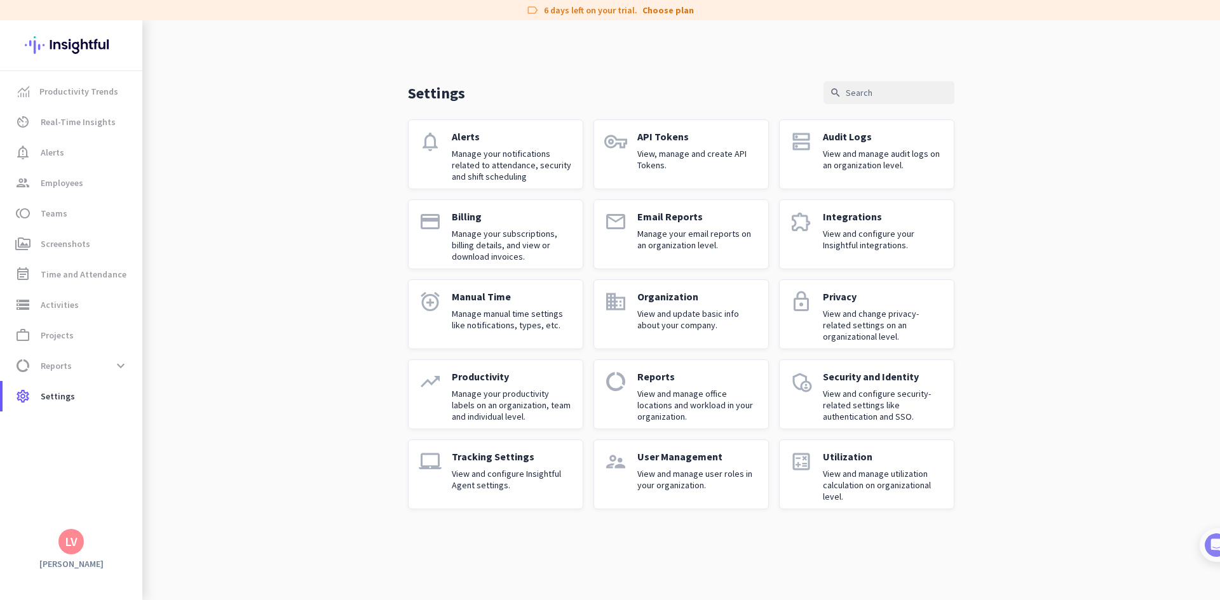
click at [539, 247] on p "Manage your subscriptions, billing details, and view or download invoices." at bounding box center [512, 245] width 121 height 34
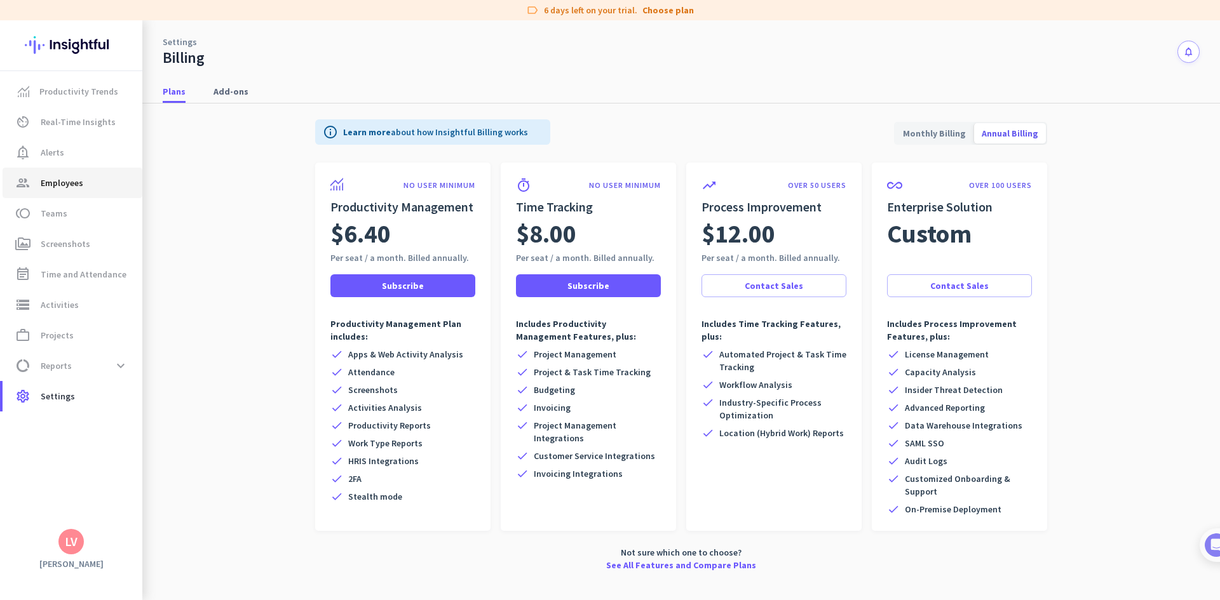
click at [69, 183] on span "Employees" at bounding box center [62, 182] width 43 height 15
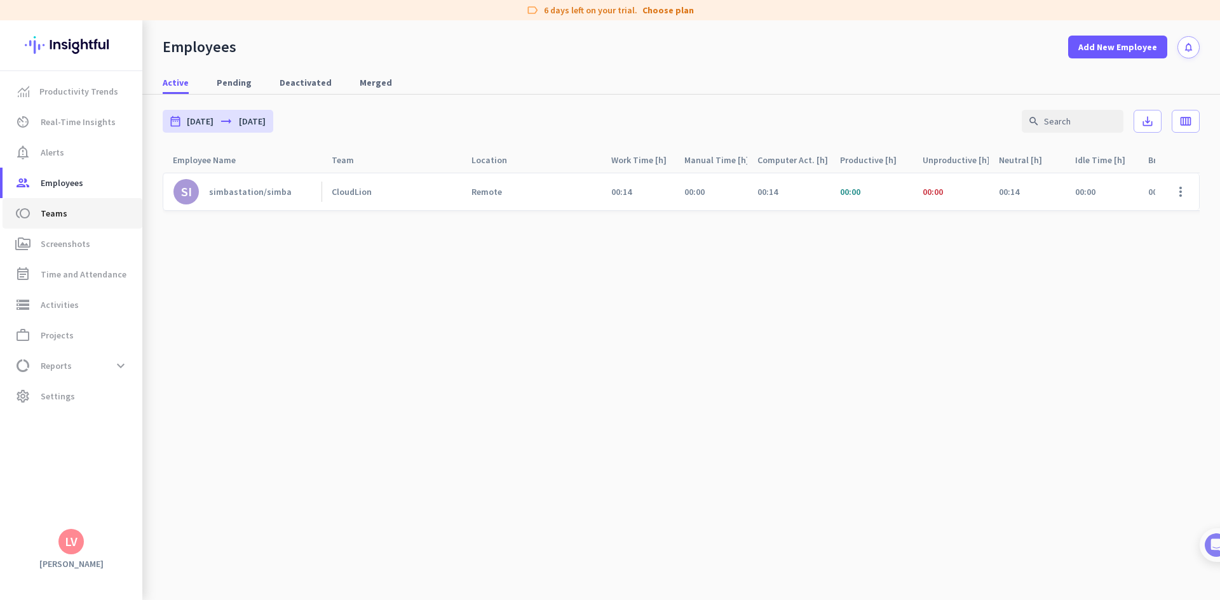
click at [72, 218] on span "toll Teams" at bounding box center [72, 213] width 119 height 15
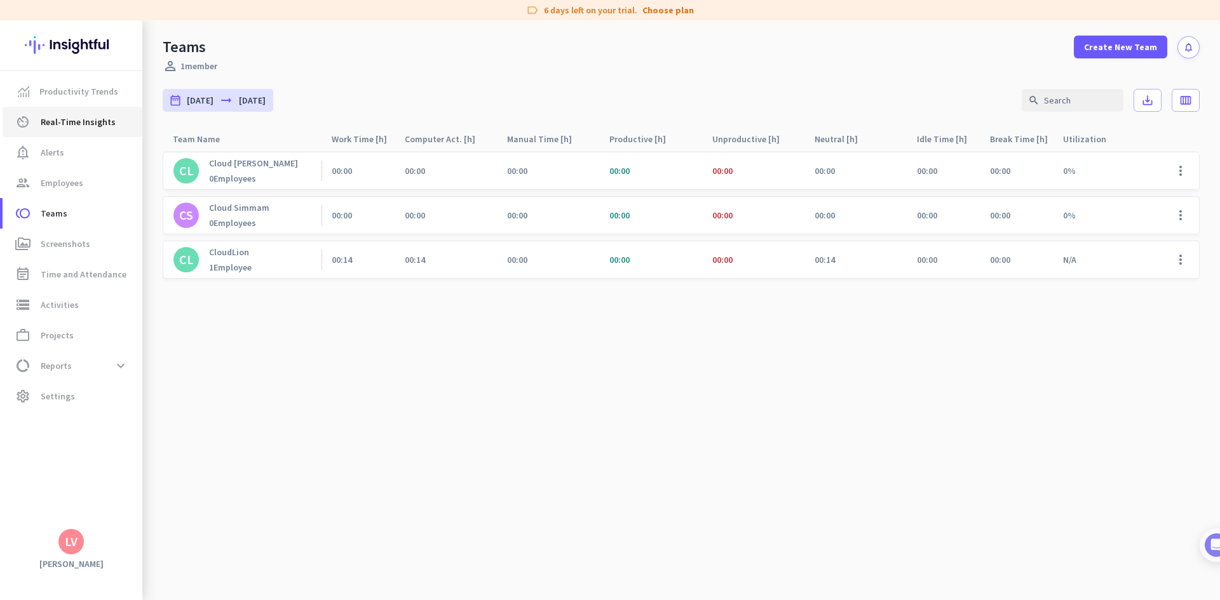
click at [94, 119] on span "Real-Time Insights" at bounding box center [78, 121] width 75 height 15
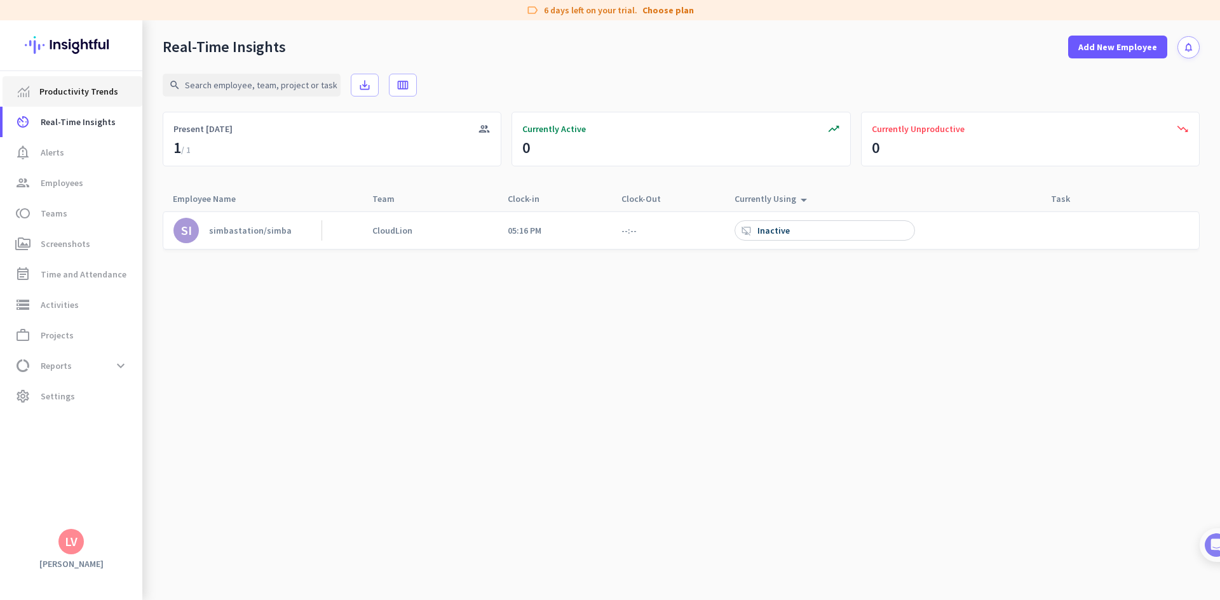
click at [97, 85] on span "Productivity Trends" at bounding box center [78, 91] width 79 height 15
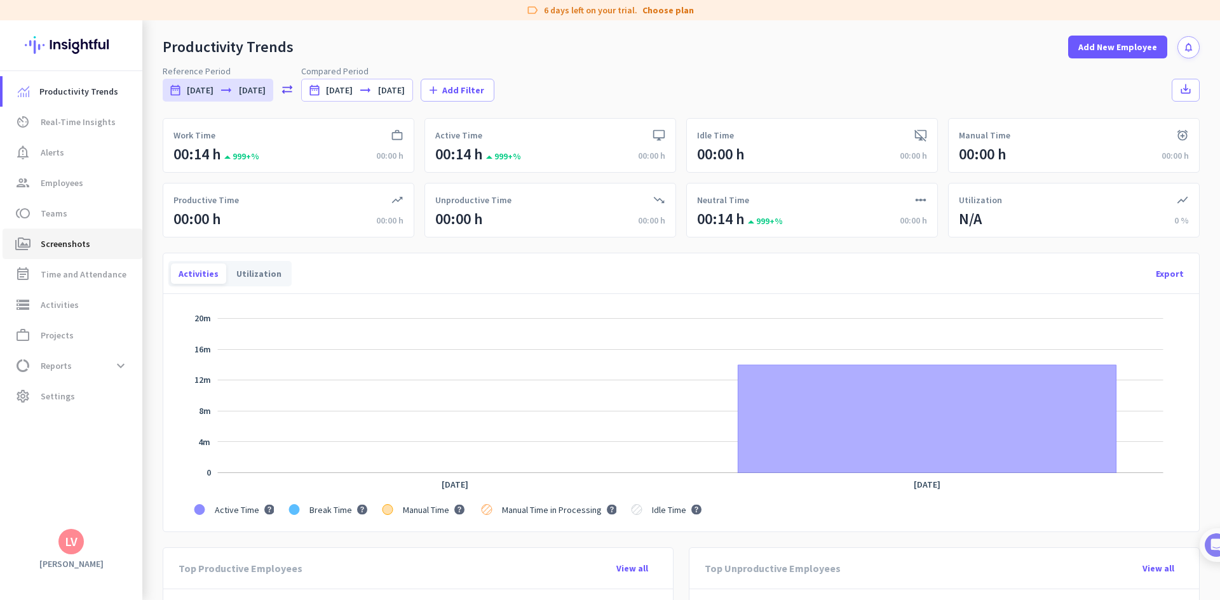
click at [62, 238] on span "Screenshots" at bounding box center [66, 243] width 50 height 15
